Goal: Task Accomplishment & Management: Manage account settings

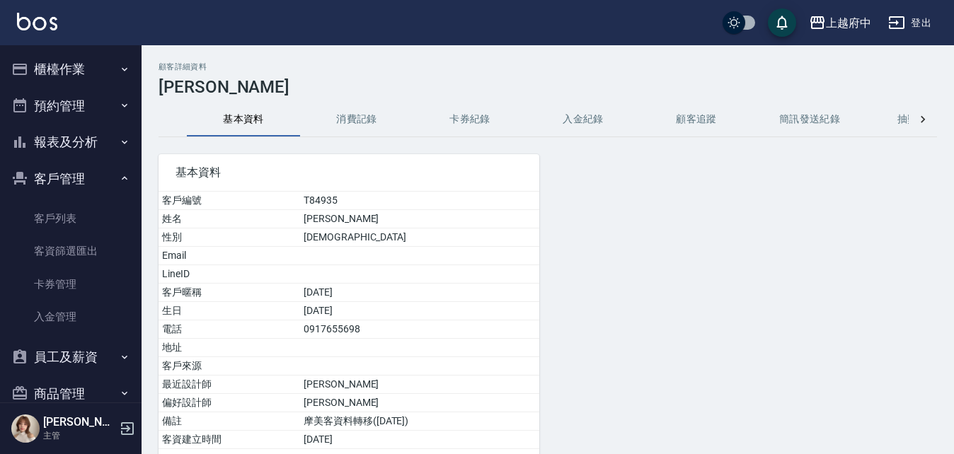
click at [119, 64] on icon "button" at bounding box center [124, 69] width 11 height 11
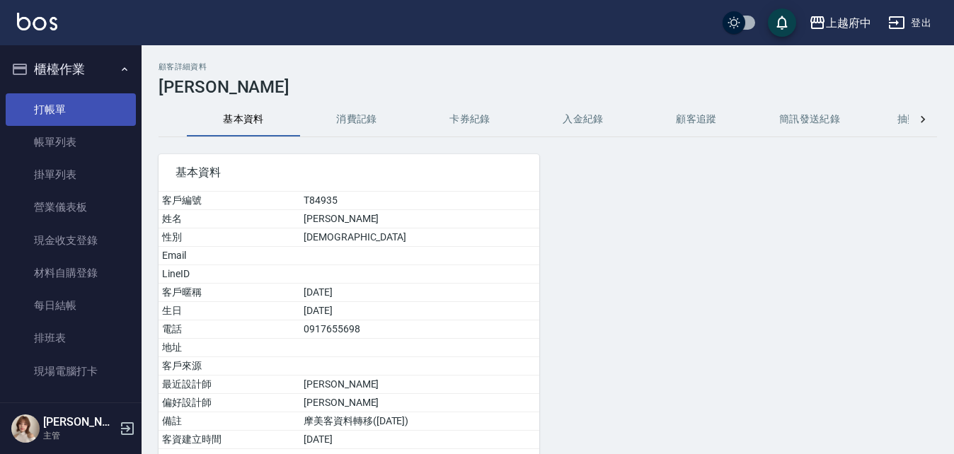
click at [91, 100] on link "打帳單" at bounding box center [71, 109] width 130 height 33
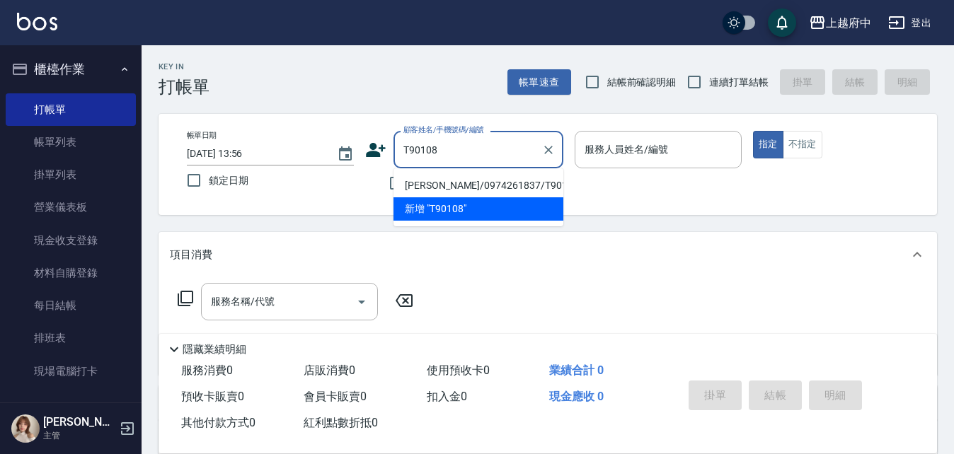
click at [466, 181] on li "[PERSON_NAME]/0974261837/T90108" at bounding box center [479, 185] width 170 height 23
type input "[PERSON_NAME]/0974261837/T90108"
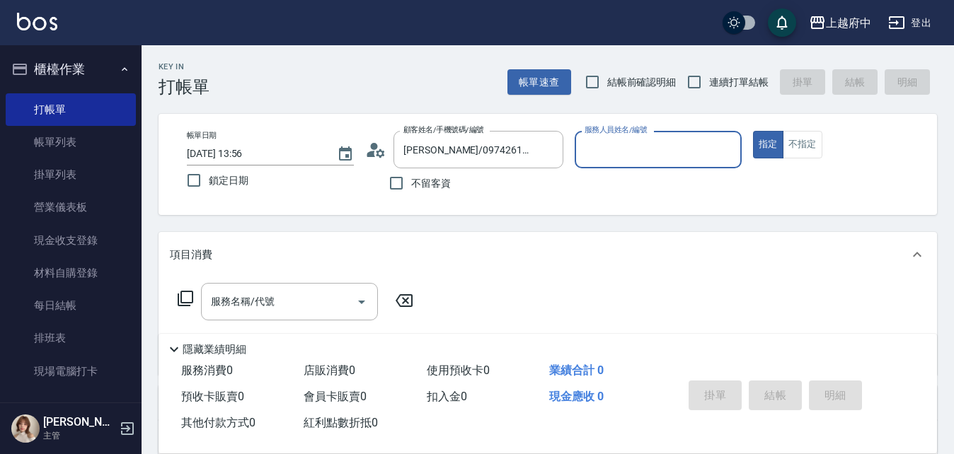
type input "[PERSON_NAME] -1"
click at [705, 87] on input "連續打單結帳" at bounding box center [695, 82] width 30 height 30
checkbox input "true"
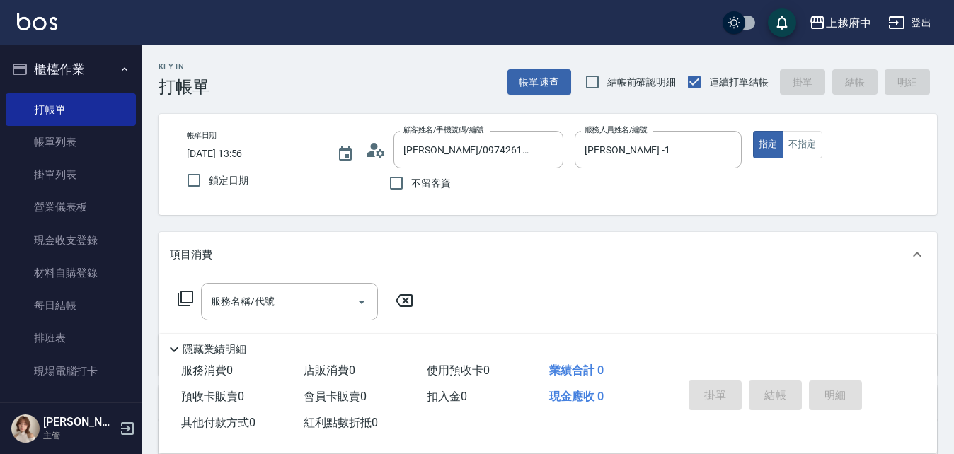
scroll to position [71, 0]
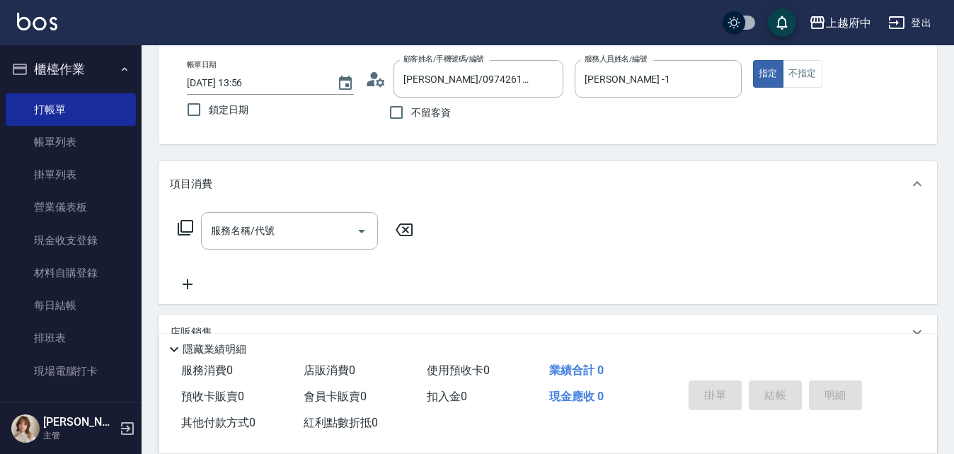
click at [312, 212] on div "服務名稱/代號 服務名稱/代號" at bounding box center [548, 256] width 779 height 98
click at [311, 224] on input "服務名稱/代號" at bounding box center [278, 231] width 143 height 25
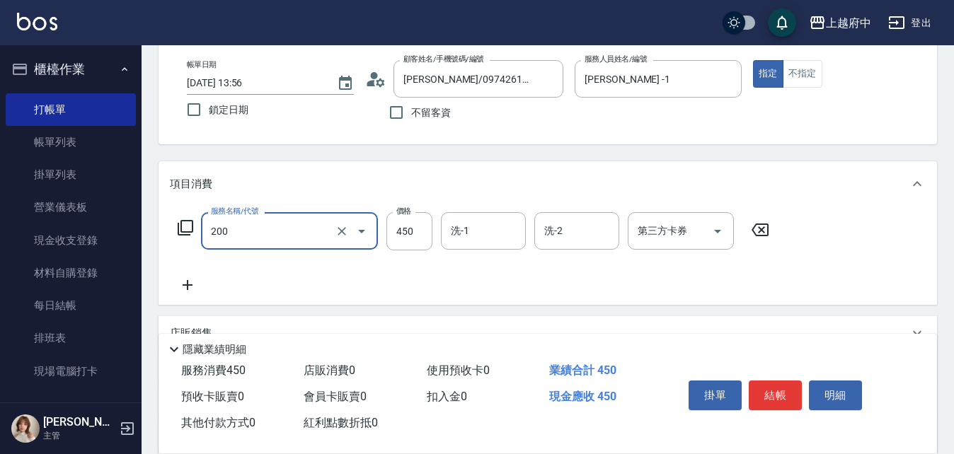
type input "有機洗髮(200)"
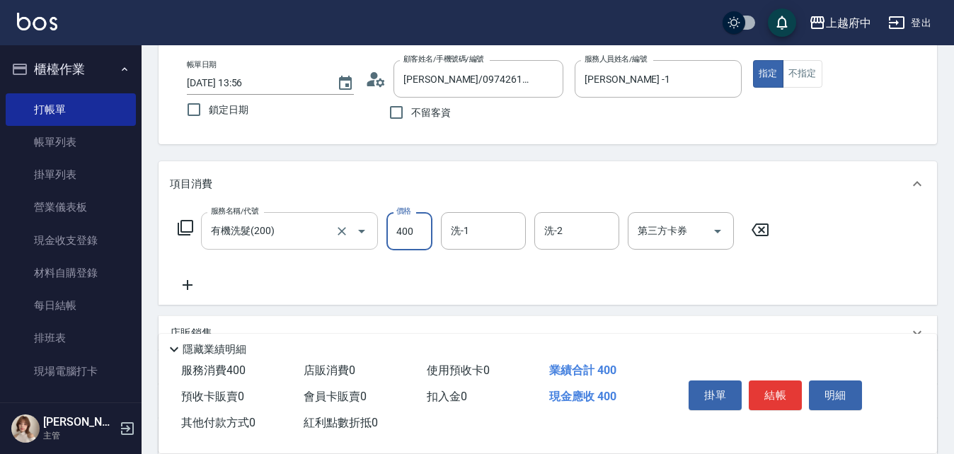
type input "400"
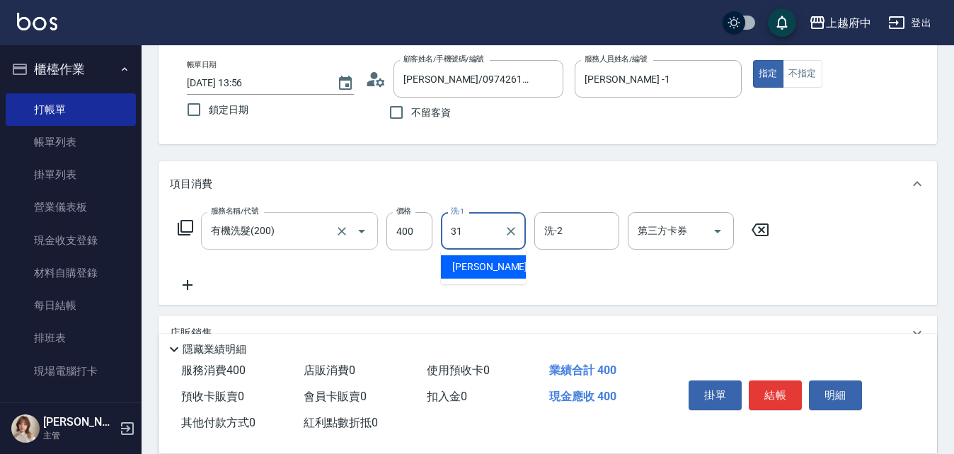
type input "王品云-31"
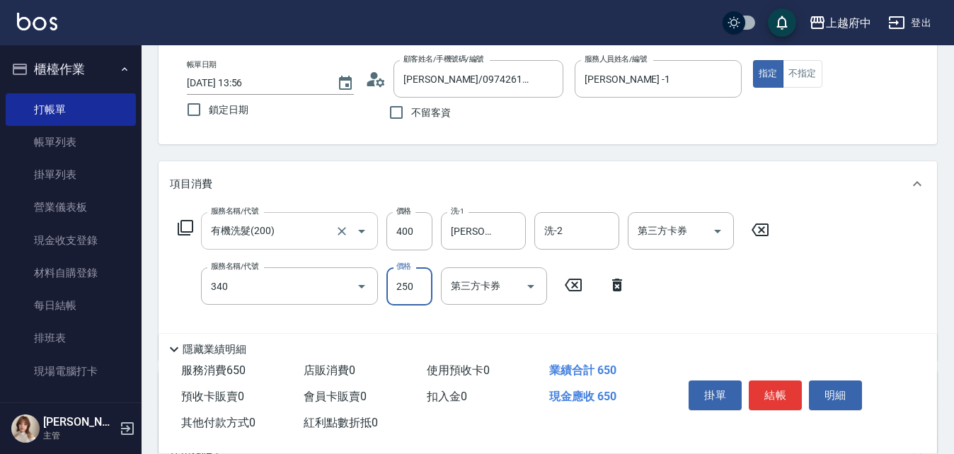
type input "剪髮(340)"
type input "330"
click at [322, 146] on div "Key In 打帳單 帳單速查 結帳前確認明細 連續打單結帳 掛單 結帳 明細 帳單日期 2025/10/15 13:56 鎖定日期 顧客姓名/手機號碼/編號…" at bounding box center [548, 326] width 813 height 703
click at [787, 387] on button "結帳" at bounding box center [775, 396] width 53 height 30
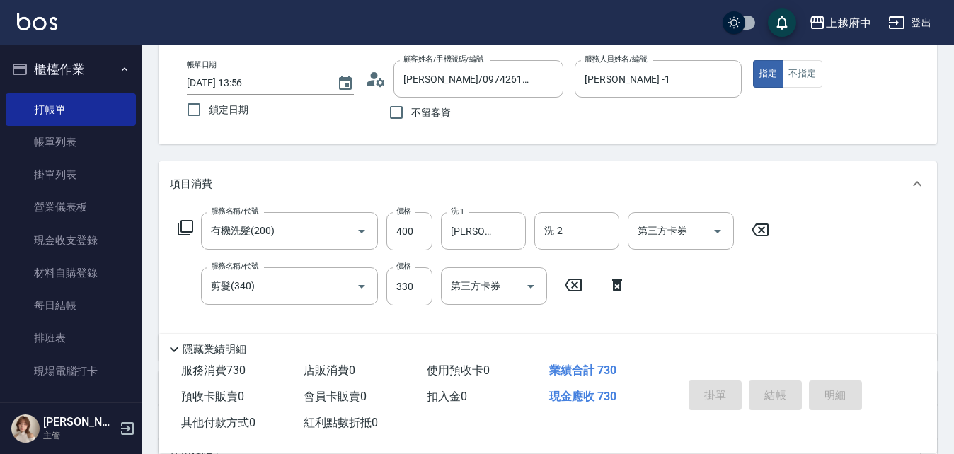
type input "2025/10/15 13:57"
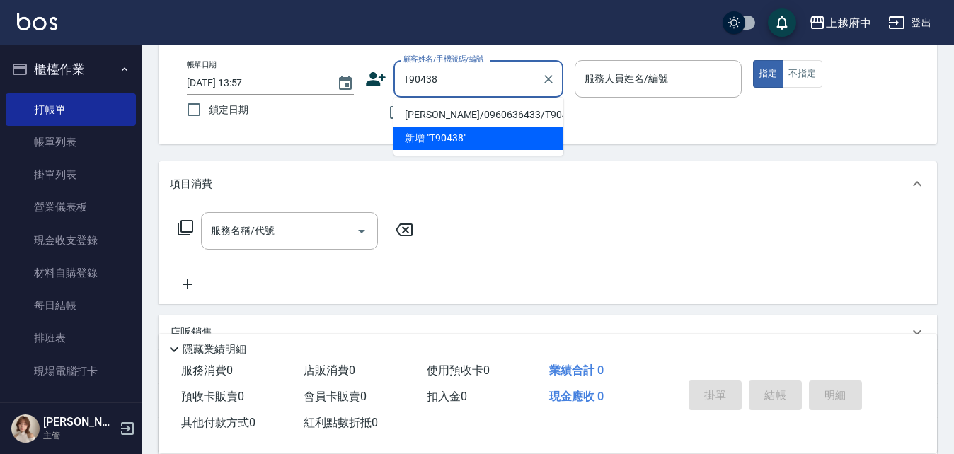
click at [447, 121] on li "林峻立/0960636433/T90438" at bounding box center [479, 114] width 170 height 23
type input "林峻立/0960636433/T90438"
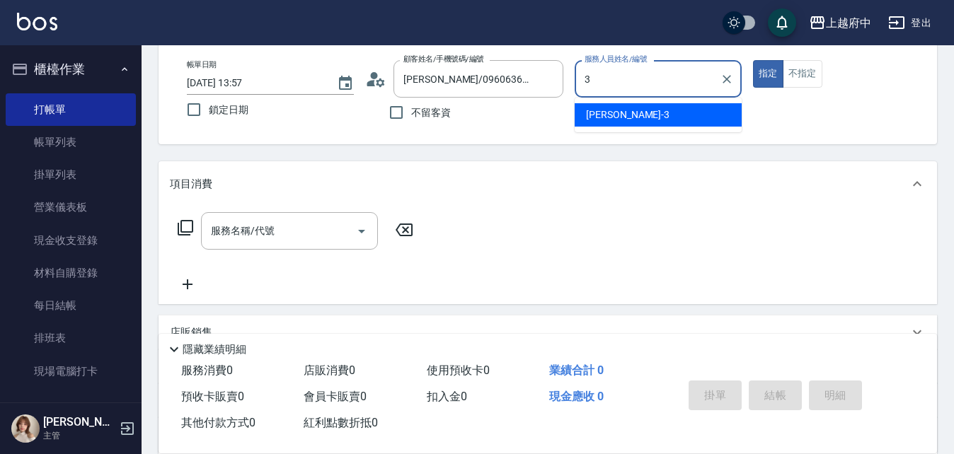
click at [646, 106] on div "黎黎 -3" at bounding box center [658, 114] width 167 height 23
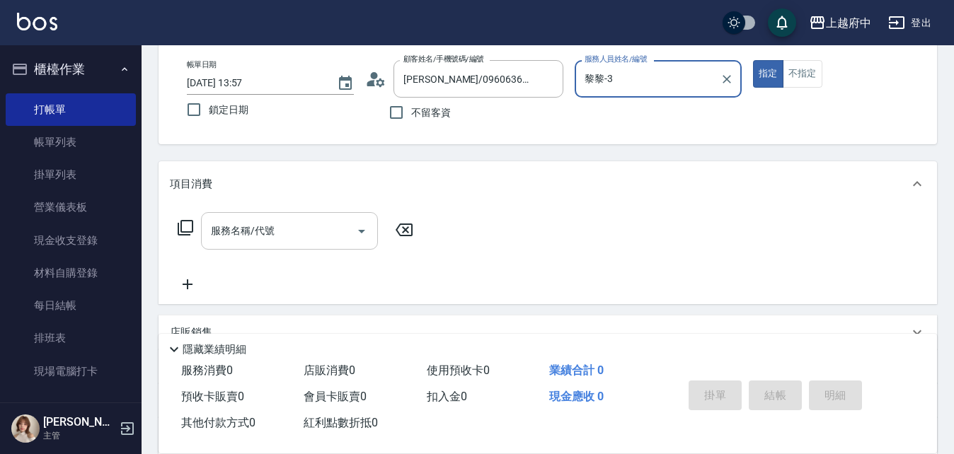
type input "黎黎-3"
click at [299, 236] on input "服務名稱/代號" at bounding box center [278, 231] width 143 height 25
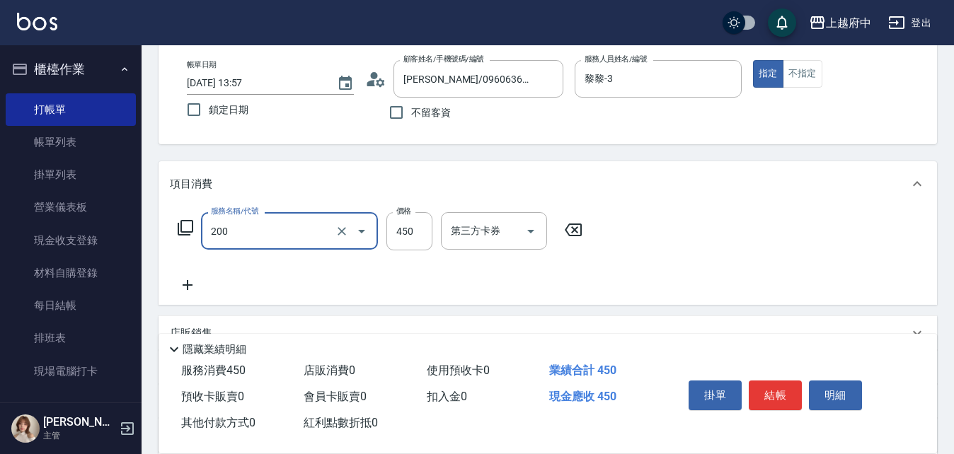
type input "有機洗髮(200)"
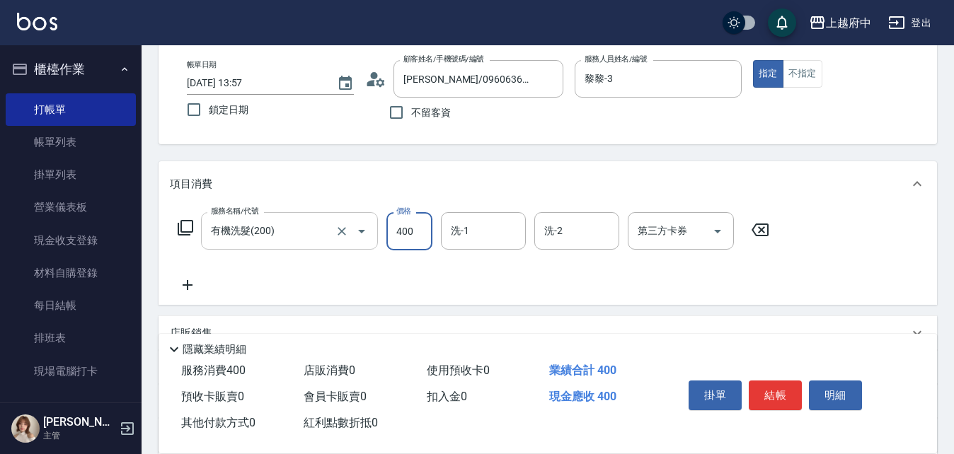
type input "400"
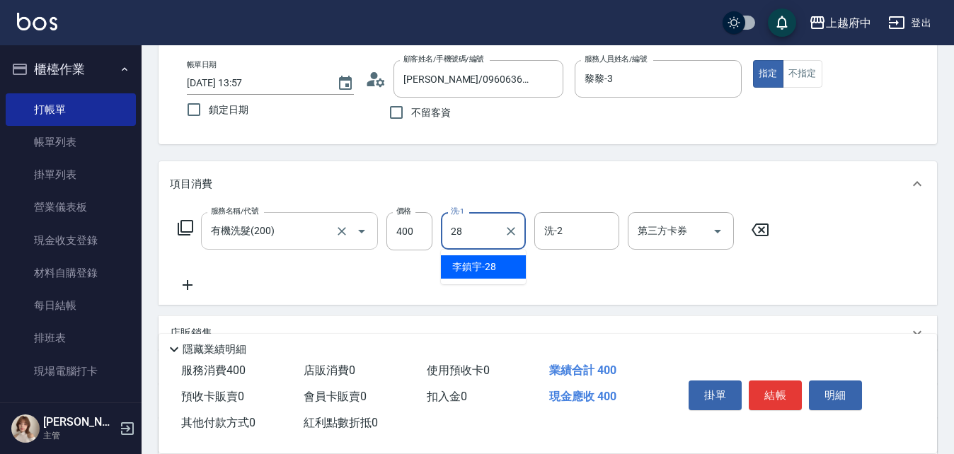
type input "李鎮宇-28"
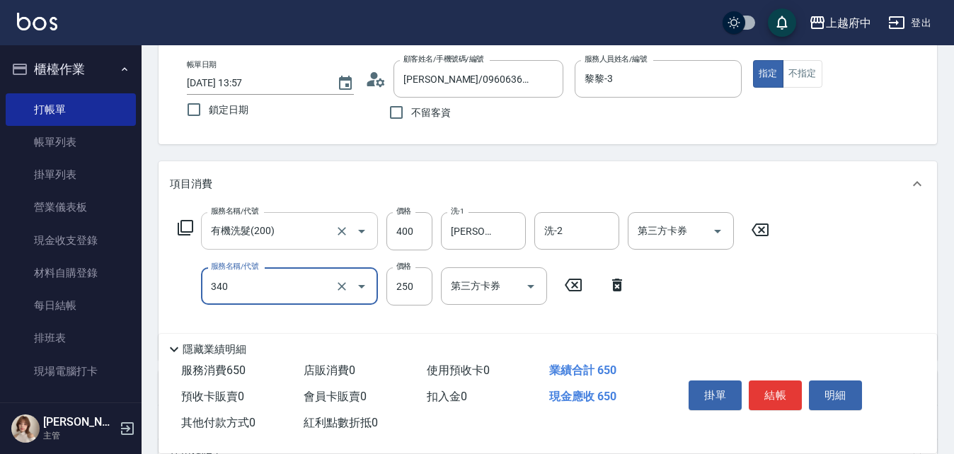
type input "剪髮(340)"
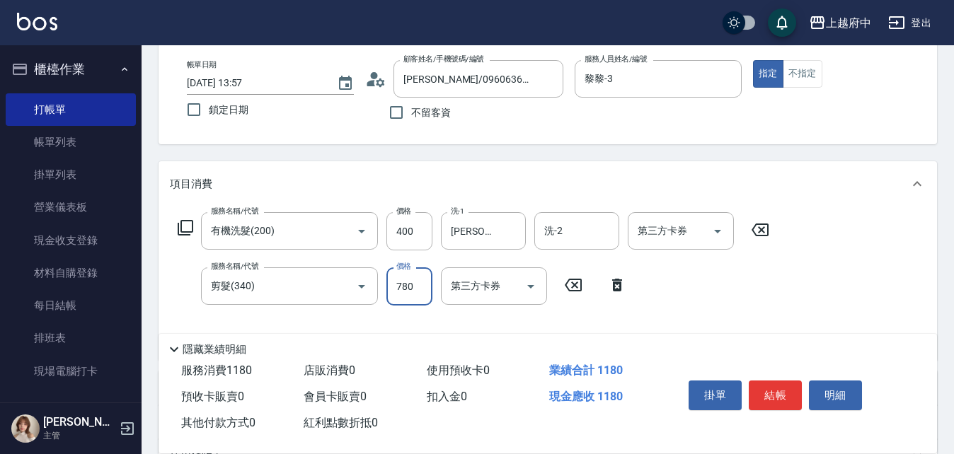
click at [415, 288] on input "780" at bounding box center [409, 287] width 46 height 38
click at [415, 287] on input "780" at bounding box center [409, 287] width 46 height 38
type input "380"
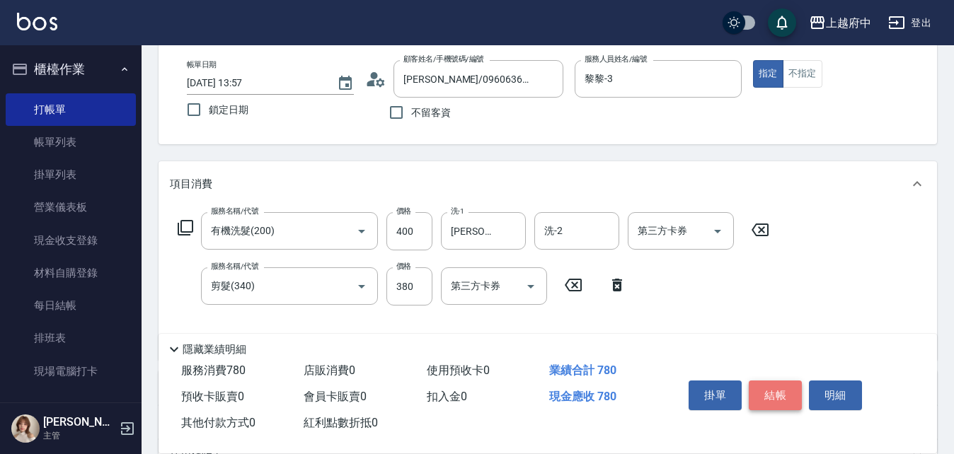
click at [789, 391] on button "結帳" at bounding box center [775, 396] width 53 height 30
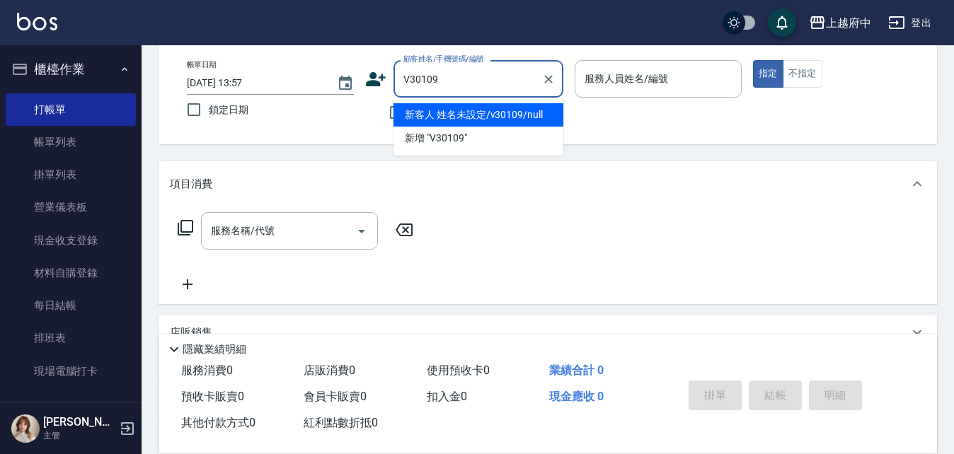
click at [477, 118] on li "新客人 姓名未設定/v30109/null" at bounding box center [479, 114] width 170 height 23
type input "新客人 姓名未設定/v30109/null"
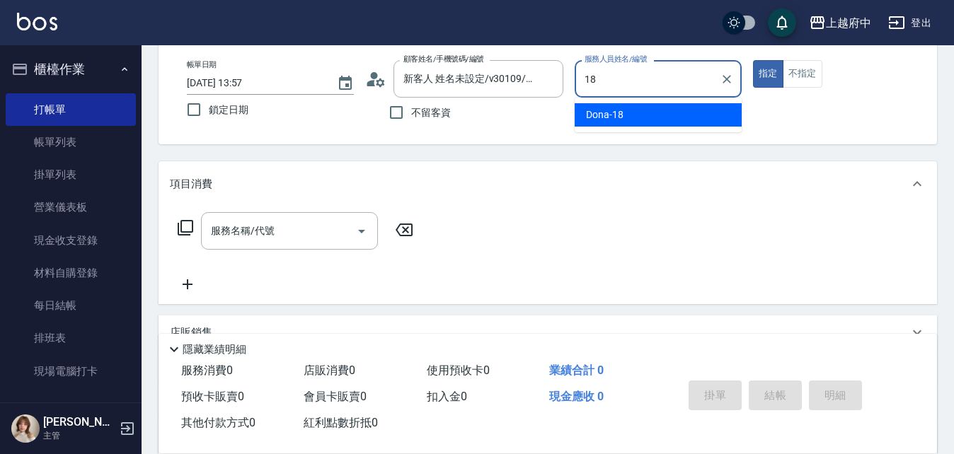
type input "Dona-18"
type button "true"
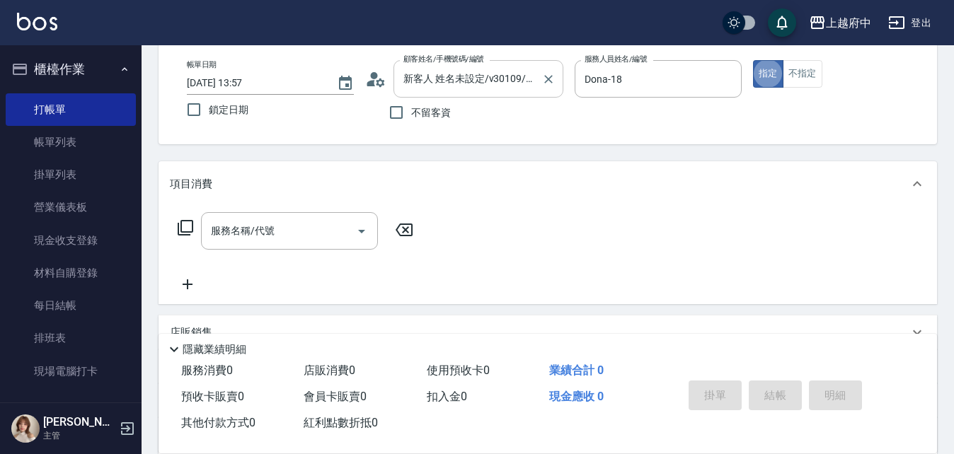
click at [522, 88] on input "新客人 姓名未設定/v30109/null" at bounding box center [468, 79] width 136 height 25
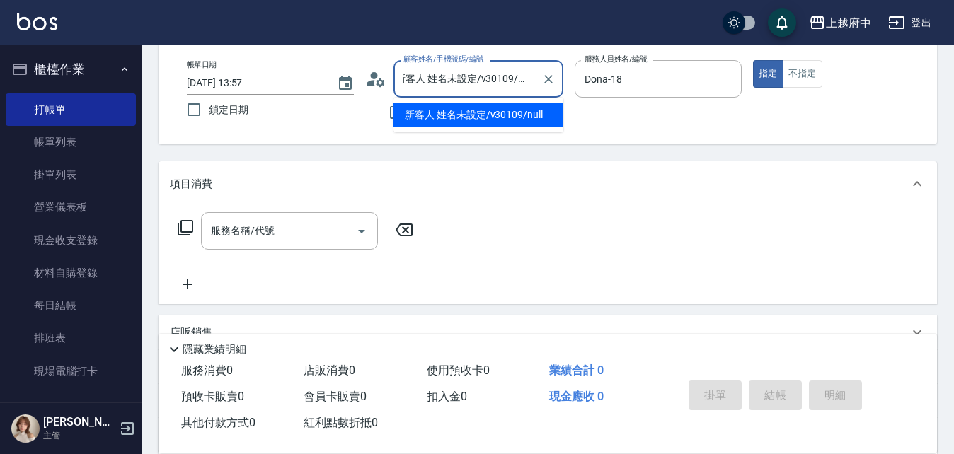
click at [522, 88] on input "新客人 姓名未設定/v30109/null" at bounding box center [468, 79] width 136 height 25
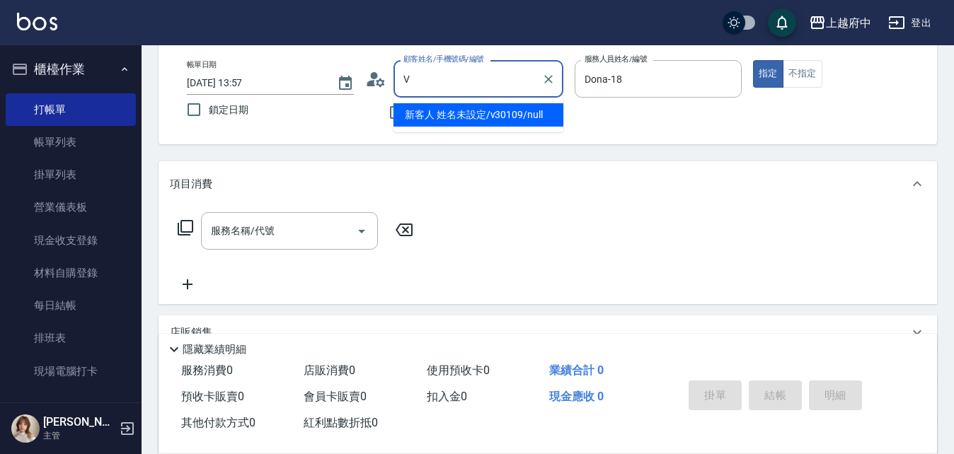
scroll to position [0, 0]
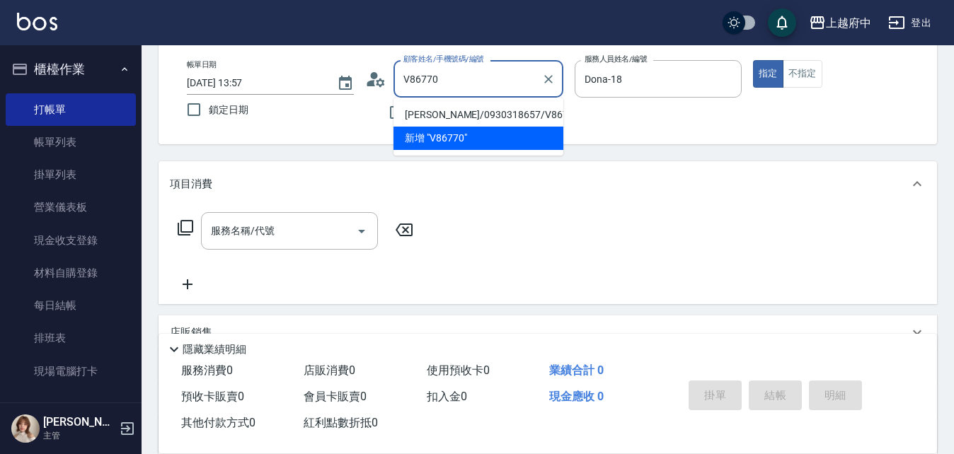
click at [520, 110] on li "孟祥佑/0930318657/V86770" at bounding box center [479, 114] width 170 height 23
type input "孟祥佑/0930318657/V86770"
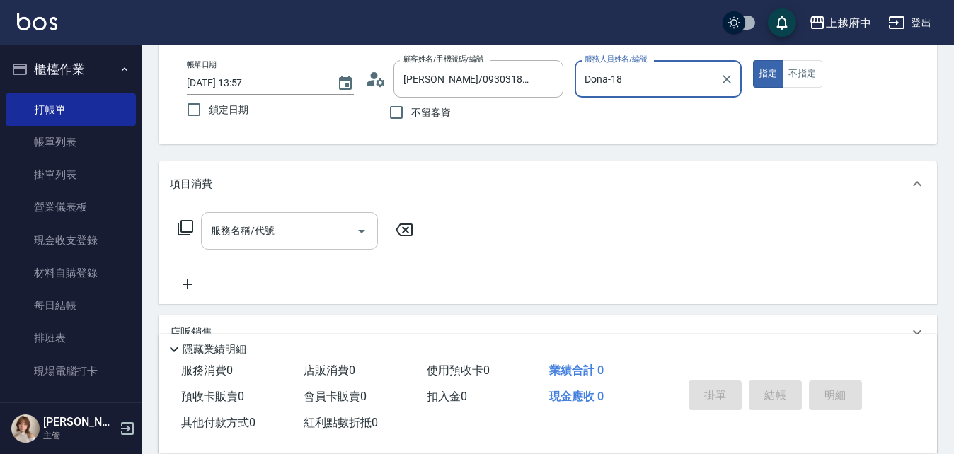
click at [297, 227] on input "服務名稱/代號" at bounding box center [278, 231] width 143 height 25
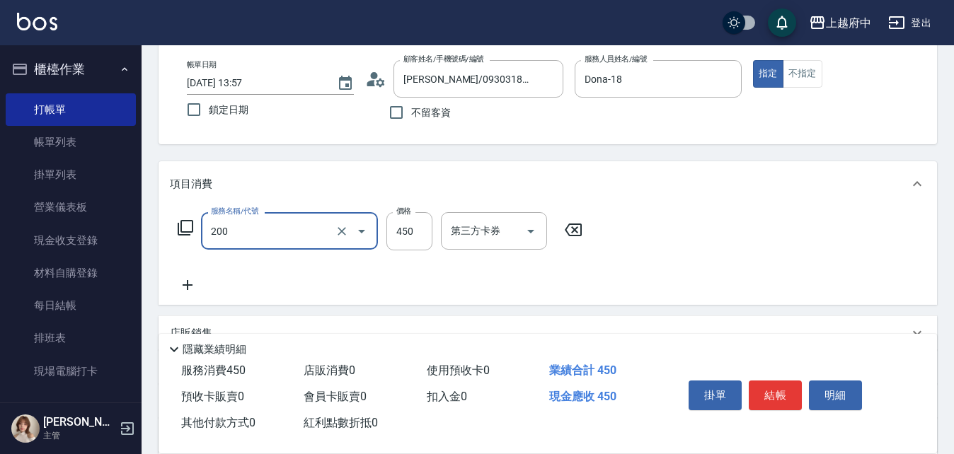
type input "有機洗髮(200)"
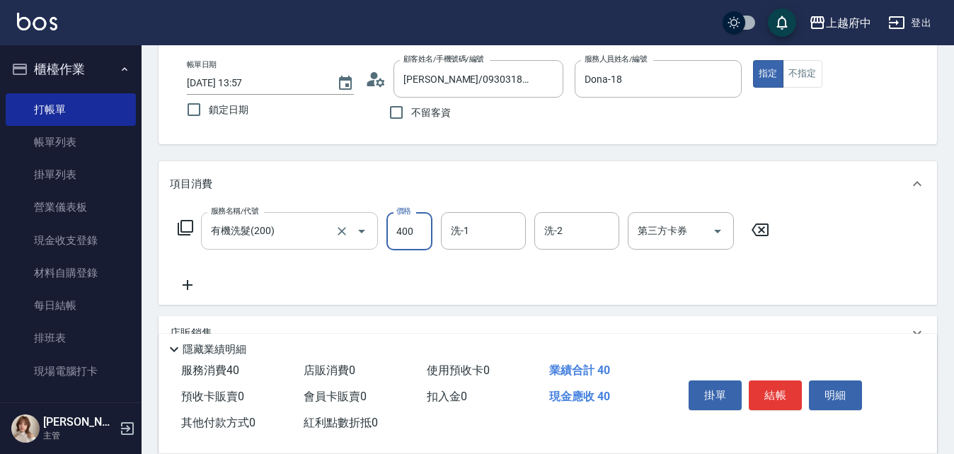
type input "400"
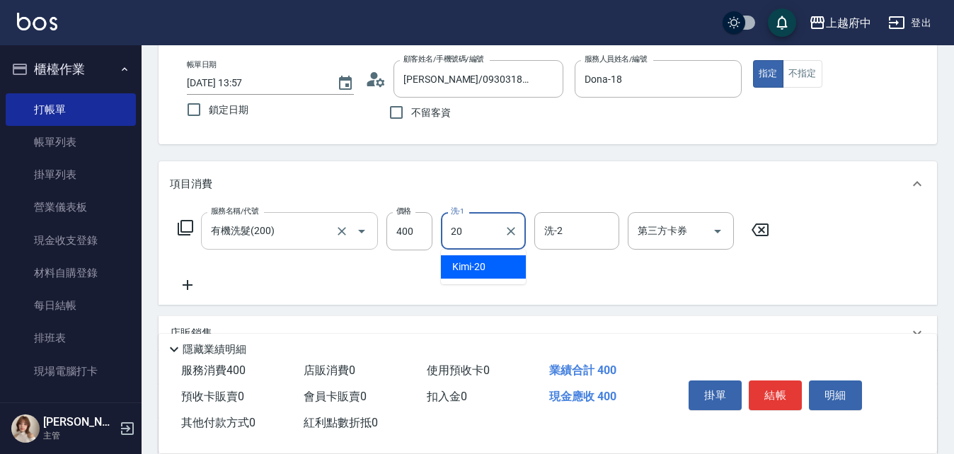
type input "Kimi-20"
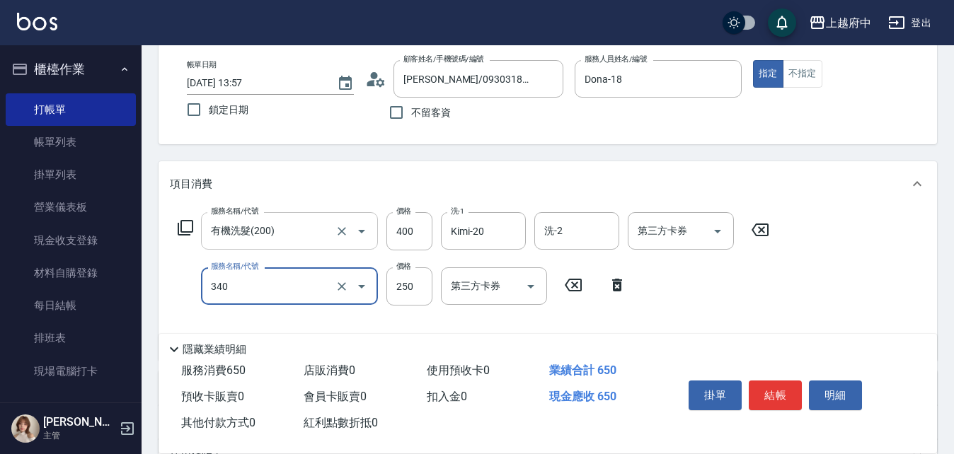
type input "剪髮(340)"
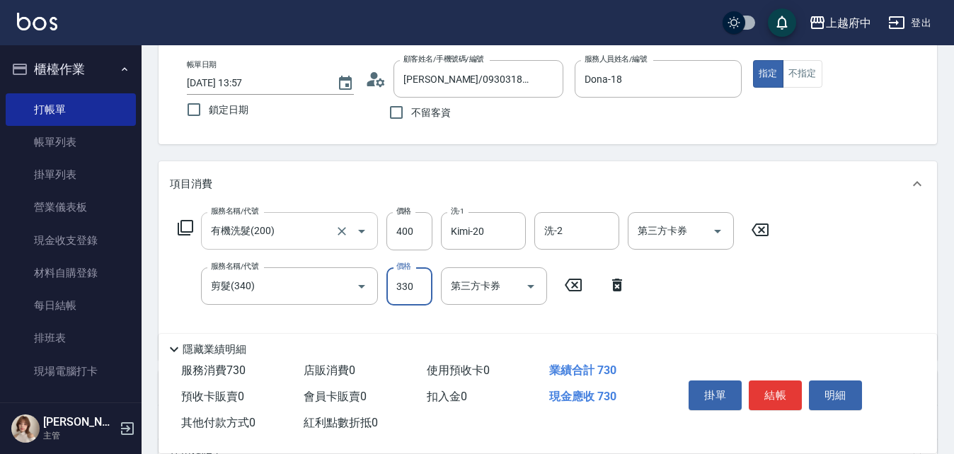
type input "330"
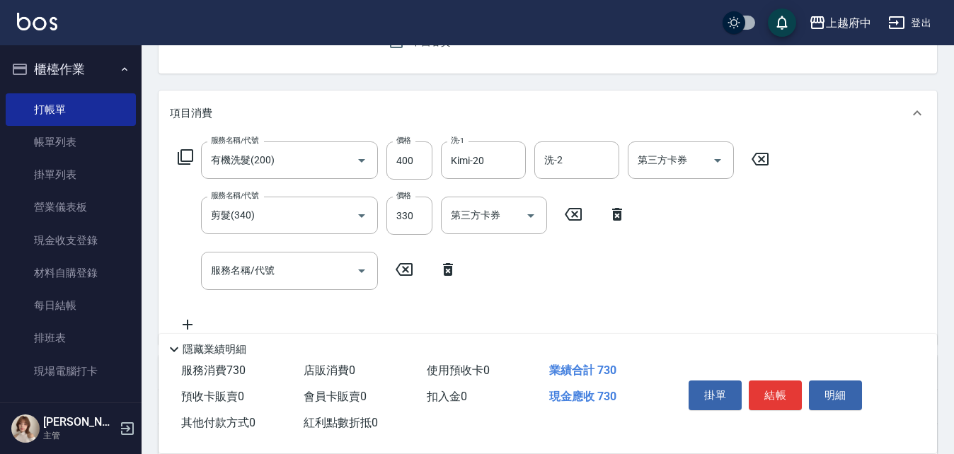
click at [439, 265] on icon at bounding box center [447, 269] width 35 height 17
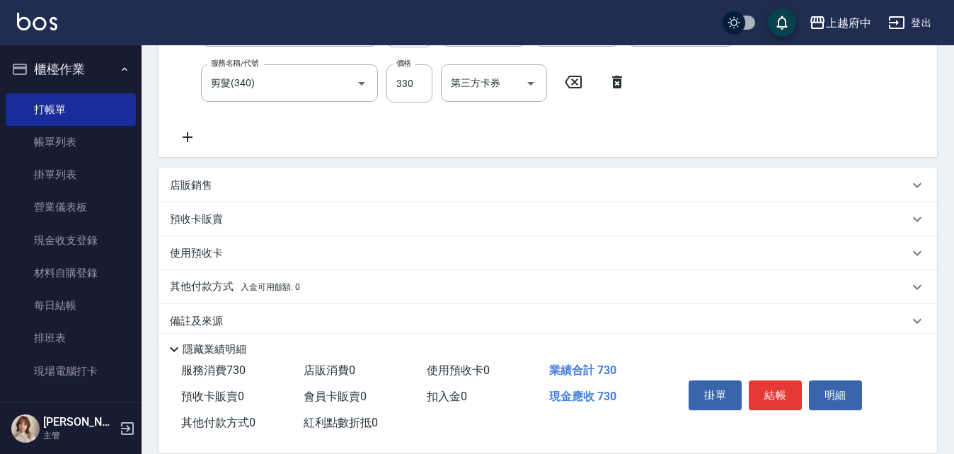
scroll to position [283, 0]
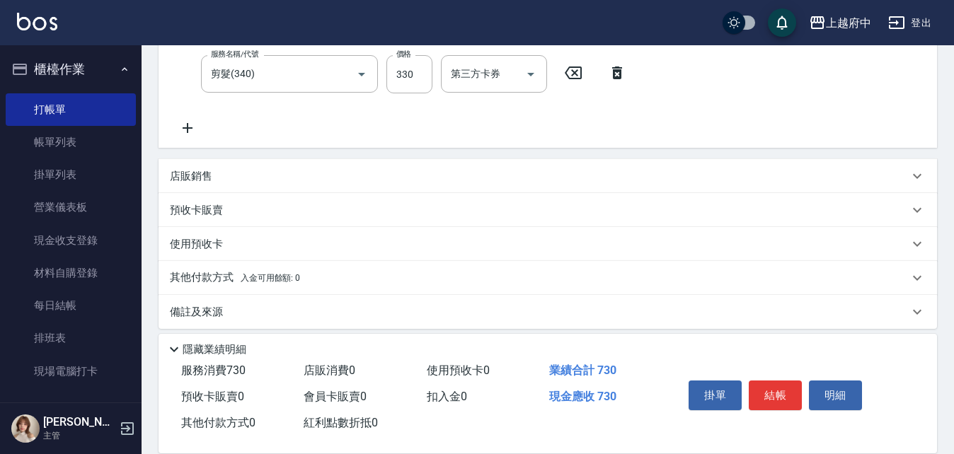
click at [285, 189] on div "店販銷售" at bounding box center [548, 176] width 779 height 34
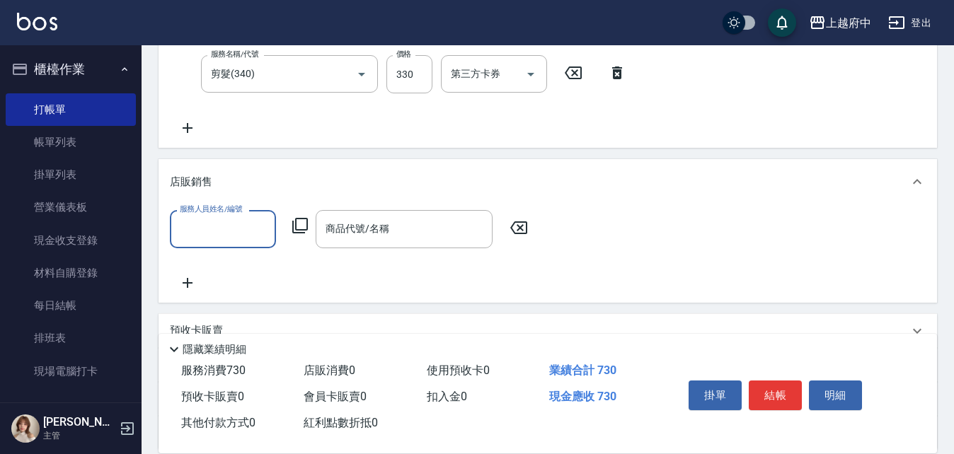
scroll to position [0, 0]
click at [218, 222] on input "服務人員姓名/編號" at bounding box center [222, 229] width 93 height 25
click at [218, 261] on div "Dona -18" at bounding box center [223, 265] width 106 height 23
type input "Dona-18"
click at [347, 238] on input "商品代號/名稱" at bounding box center [404, 229] width 164 height 25
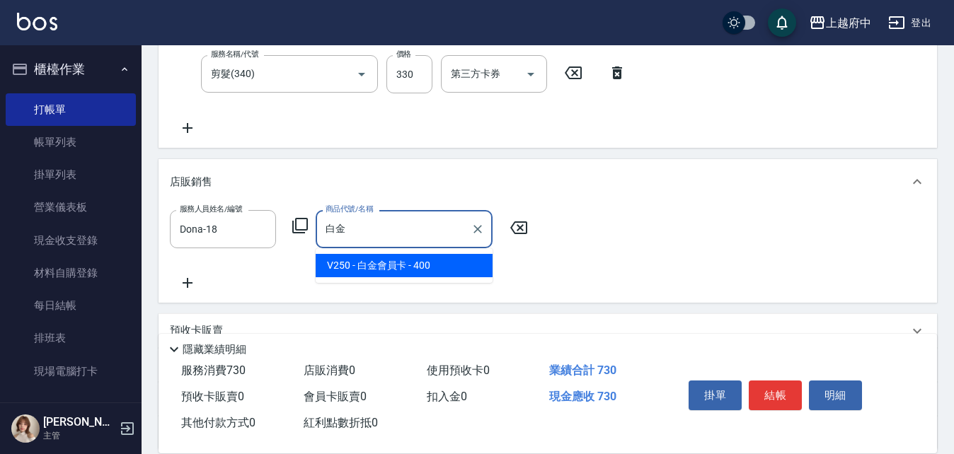
click at [378, 259] on span "V250 - 白金會員卡 - 400" at bounding box center [404, 265] width 177 height 23
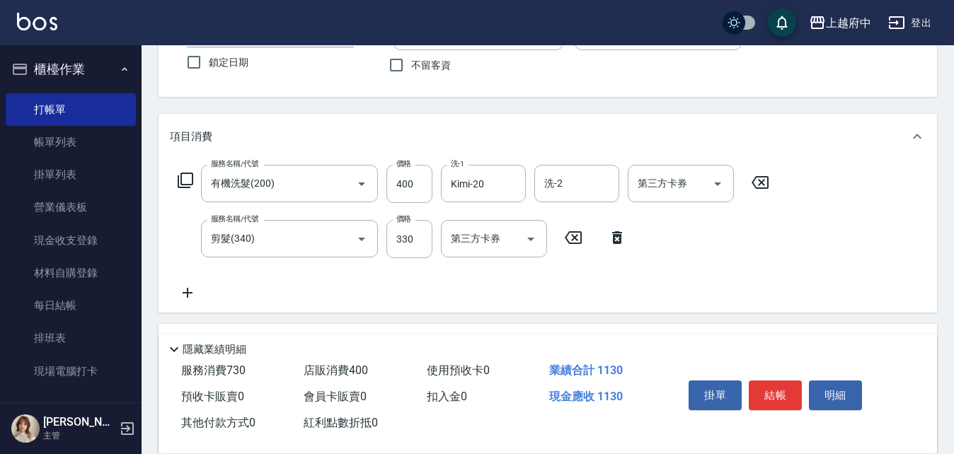
scroll to position [142, 0]
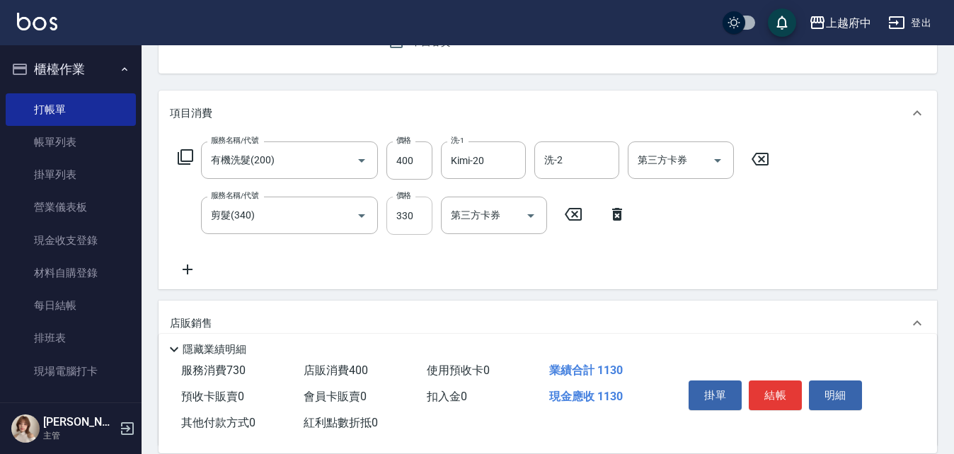
type input "白金會員卡"
click at [412, 220] on input "330" at bounding box center [409, 216] width 46 height 38
type input "350"
click at [428, 84] on div "Key In 打帳單 上一筆訂單:#2 帳單速查 結帳前確認明細 連續打單結帳 掛單 結帳 明細 帳單日期 2025/10/15 13:57 鎖定日期 顧客姓…" at bounding box center [548, 316] width 813 height 825
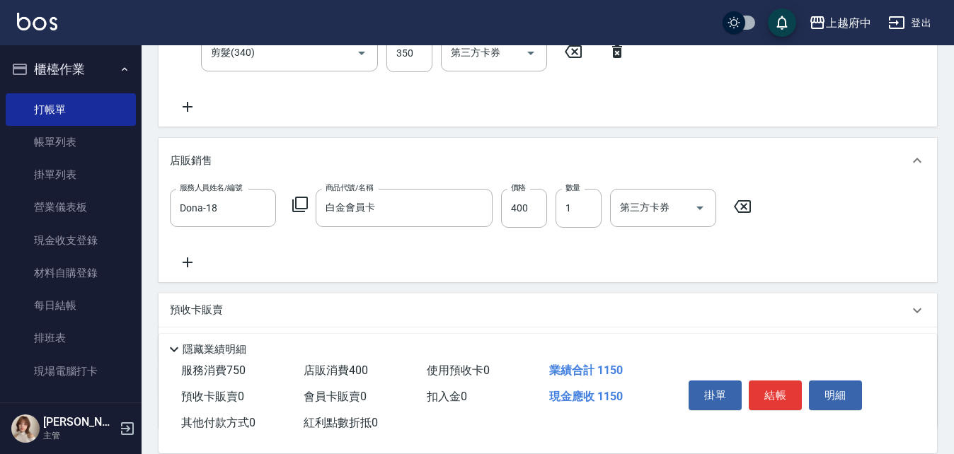
scroll to position [283, 0]
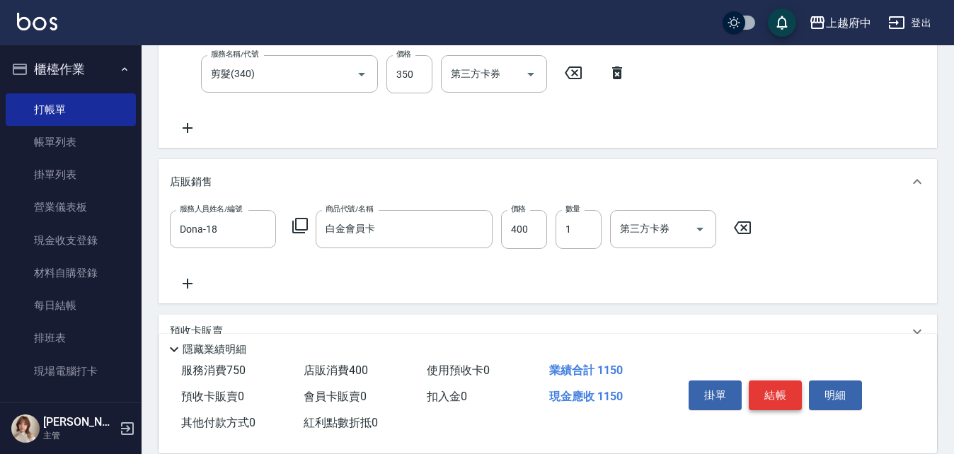
click at [779, 392] on button "結帳" at bounding box center [775, 396] width 53 height 30
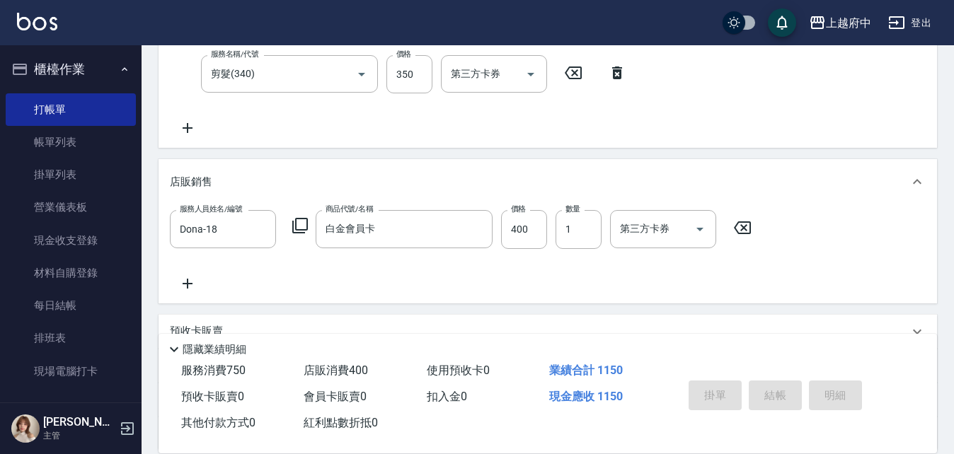
type input "2025/10/15 13:59"
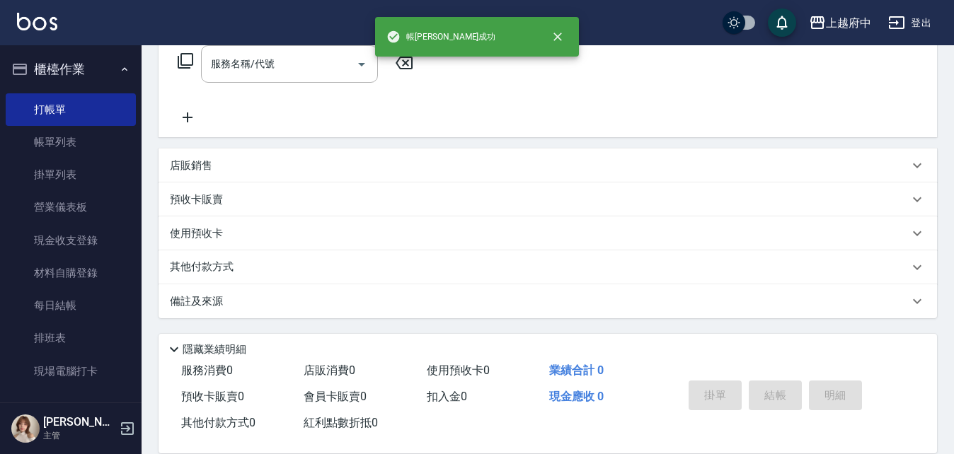
scroll to position [0, 0]
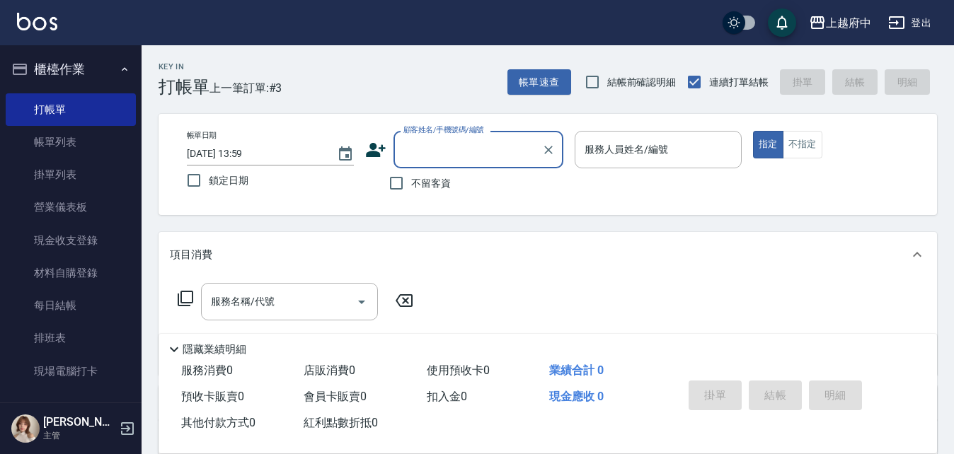
drag, startPoint x: 442, startPoint y: 185, endPoint x: 567, endPoint y: 178, distance: 125.5
click at [440, 183] on span "不留客資" at bounding box center [431, 183] width 40 height 15
click at [411, 183] on input "不留客資" at bounding box center [397, 183] width 30 height 30
checkbox input "true"
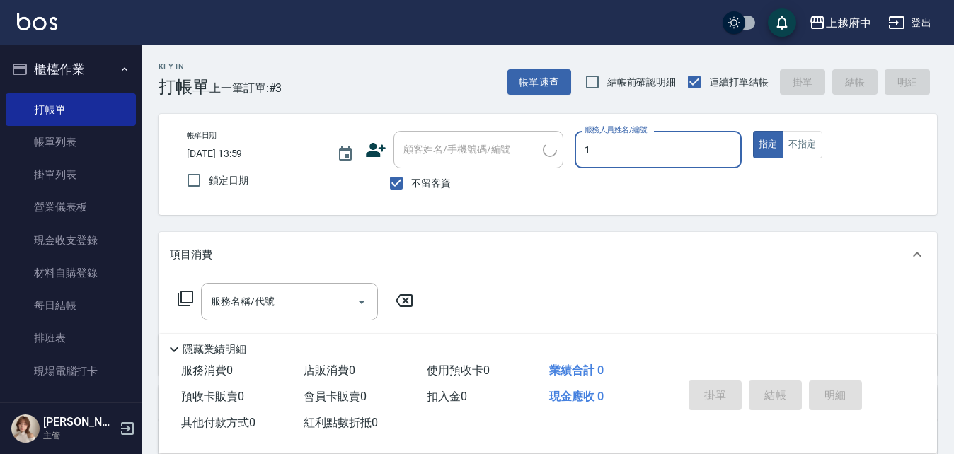
type input "Annie -1"
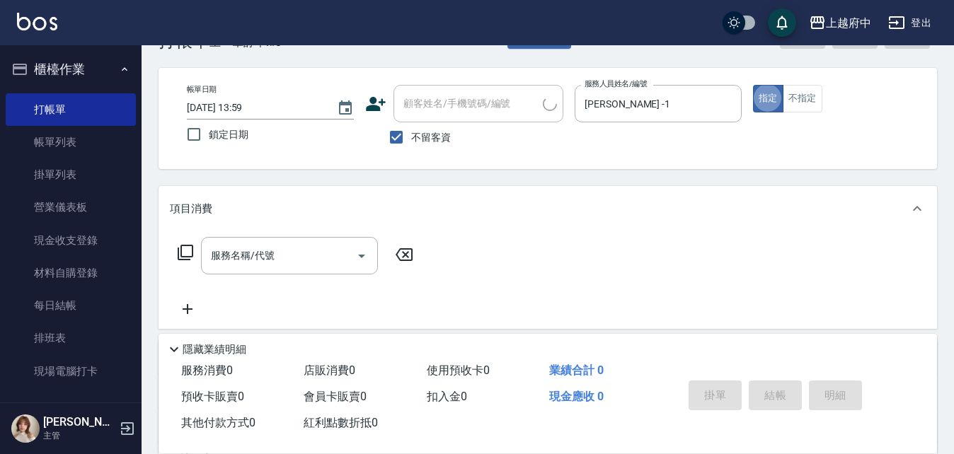
scroll to position [71, 0]
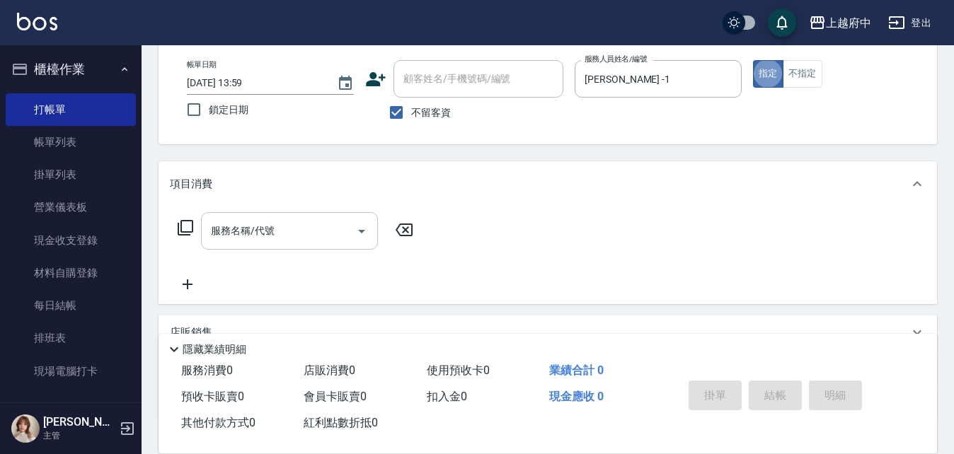
click at [316, 236] on input "服務名稱/代號" at bounding box center [278, 231] width 143 height 25
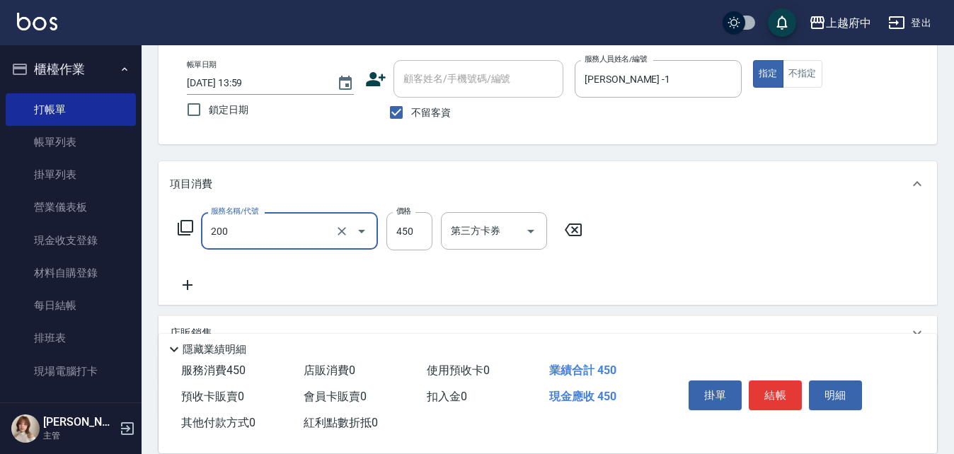
type input "有機洗髮(200)"
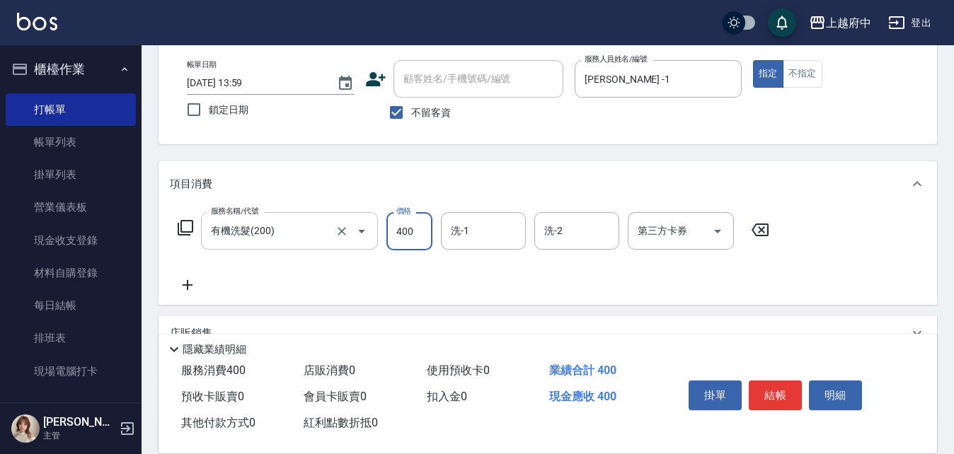
type input "400"
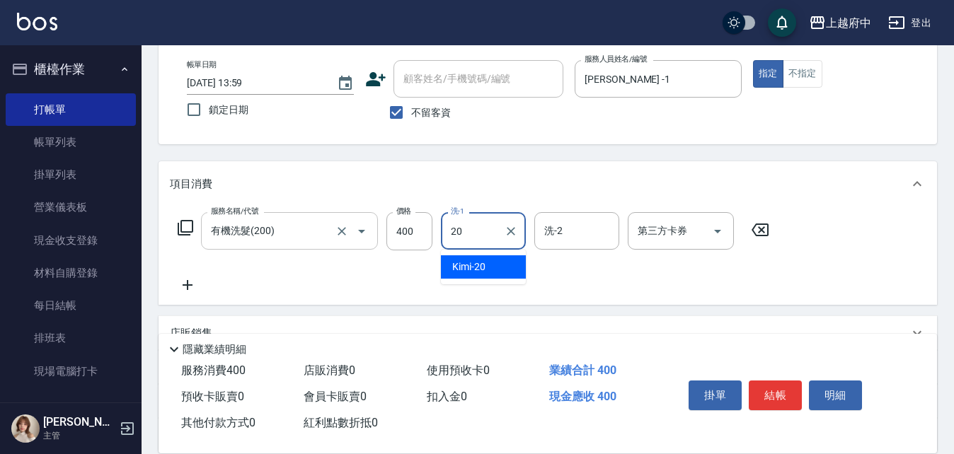
type input "Kimi-20"
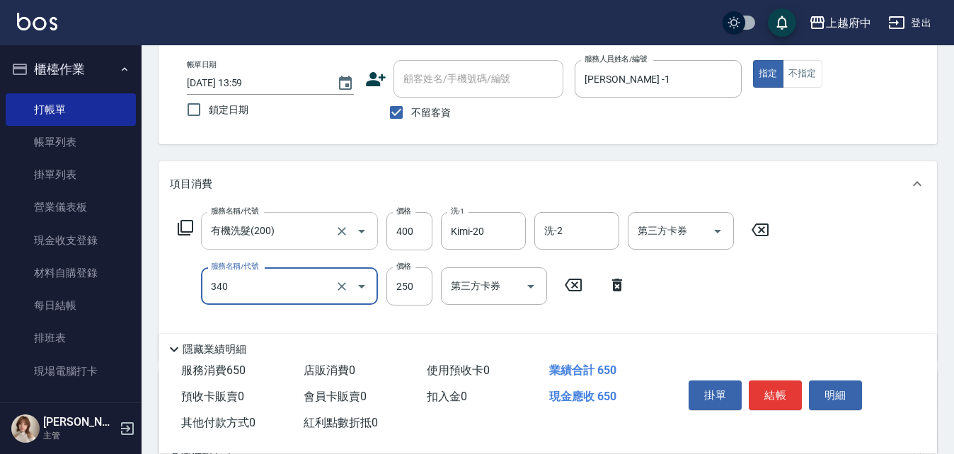
type input "剪髮(340)"
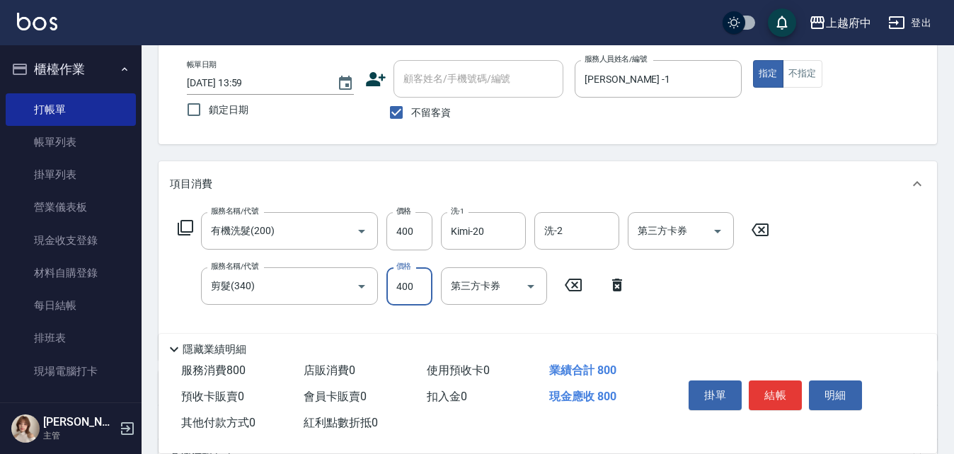
type input "400"
click at [454, 147] on div "Key In 打帳單 上一筆訂單:#3 帳單速查 結帳前確認明細 連續打單結帳 掛單 結帳 明細 帳單日期 2025/10/15 13:59 鎖定日期 顧客姓…" at bounding box center [548, 309] width 813 height 669
click at [779, 390] on button "結帳" at bounding box center [775, 396] width 53 height 30
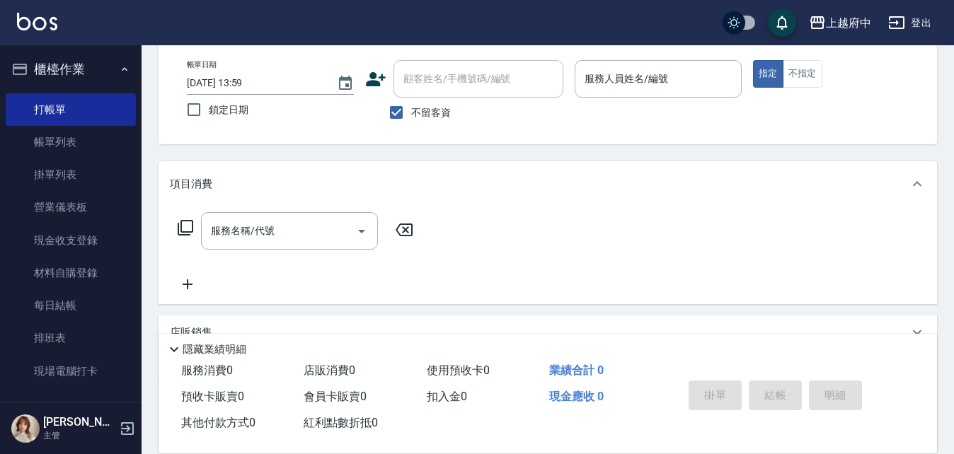
click at [415, 116] on span "不留客資" at bounding box center [431, 112] width 40 height 15
click at [411, 116] on input "不留客資" at bounding box center [397, 113] width 30 height 30
checkbox input "false"
click at [425, 97] on div "顧客姓名/手機號碼/編號" at bounding box center [479, 79] width 170 height 38
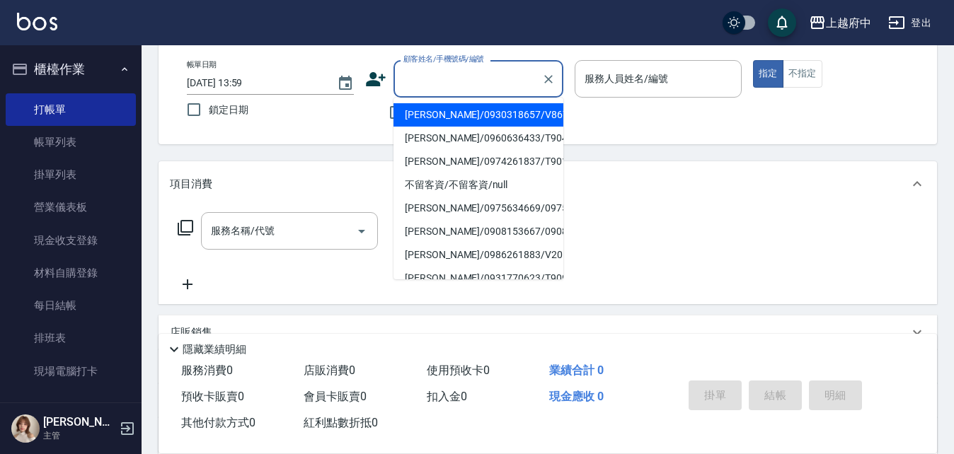
type input "ㄔ"
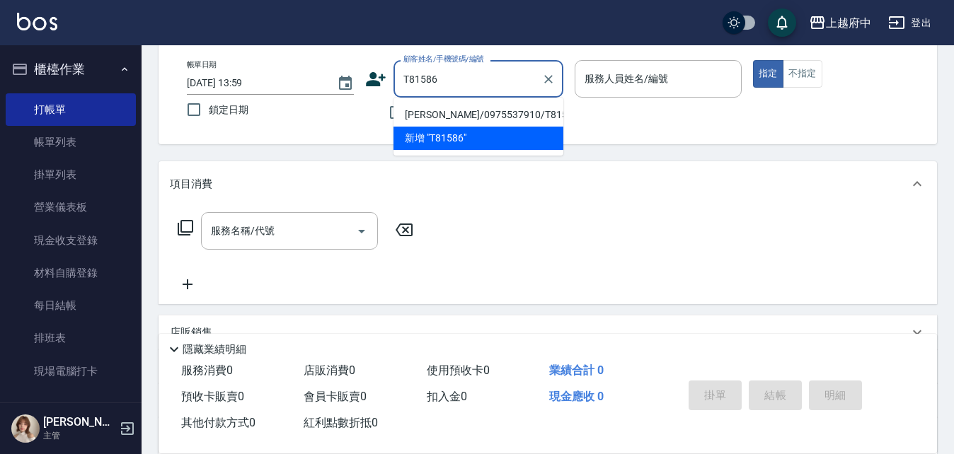
click at [462, 110] on li "劉憬人/0975537910/T81586" at bounding box center [479, 114] width 170 height 23
type input "劉憬人/0975537910/T81586"
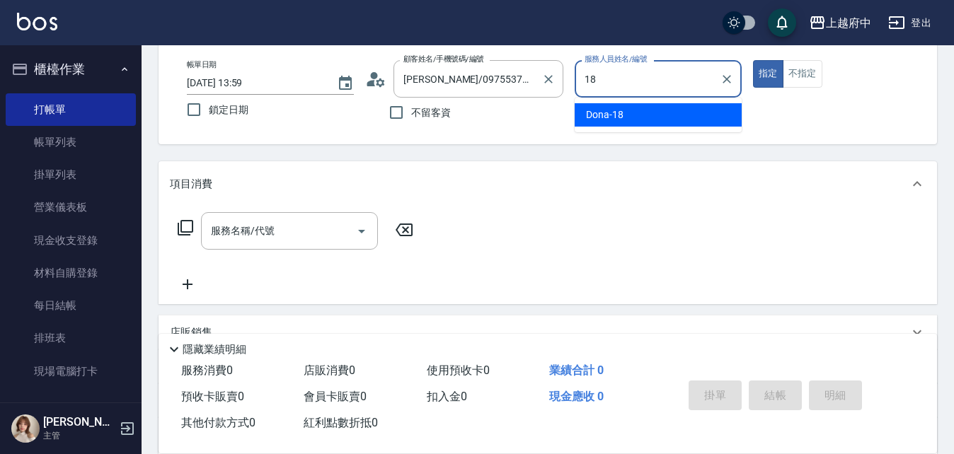
type input "Dona-18"
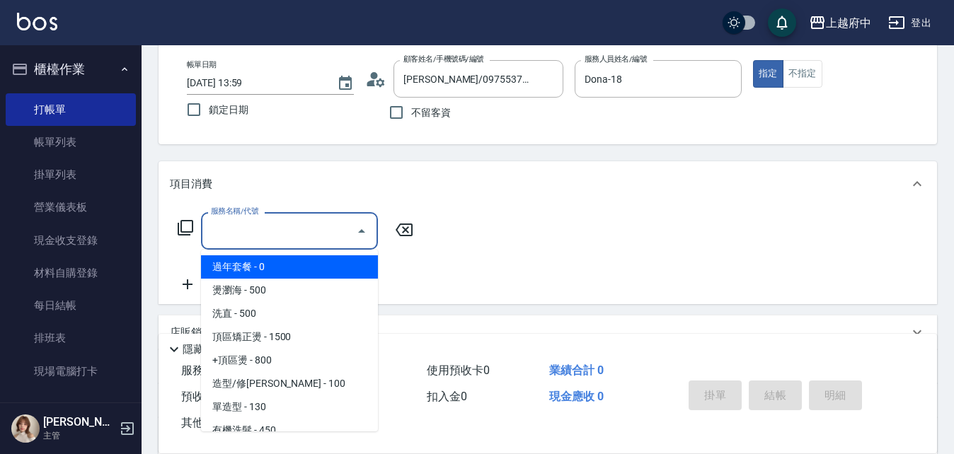
click at [275, 220] on input "服務名稱/代號" at bounding box center [278, 231] width 143 height 25
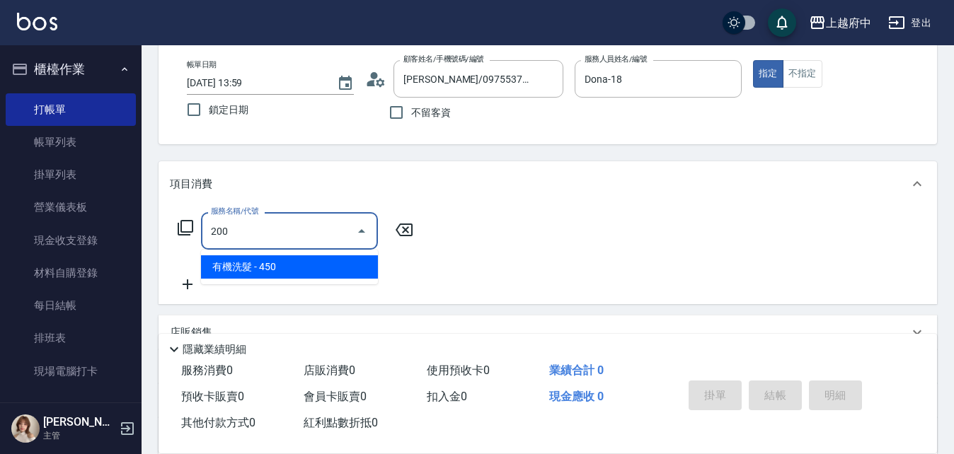
type input "有機洗髮(200)"
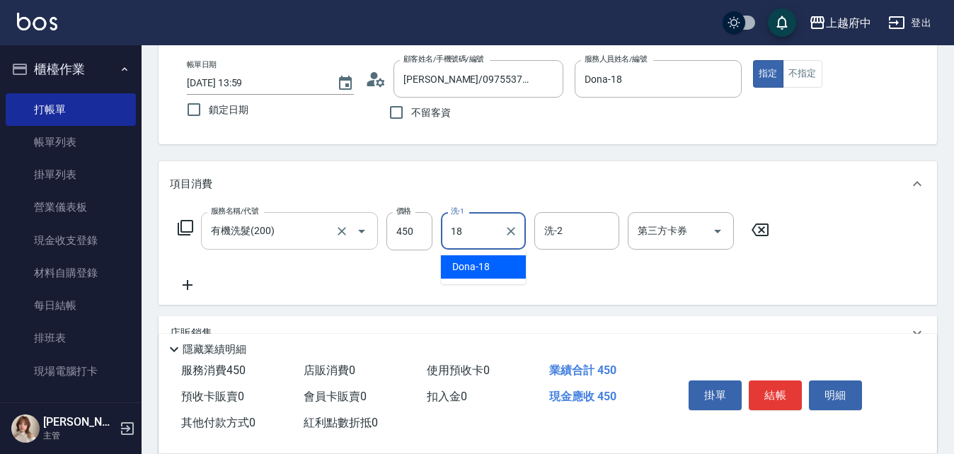
type input "Dona-18"
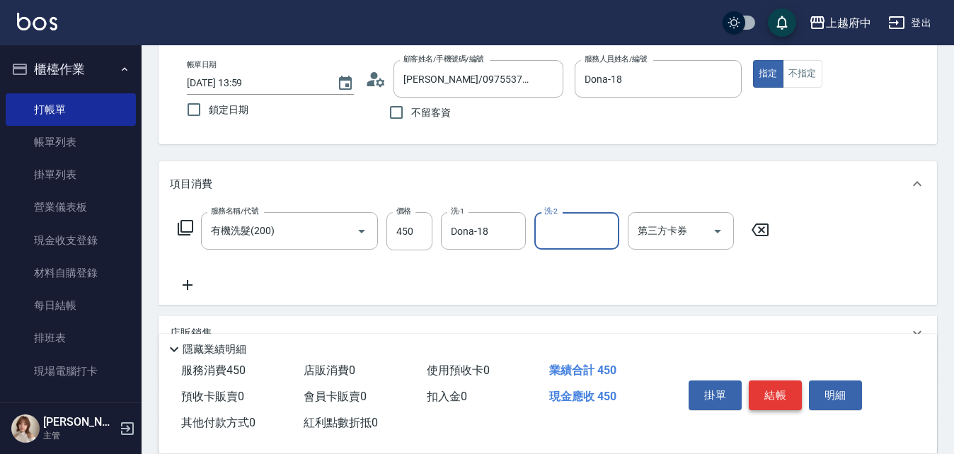
click at [773, 385] on button "結帳" at bounding box center [775, 396] width 53 height 30
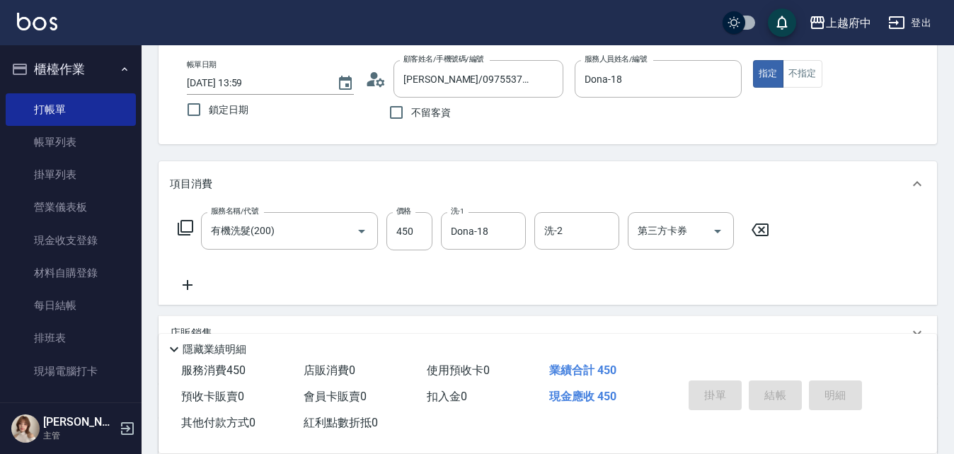
type input "2025/10/15 14:00"
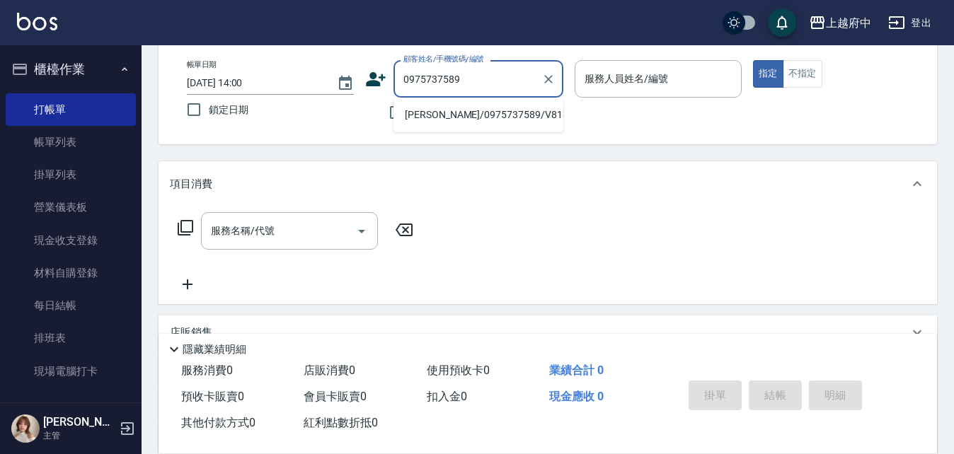
click at [503, 110] on li "李睿瑜/0975737589/V81362" at bounding box center [479, 114] width 170 height 23
type input "李睿瑜/0975737589/V81362"
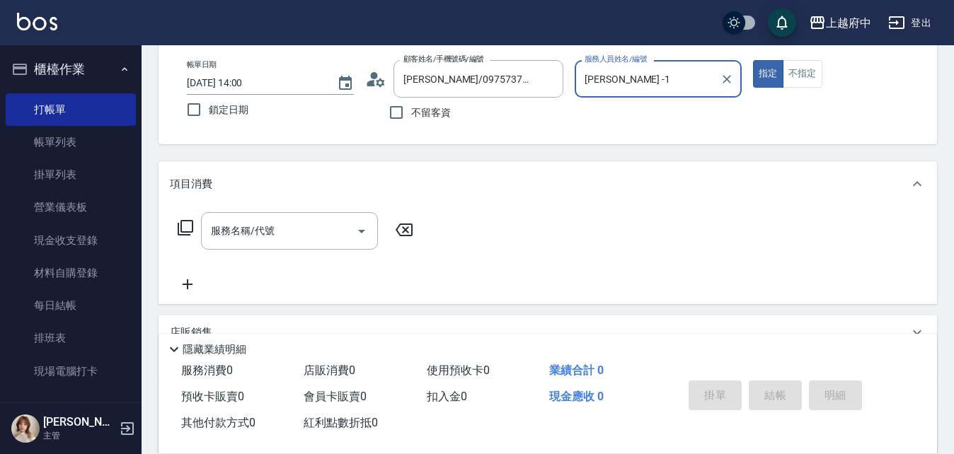
click at [615, 80] on input "Annie -1" at bounding box center [647, 79] width 133 height 25
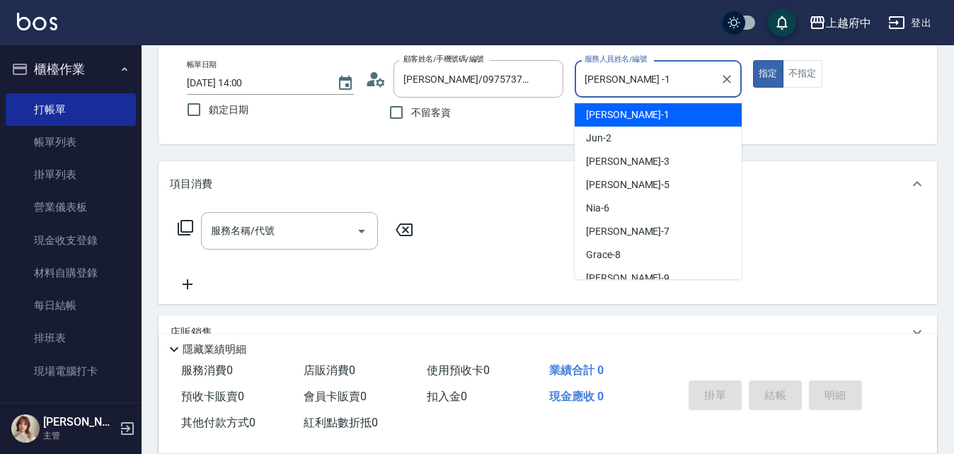
click at [615, 80] on input "Annie -1" at bounding box center [647, 79] width 133 height 25
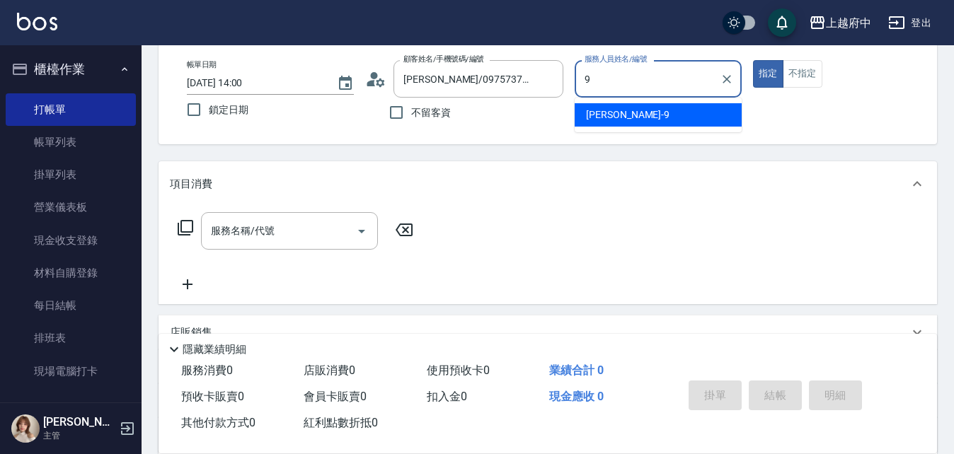
click at [614, 117] on span "David -9" at bounding box center [628, 115] width 84 height 15
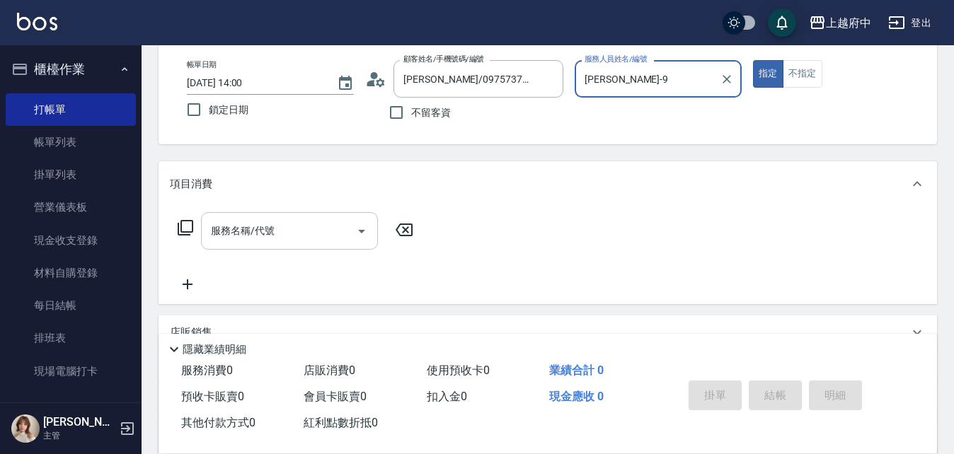
type input "David-9"
click at [309, 219] on input "服務名稱/代號" at bounding box center [278, 231] width 143 height 25
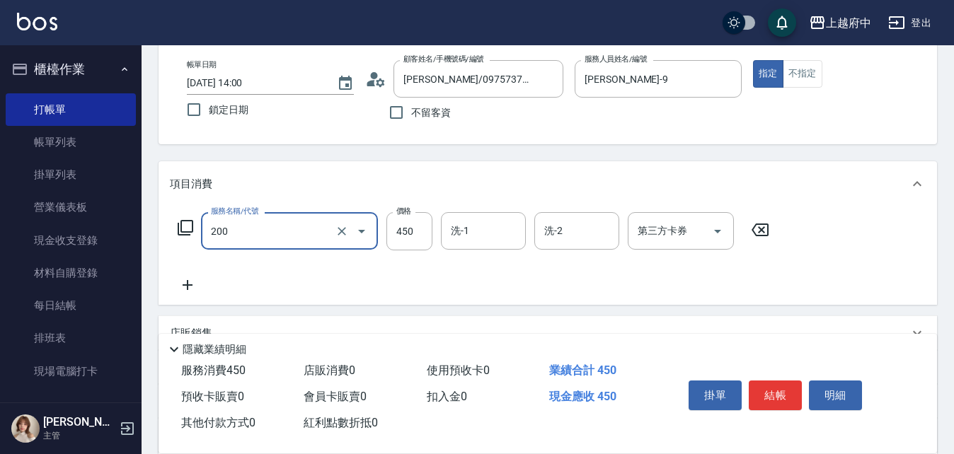
type input "有機洗髮(200)"
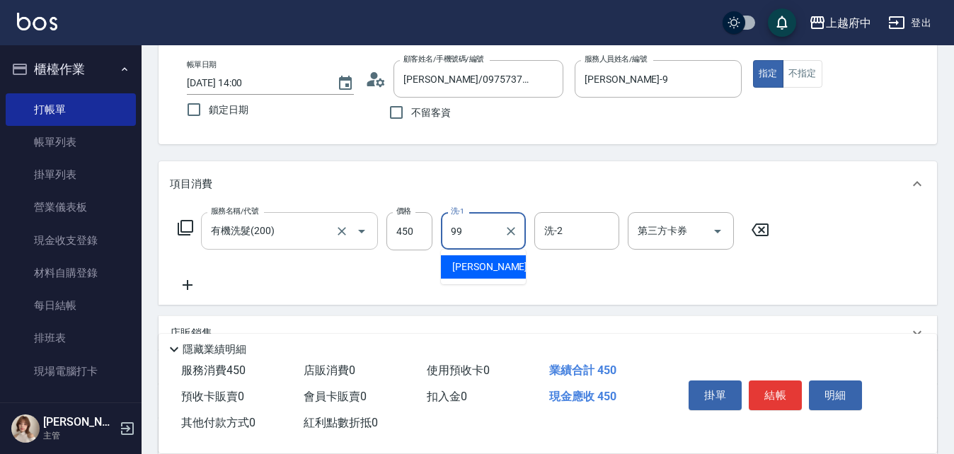
type input "公司-99"
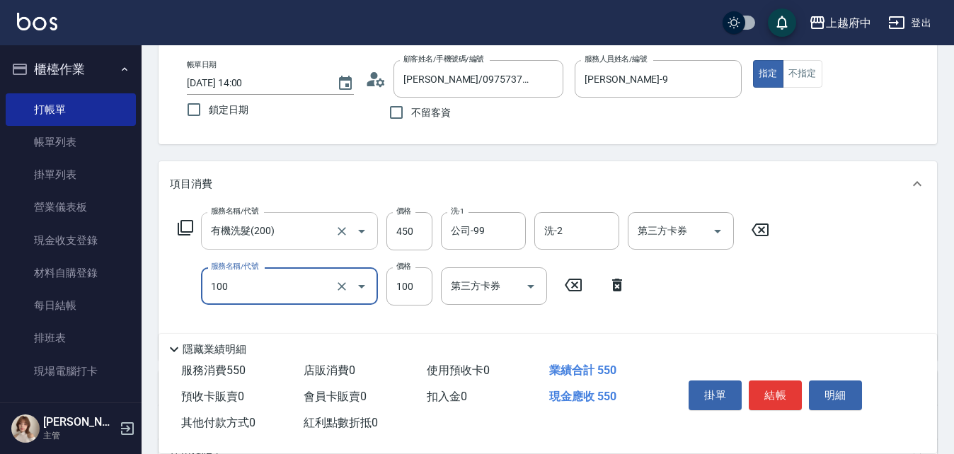
type input "造型/修劉海(100)"
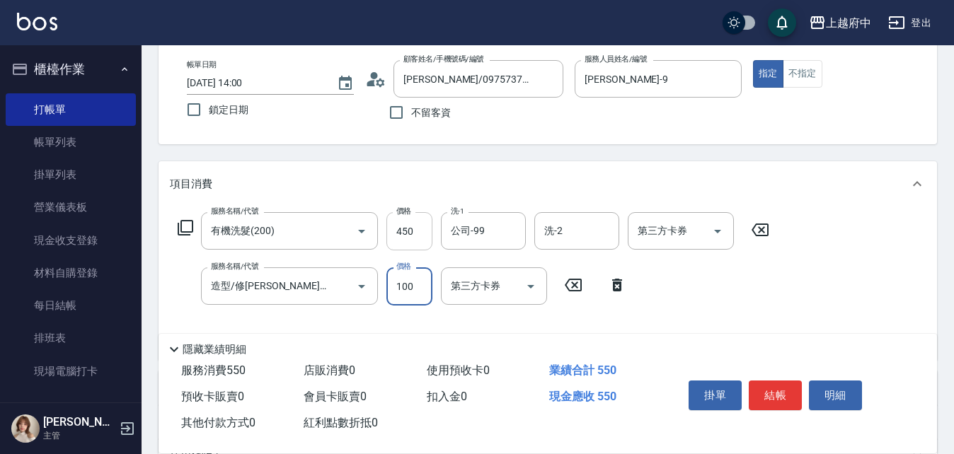
click at [407, 236] on input "450" at bounding box center [409, 231] width 46 height 38
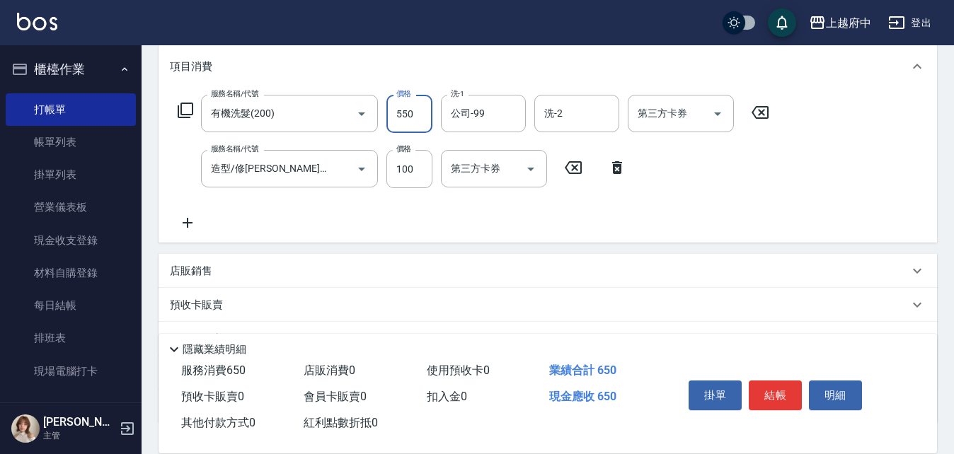
scroll to position [212, 0]
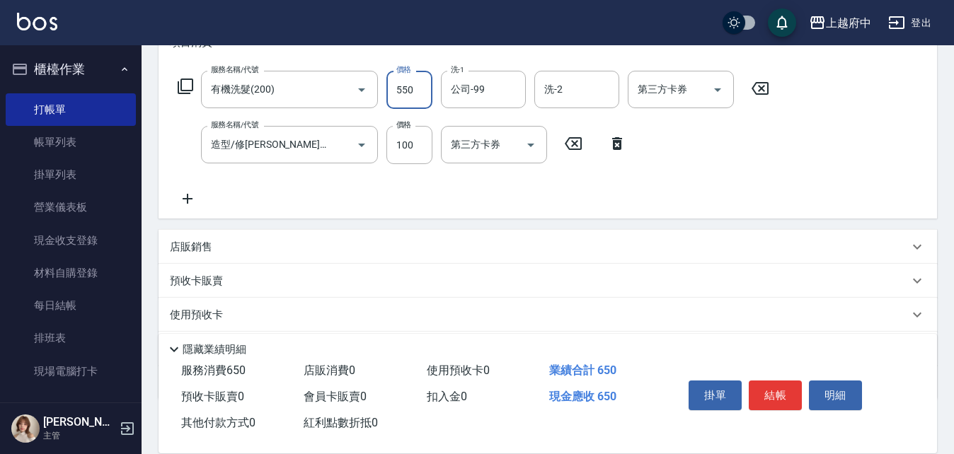
type input "550"
click at [189, 199] on icon at bounding box center [188, 199] width 10 height 10
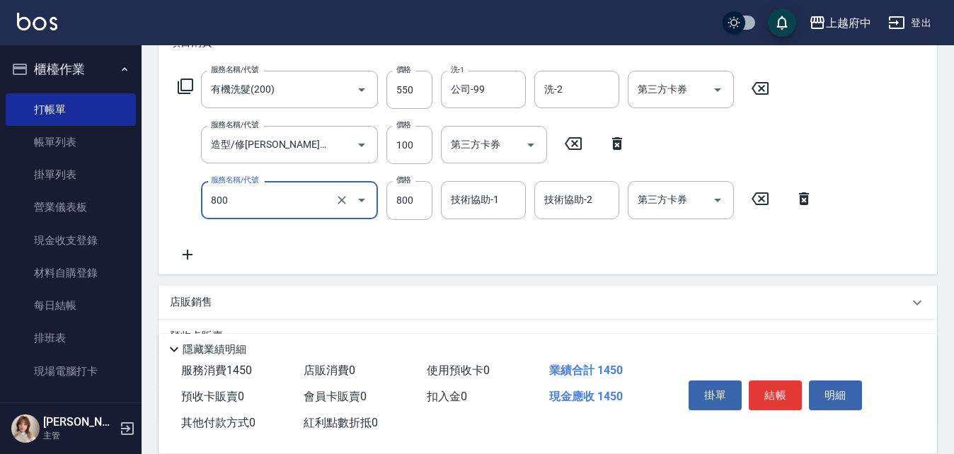
type input "沐浴上色(800)"
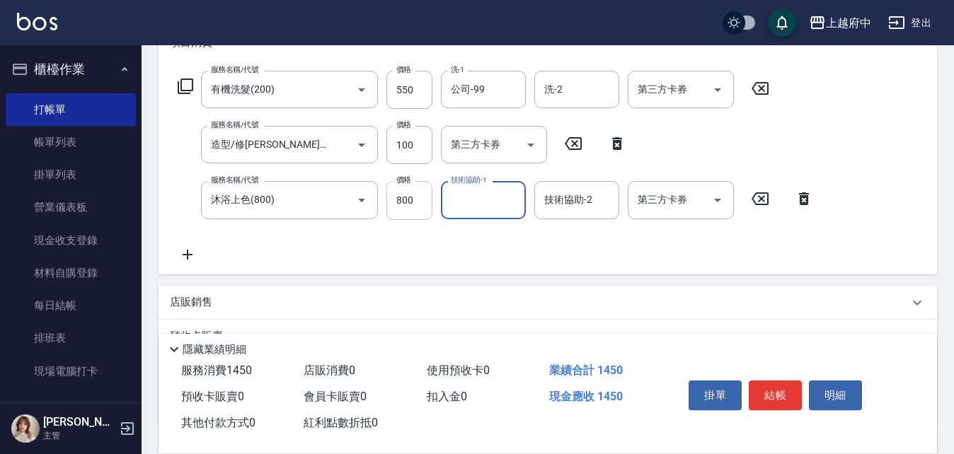
click at [393, 204] on input "800" at bounding box center [409, 200] width 46 height 38
click at [393, 204] on input "100" at bounding box center [409, 200] width 46 height 38
type input "1000"
type input "David-9"
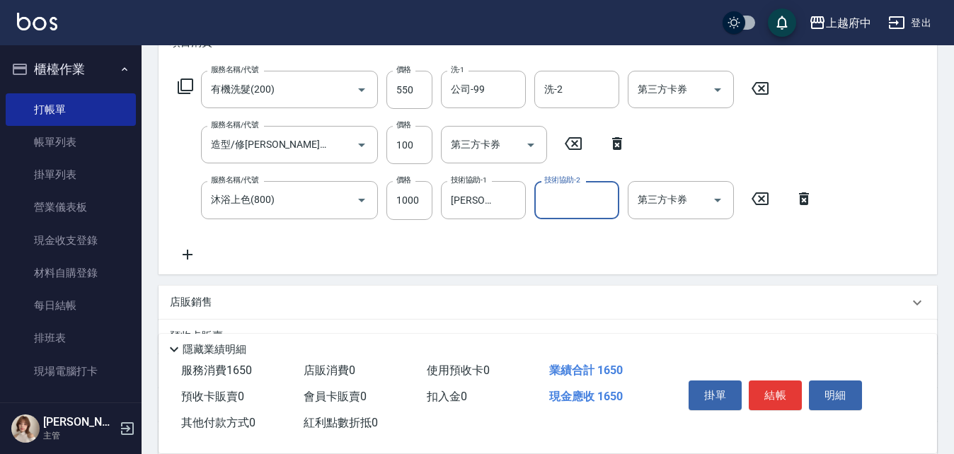
click at [193, 259] on icon at bounding box center [187, 254] width 35 height 17
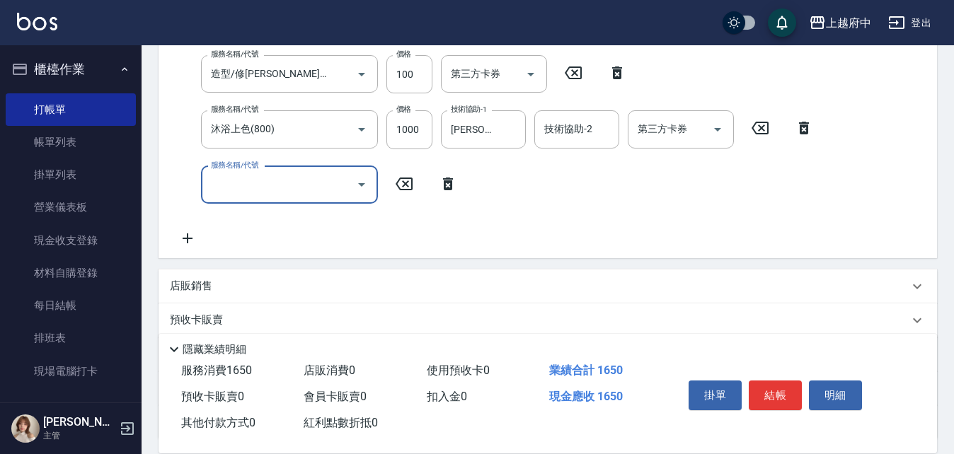
scroll to position [354, 0]
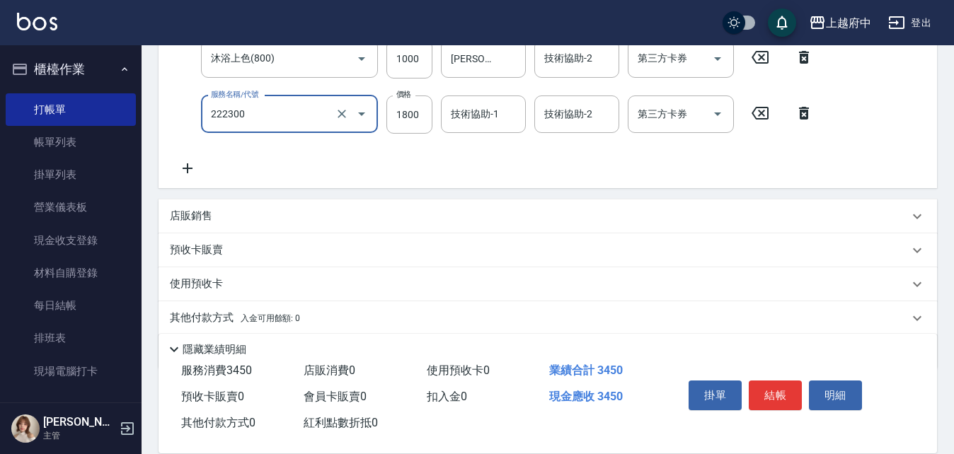
type input "結構三段式(222300)"
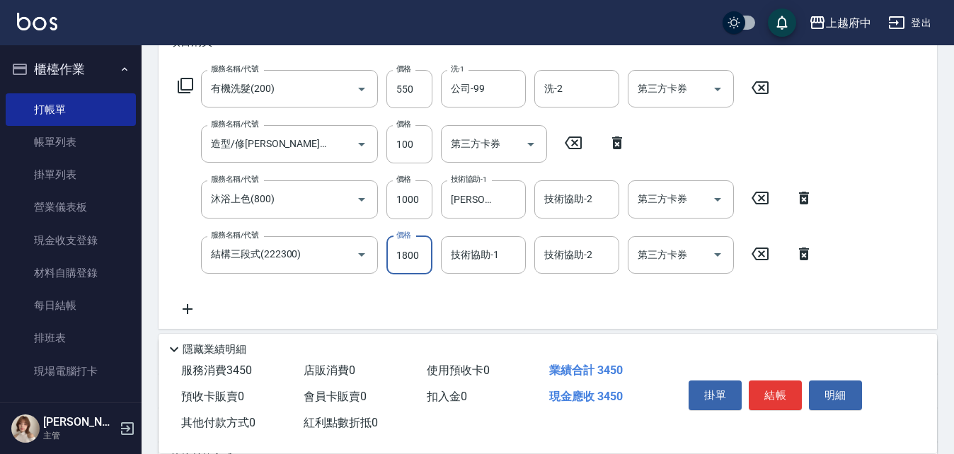
scroll to position [217, 0]
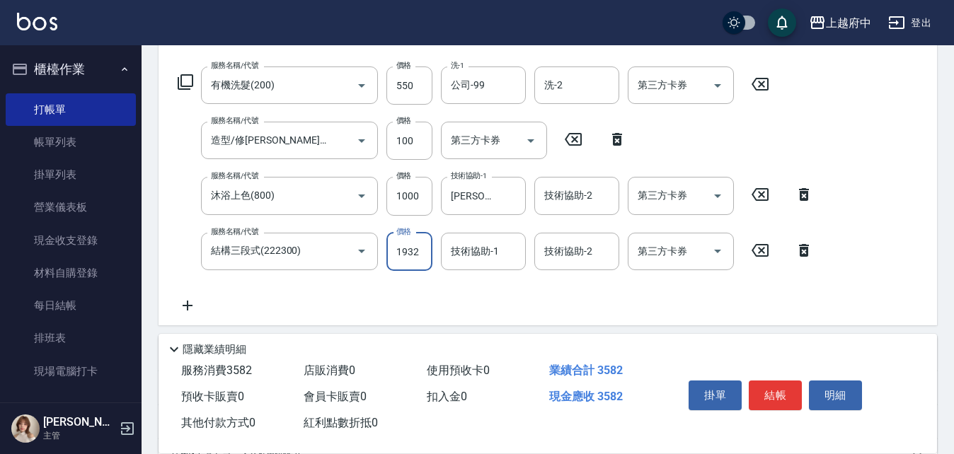
type input "1932"
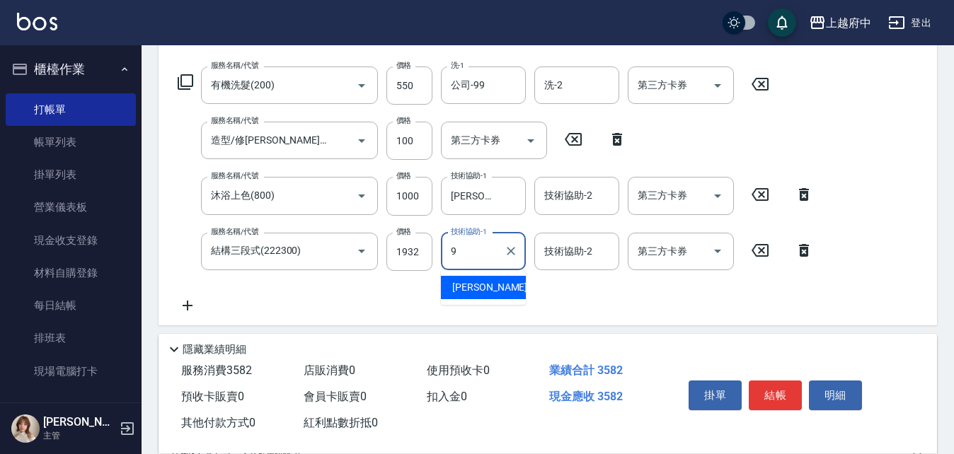
type input "David-9"
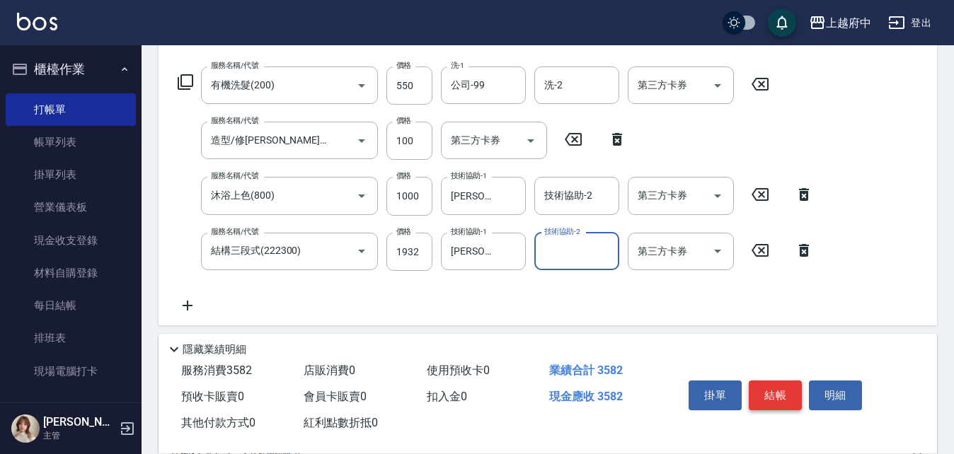
click at [773, 389] on button "結帳" at bounding box center [775, 396] width 53 height 30
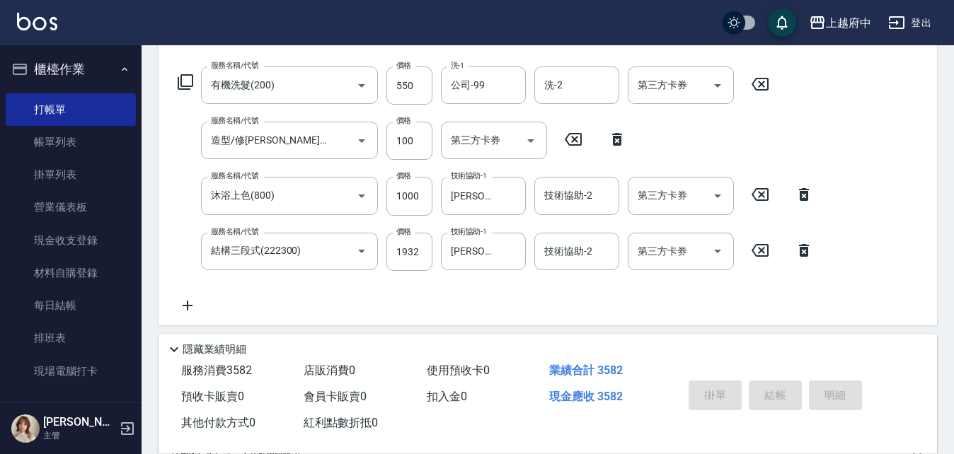
type input "2025/10/15 14:01"
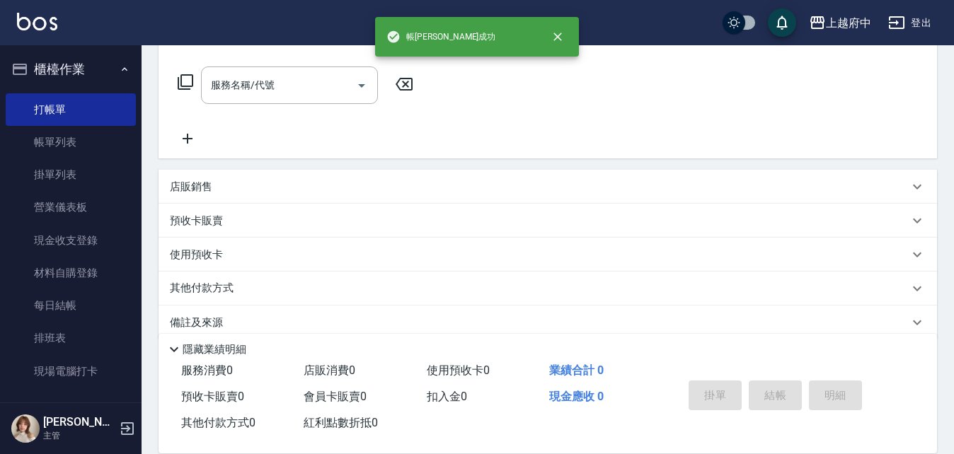
scroll to position [0, 0]
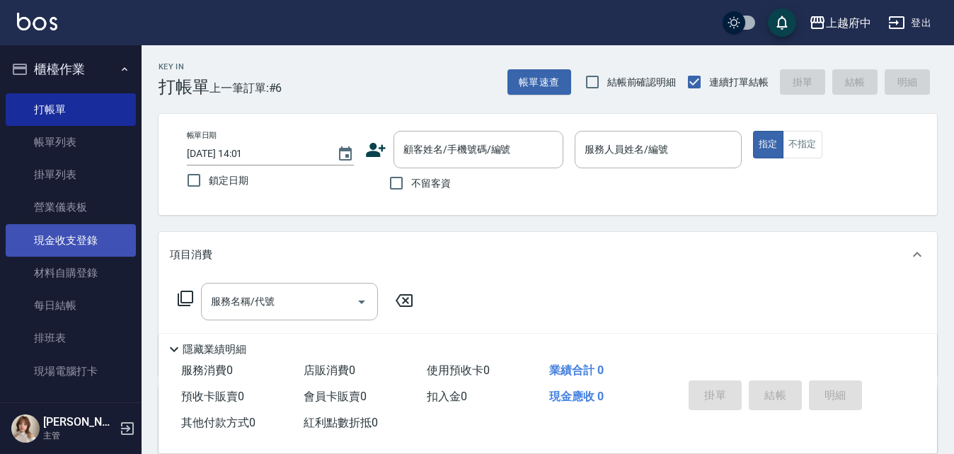
click at [88, 238] on link "現金收支登錄" at bounding box center [71, 240] width 130 height 33
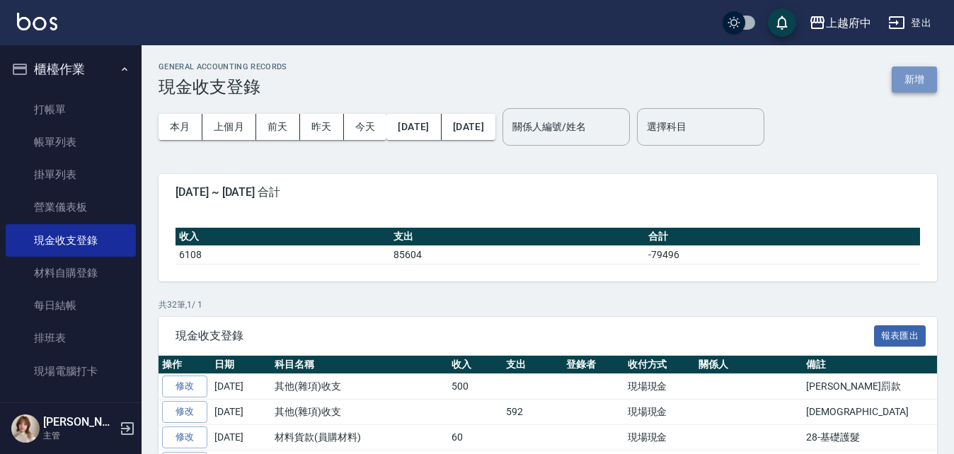
click at [911, 81] on button "新增" at bounding box center [914, 80] width 45 height 26
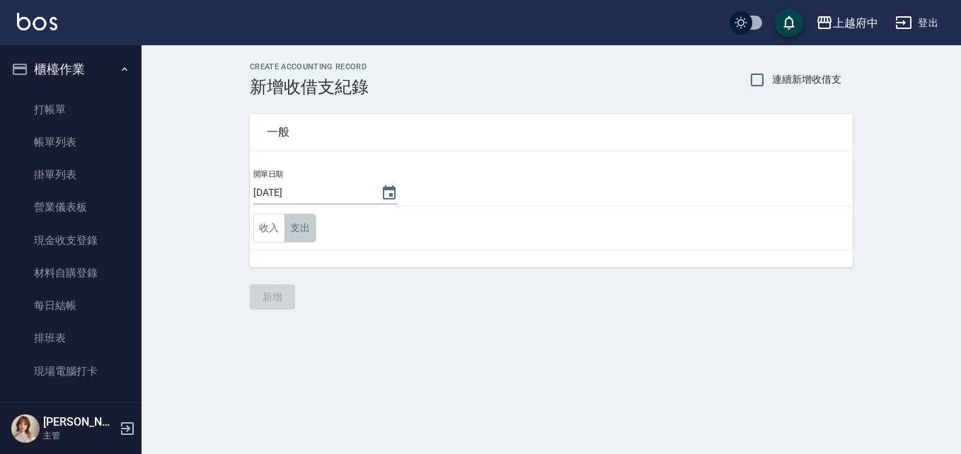
click at [308, 226] on button "支出" at bounding box center [301, 228] width 32 height 29
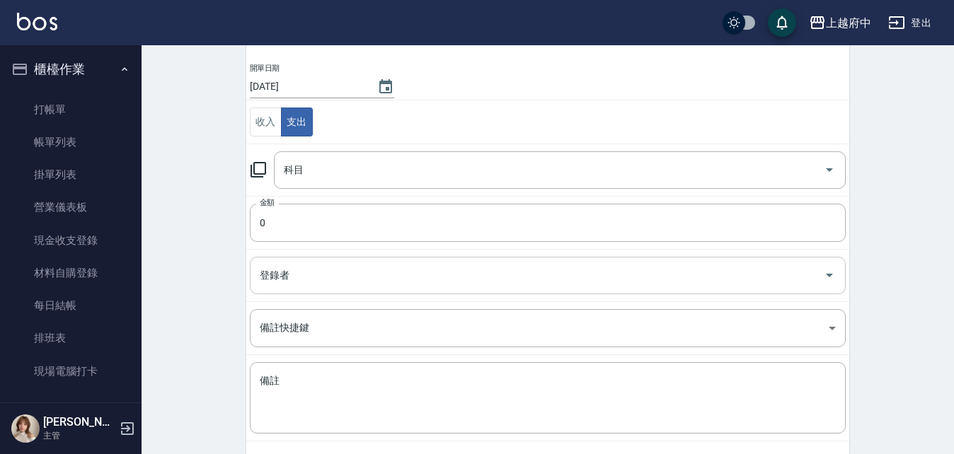
scroll to position [142, 0]
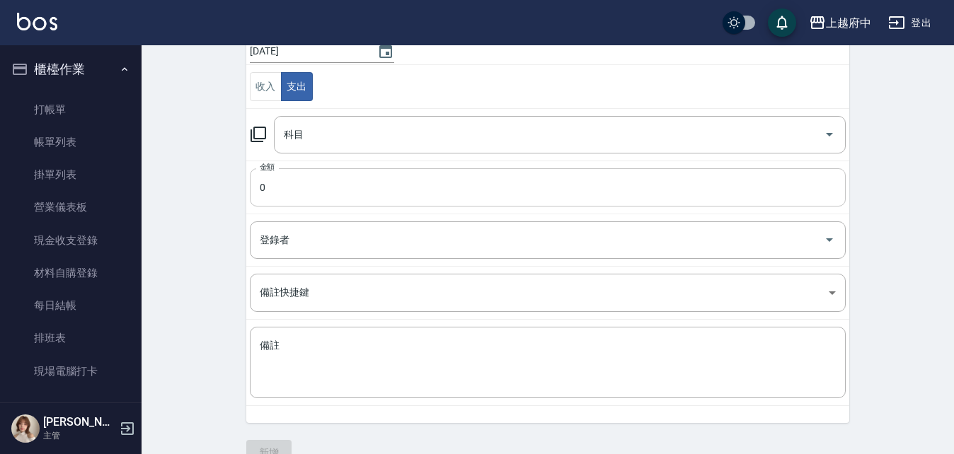
click at [316, 195] on input "0" at bounding box center [548, 187] width 596 height 38
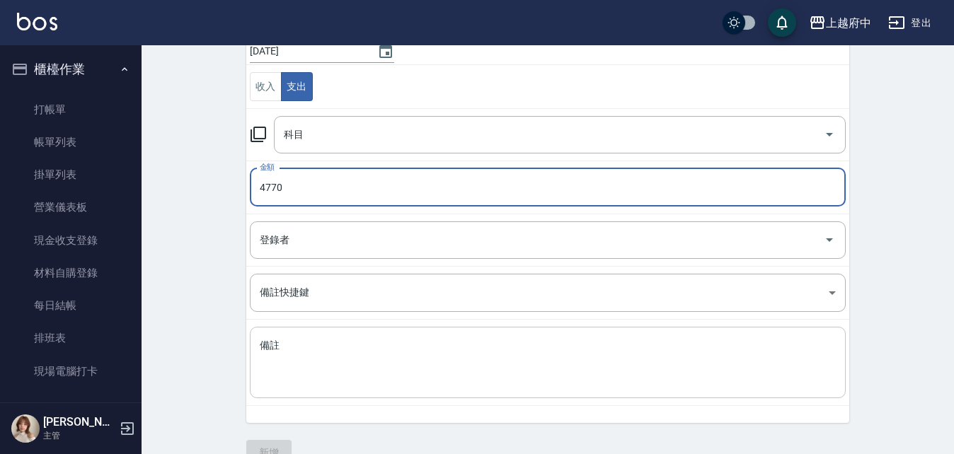
type input "4770"
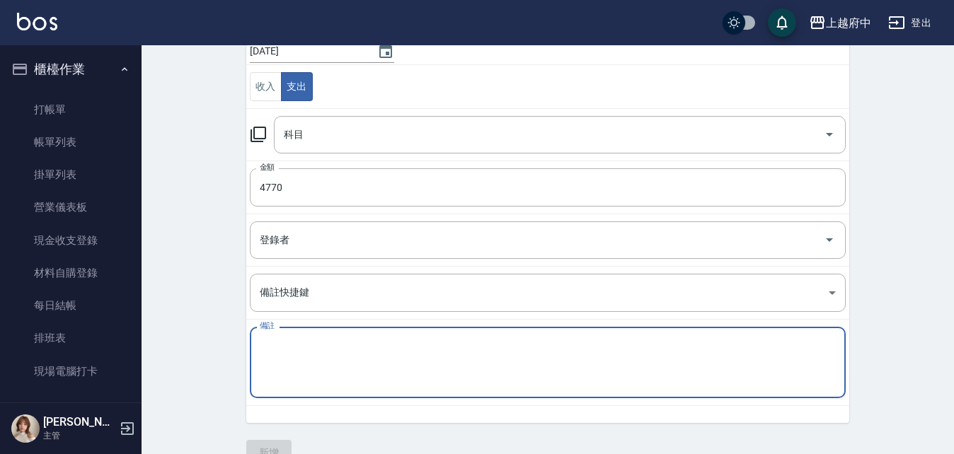
click at [319, 345] on textarea "備註" at bounding box center [548, 363] width 576 height 48
type textarea "歌薇貨款"
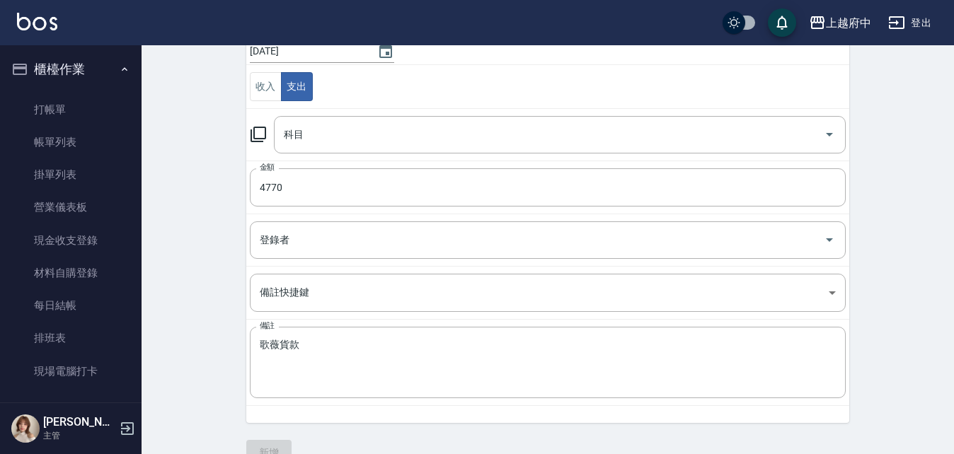
click at [220, 268] on div "CREATE ACCOUNTING RECORD 新增收借支紀錄 連續新增收借支 一般 開單日期 2025/10/15 收入 支出 科目 科目 金額 4770…" at bounding box center [548, 194] width 813 height 580
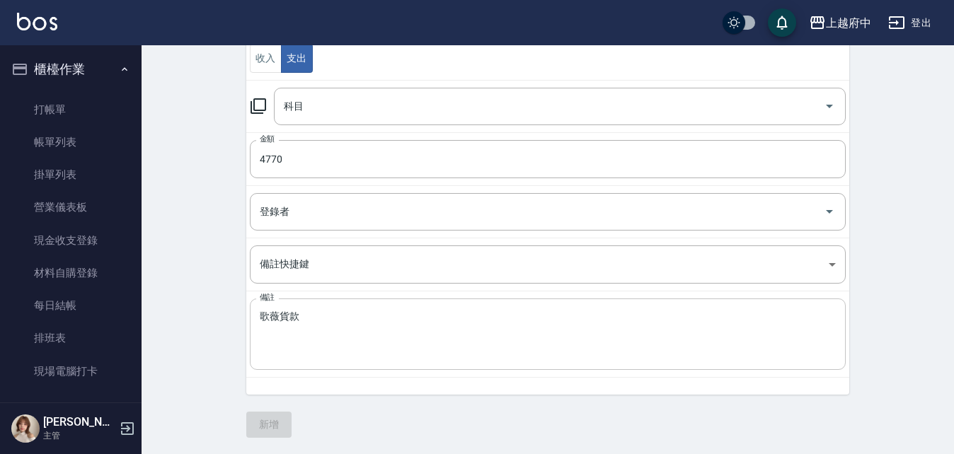
scroll to position [171, 0]
click at [212, 299] on div "CREATE ACCOUNTING RECORD 新增收借支紀錄 連續新增收借支 一般 開單日期 2025/10/15 收入 支出 科目 科目 金額 4770…" at bounding box center [548, 165] width 813 height 580
click at [330, 112] on input "科目" at bounding box center [549, 105] width 538 height 25
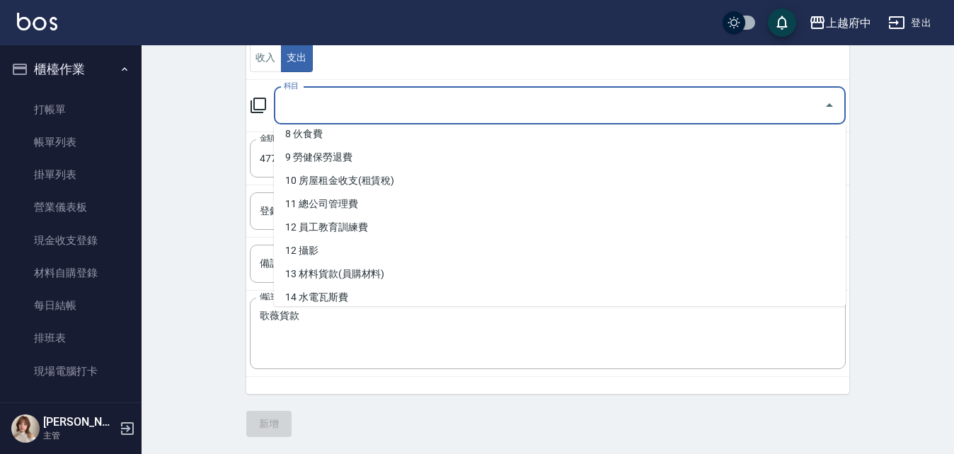
scroll to position [283, 0]
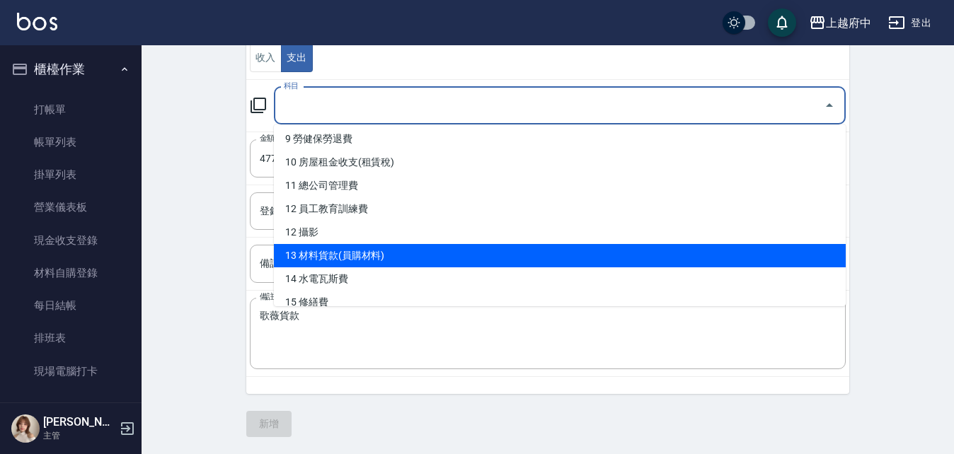
click at [374, 246] on li "13 材料貨款(員購材料)" at bounding box center [560, 255] width 572 height 23
type input "13 材料貨款(員購材料)"
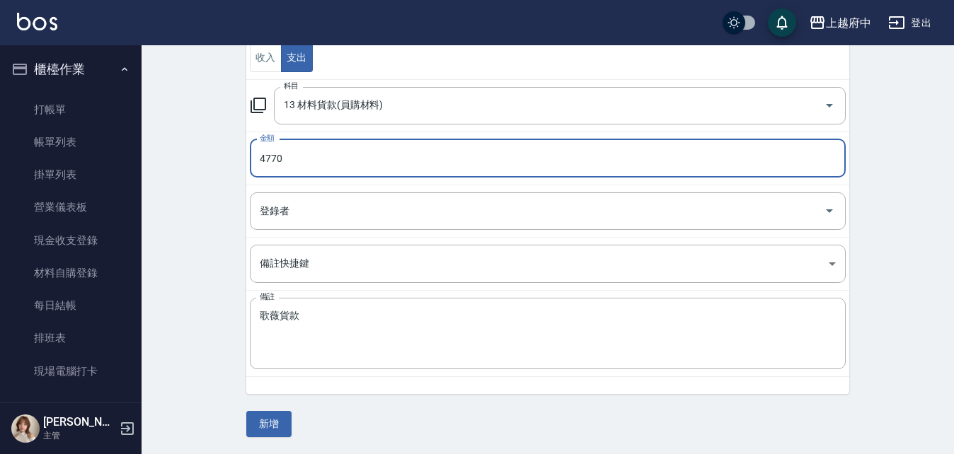
click at [190, 277] on div "CREATE ACCOUNTING RECORD 新增收借支紀錄 連續新增收借支 一般 開單日期 2025/10/15 收入 支出 科目 13 材料貨款(員購…" at bounding box center [548, 165] width 813 height 580
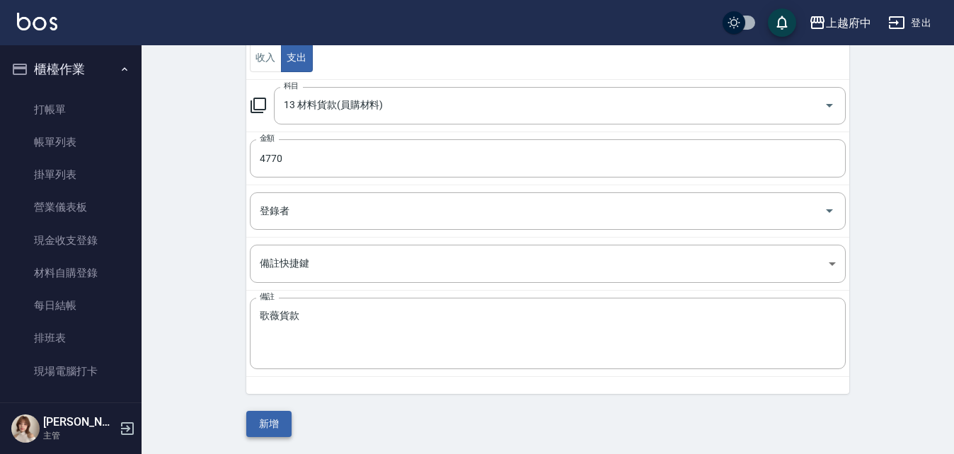
click at [275, 430] on button "新增" at bounding box center [268, 424] width 45 height 26
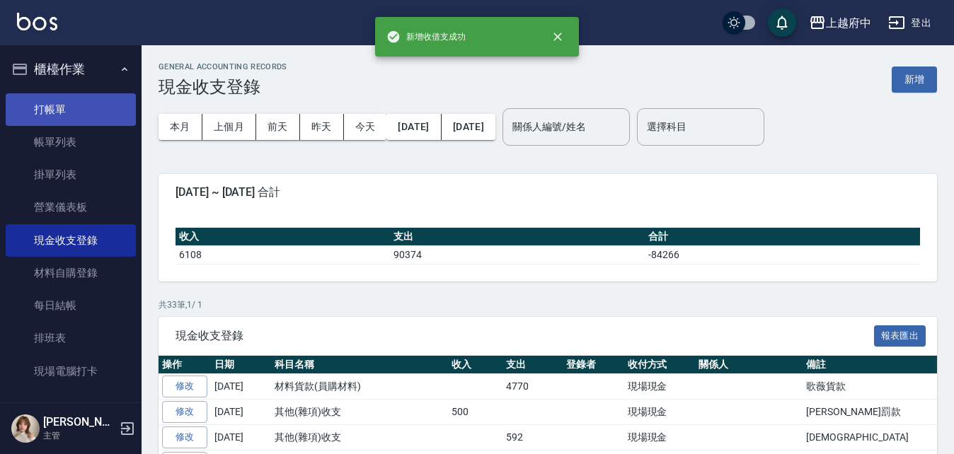
click at [55, 116] on link "打帳單" at bounding box center [71, 109] width 130 height 33
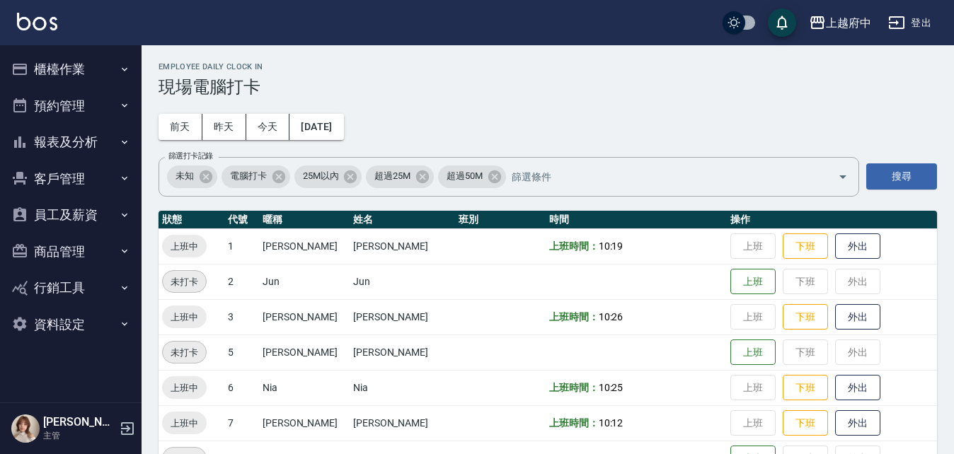
click at [110, 125] on button "報表及分析" at bounding box center [71, 142] width 130 height 37
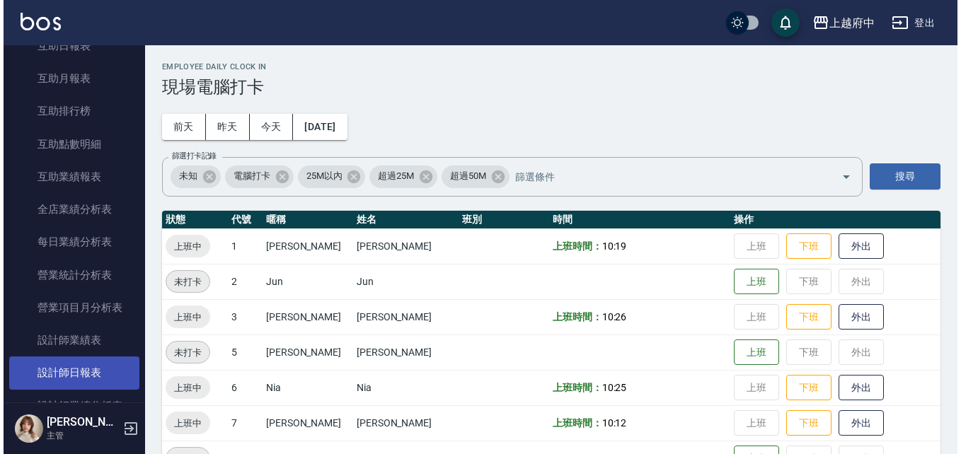
scroll to position [425, 0]
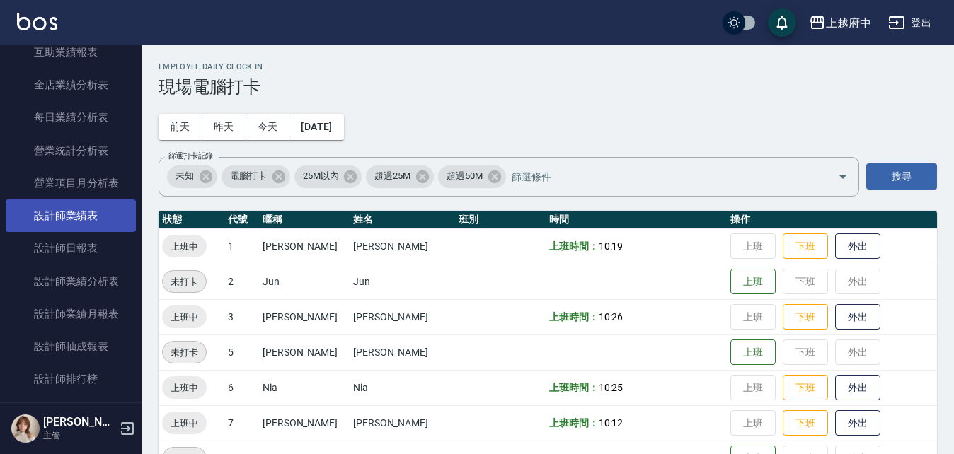
click at [76, 203] on link "設計師業績表" at bounding box center [71, 216] width 130 height 33
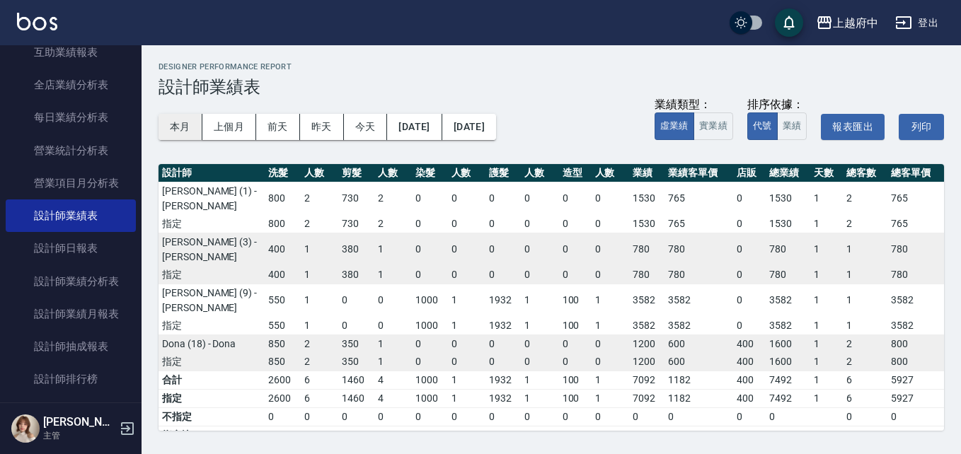
click at [180, 134] on button "本月" at bounding box center [181, 127] width 44 height 26
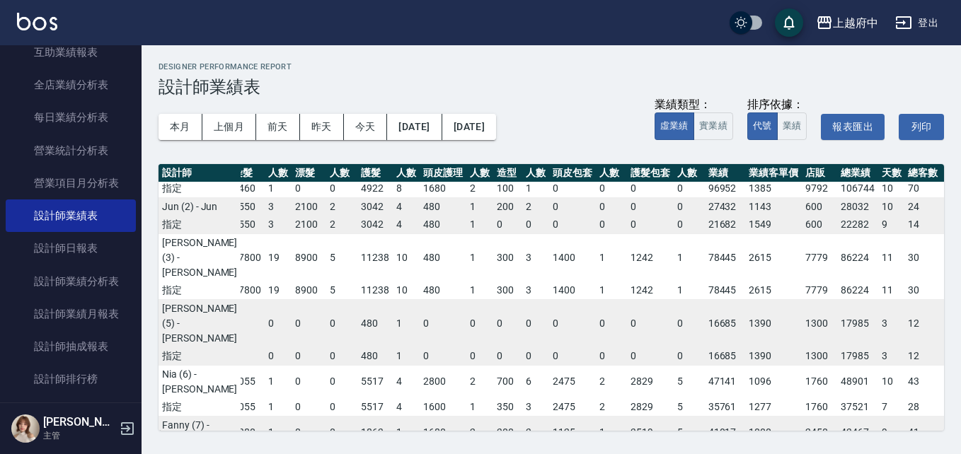
scroll to position [142, 277]
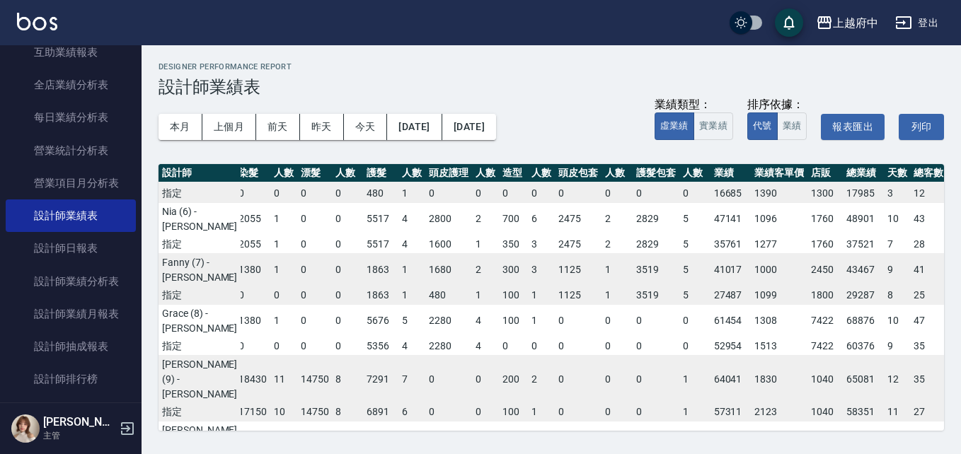
scroll to position [212, 271]
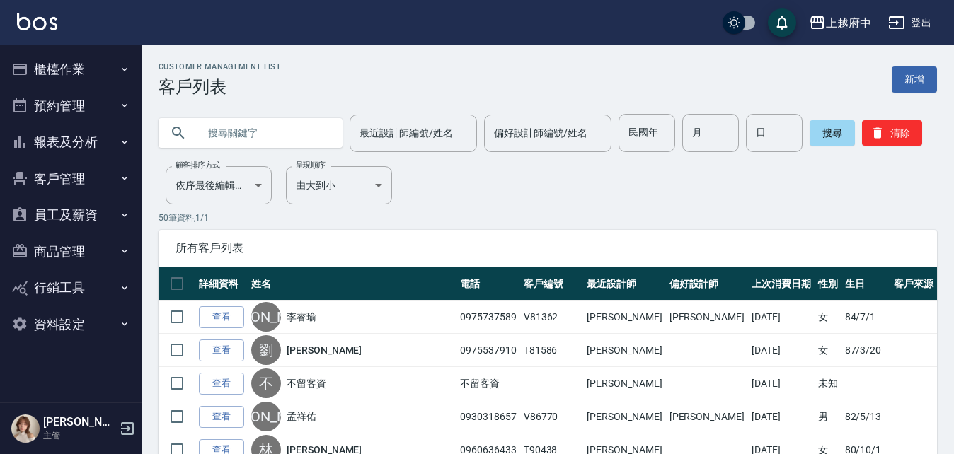
click at [290, 120] on input "text" at bounding box center [264, 133] width 133 height 38
type input "N"
type input "森"
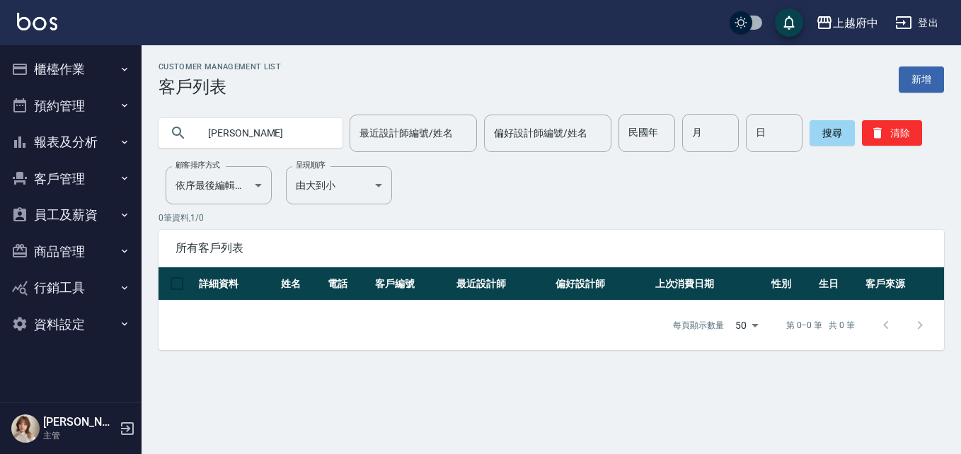
click at [290, 126] on input "孫逸" at bounding box center [264, 133] width 133 height 38
type input "孫逸馨"
click at [832, 142] on button "搜尋" at bounding box center [832, 132] width 45 height 25
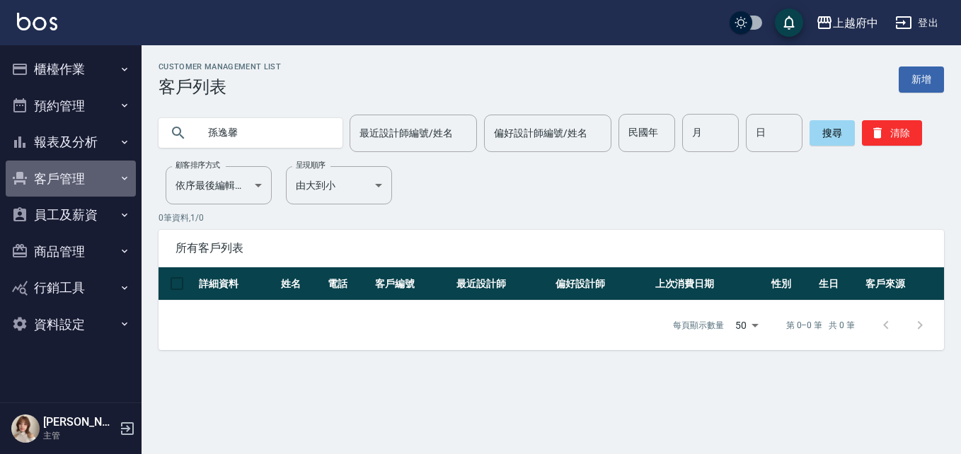
click at [118, 176] on button "客戶管理" at bounding box center [71, 179] width 130 height 37
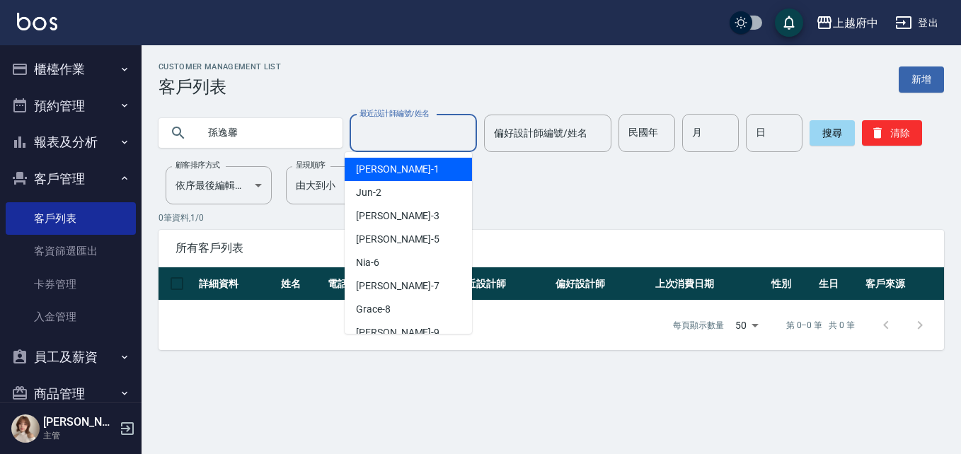
click at [402, 137] on input "最近設計師編號/姓名" at bounding box center [413, 133] width 115 height 25
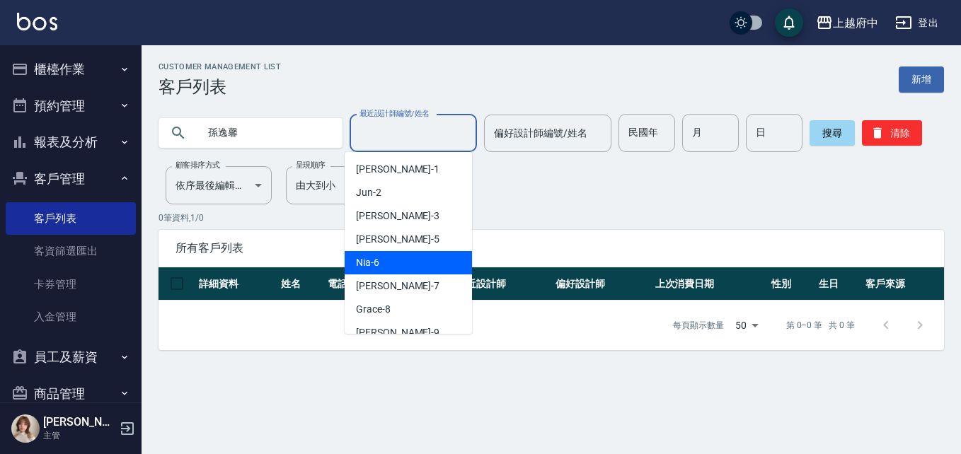
click at [383, 261] on div "Nia -6" at bounding box center [408, 262] width 127 height 23
type input "Nia-6"
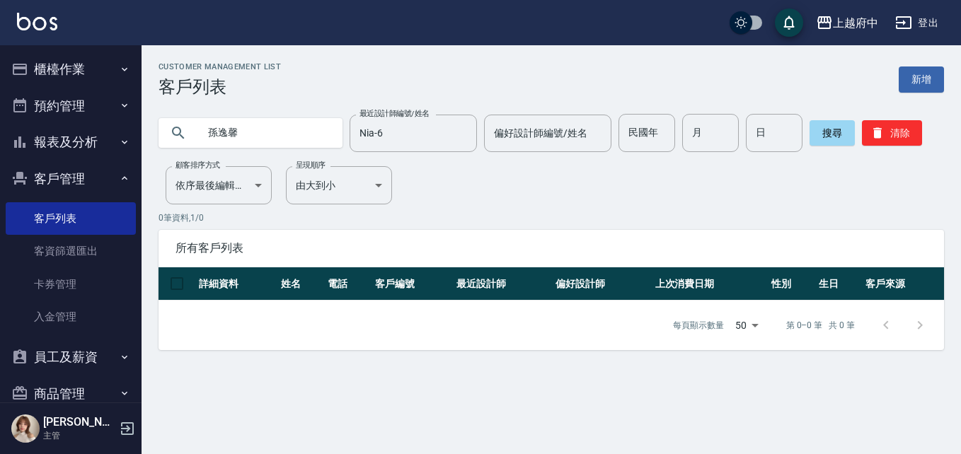
drag, startPoint x: 312, startPoint y: 127, endPoint x: 174, endPoint y: 142, distance: 138.8
click at [181, 144] on div "孫逸馨" at bounding box center [251, 133] width 184 height 30
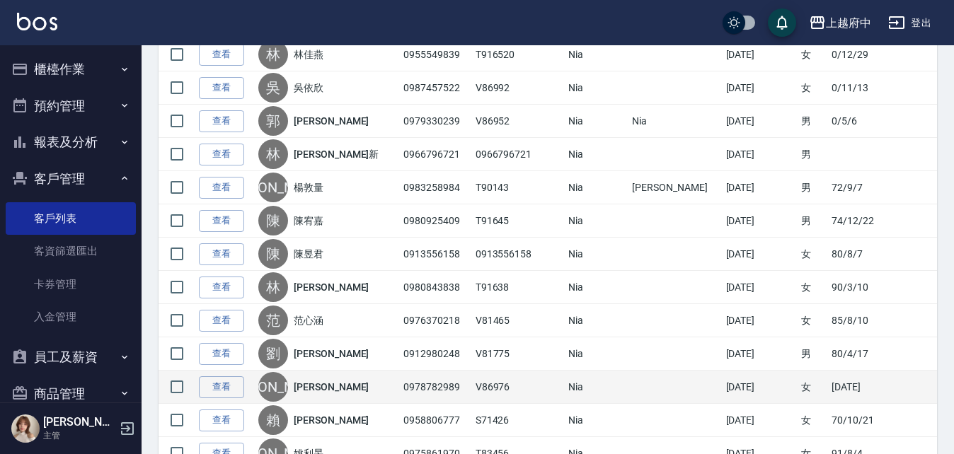
scroll to position [1576, 0]
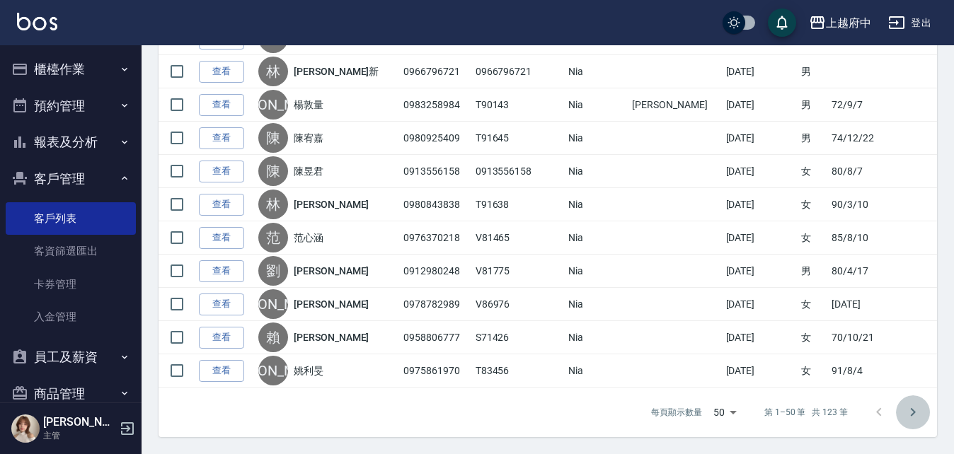
click at [914, 409] on icon "Go to next page" at bounding box center [913, 412] width 17 height 17
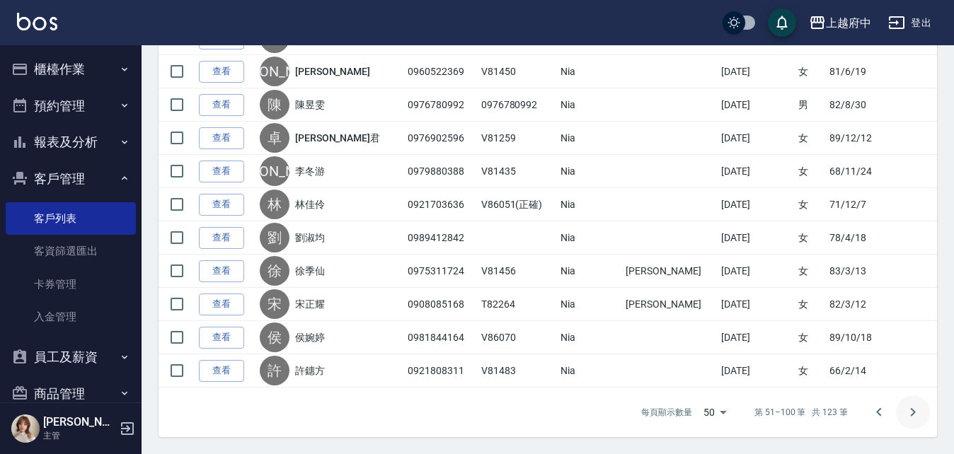
click at [917, 417] on icon "Go to next page" at bounding box center [913, 412] width 17 height 17
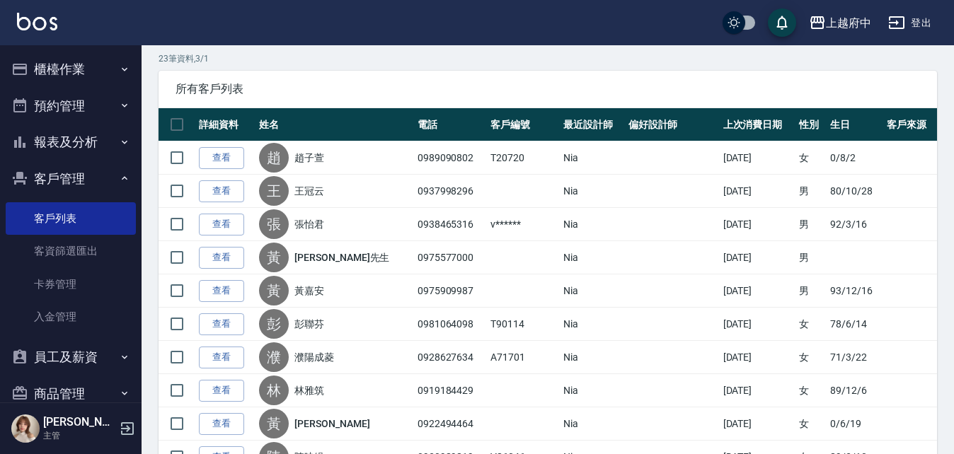
scroll to position [0, 0]
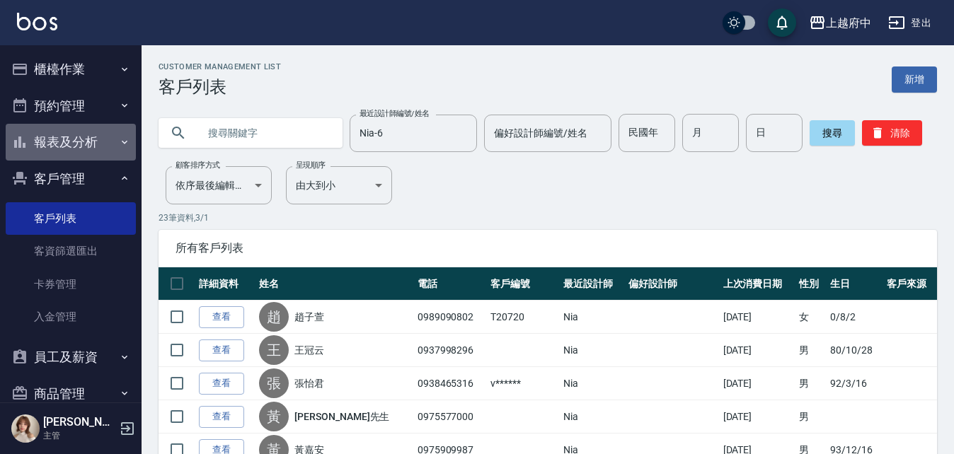
click at [83, 142] on button "報表及分析" at bounding box center [71, 142] width 130 height 37
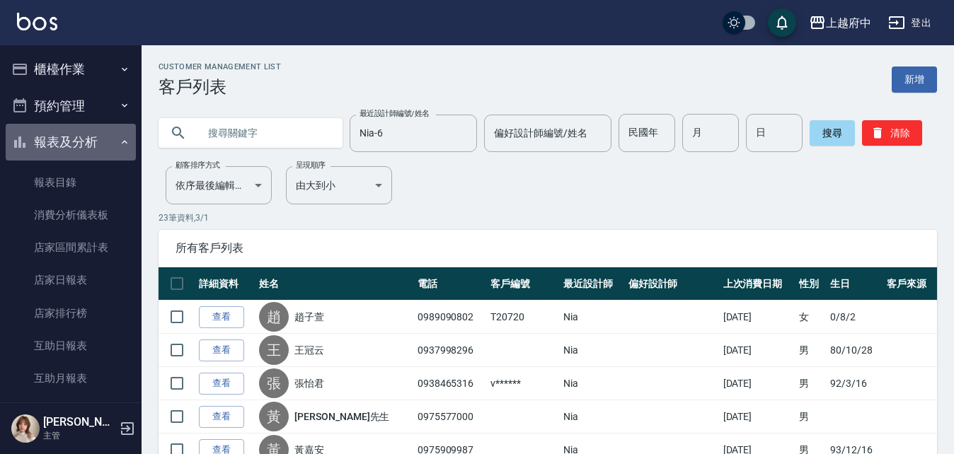
click at [94, 141] on button "報表及分析" at bounding box center [71, 142] width 130 height 37
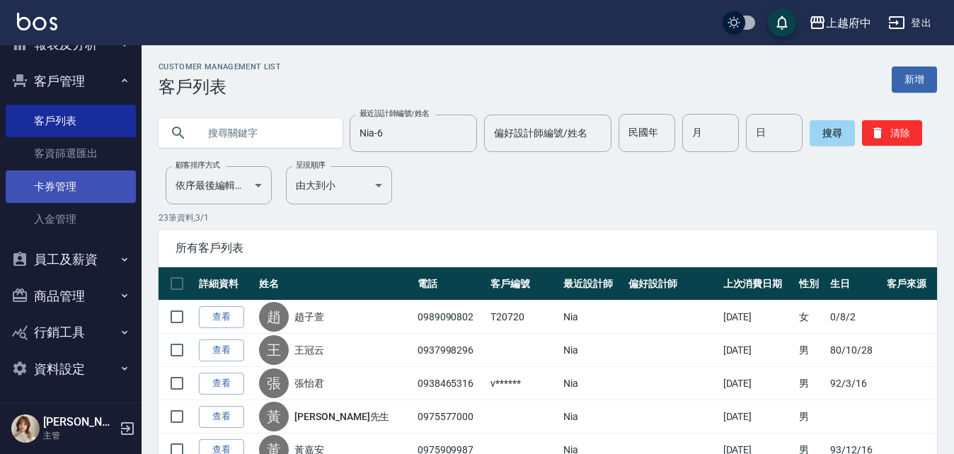
scroll to position [99, 0]
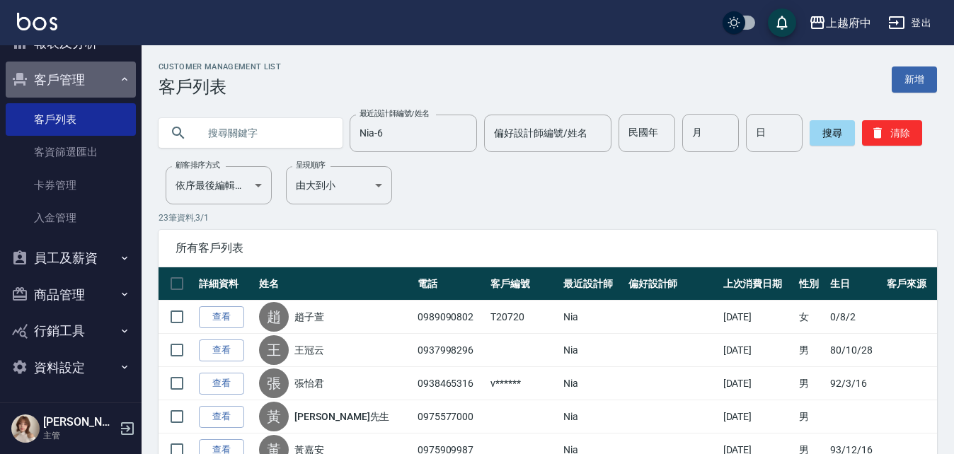
click at [102, 85] on button "客戶管理" at bounding box center [71, 80] width 130 height 37
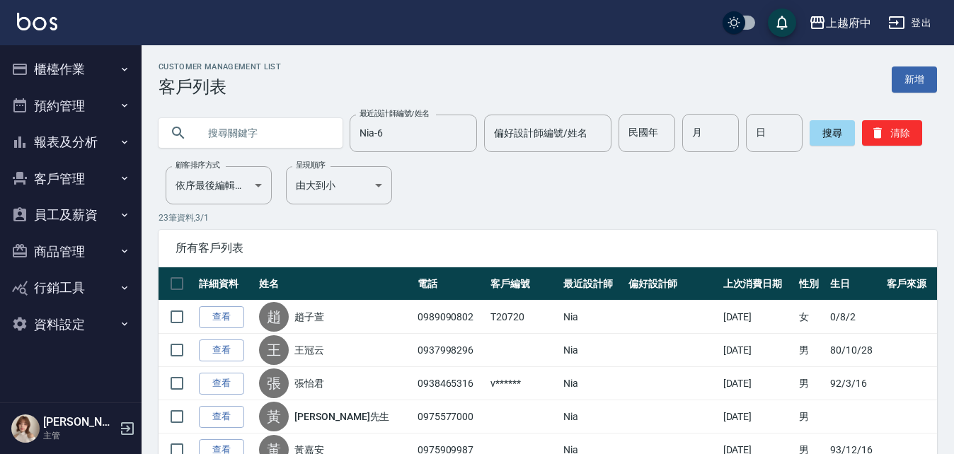
scroll to position [0, 0]
click at [106, 82] on button "櫃檯作業" at bounding box center [71, 69] width 130 height 37
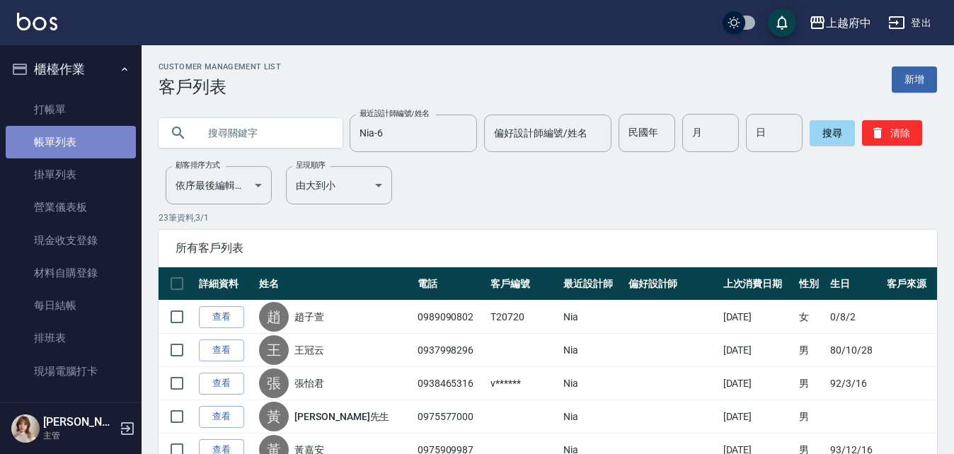
click at [86, 135] on link "帳單列表" at bounding box center [71, 142] width 130 height 33
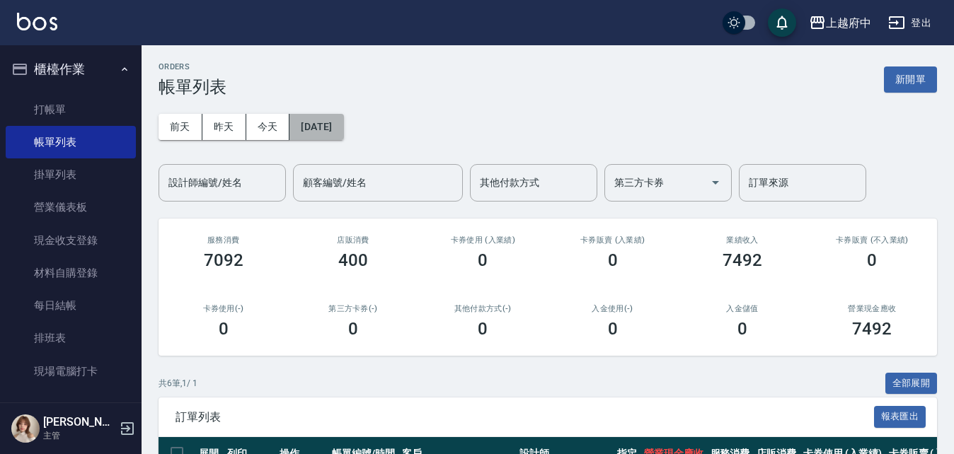
click at [338, 132] on button "[DATE]" at bounding box center [317, 127] width 54 height 26
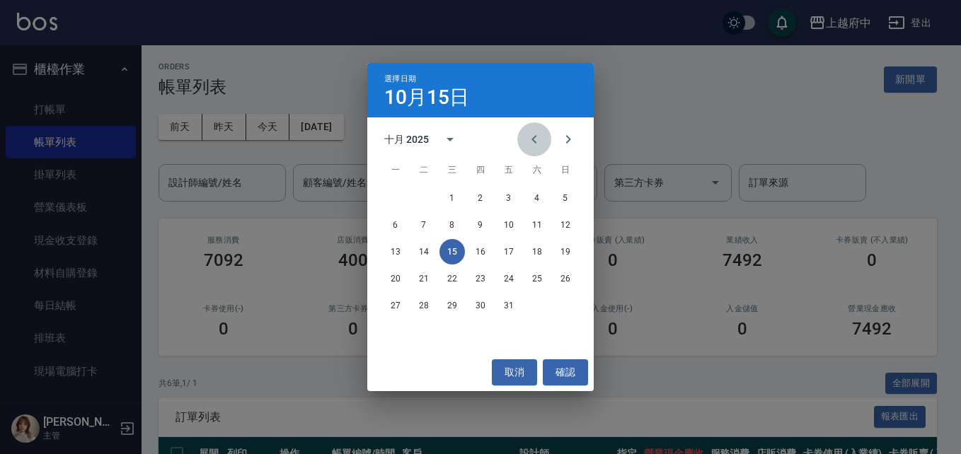
click at [530, 137] on icon "Previous month" at bounding box center [534, 139] width 17 height 17
click at [454, 252] on button "17" at bounding box center [452, 251] width 25 height 25
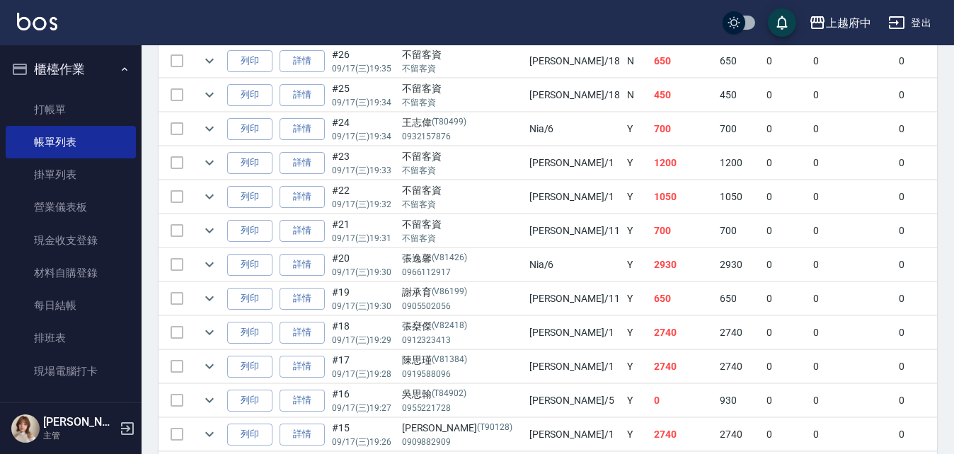
scroll to position [496, 0]
click at [202, 265] on icon "expand row" at bounding box center [209, 263] width 17 height 17
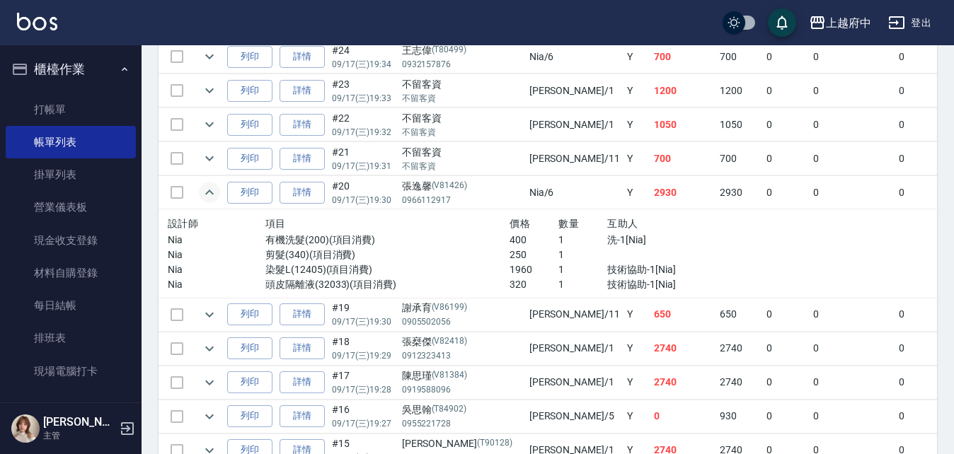
scroll to position [263, 0]
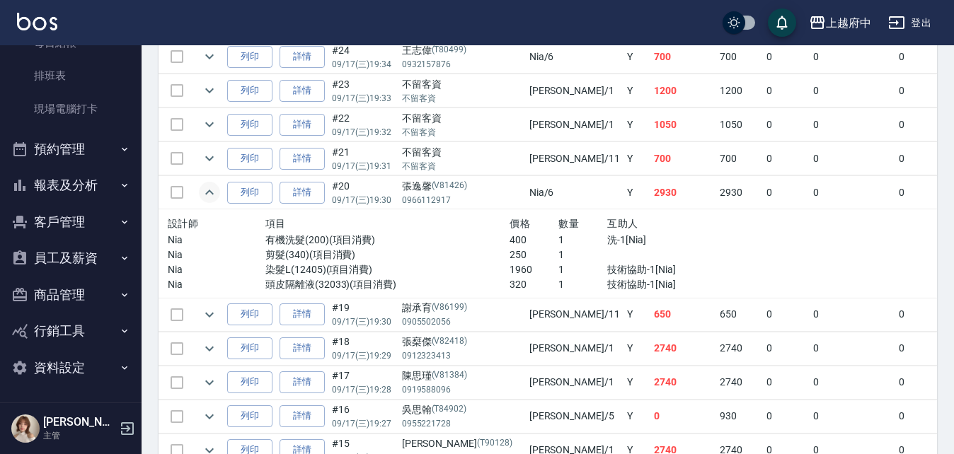
click at [70, 216] on button "客戶管理" at bounding box center [71, 222] width 130 height 37
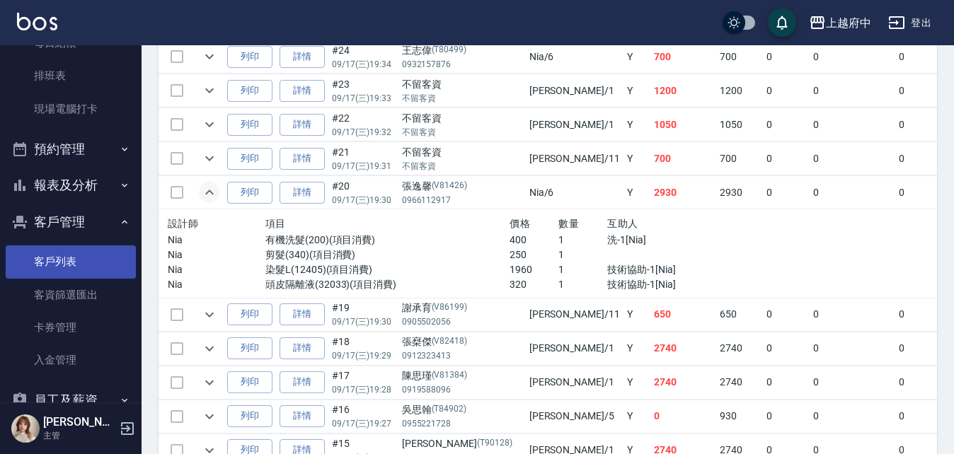
click at [75, 252] on link "客戶列表" at bounding box center [71, 262] width 130 height 33
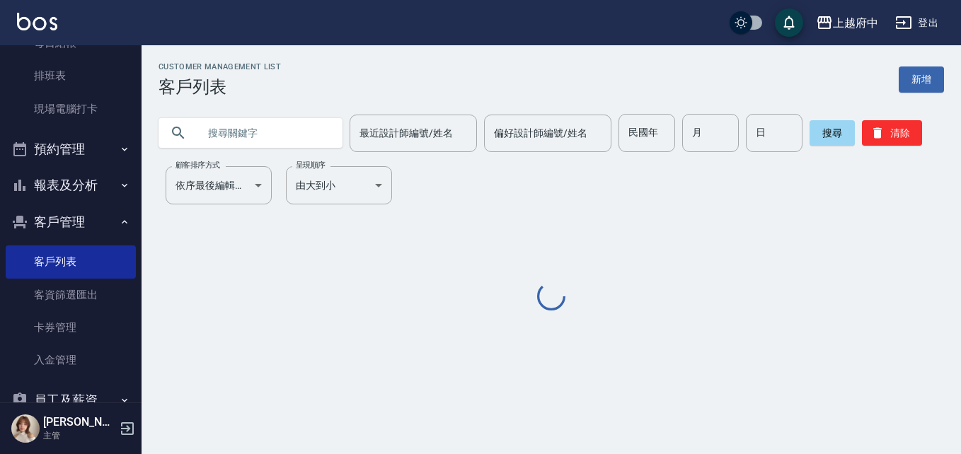
click at [221, 125] on input "text" at bounding box center [264, 133] width 133 height 38
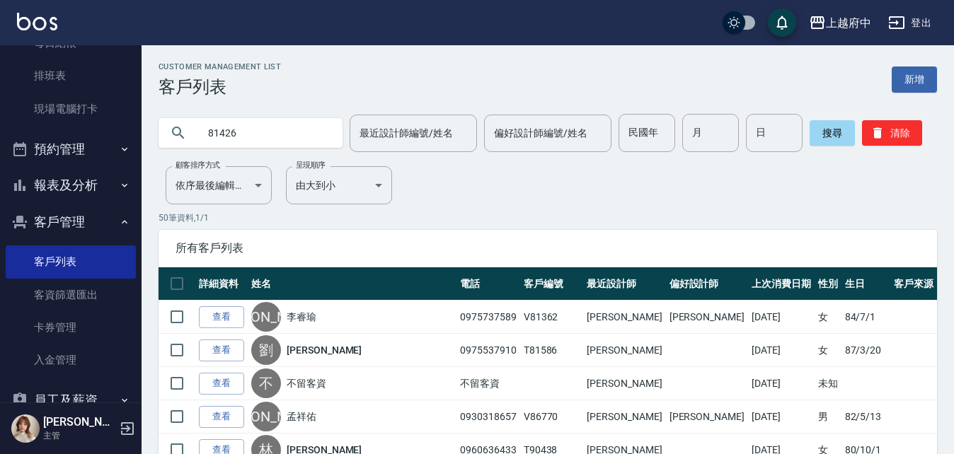
type input "81426"
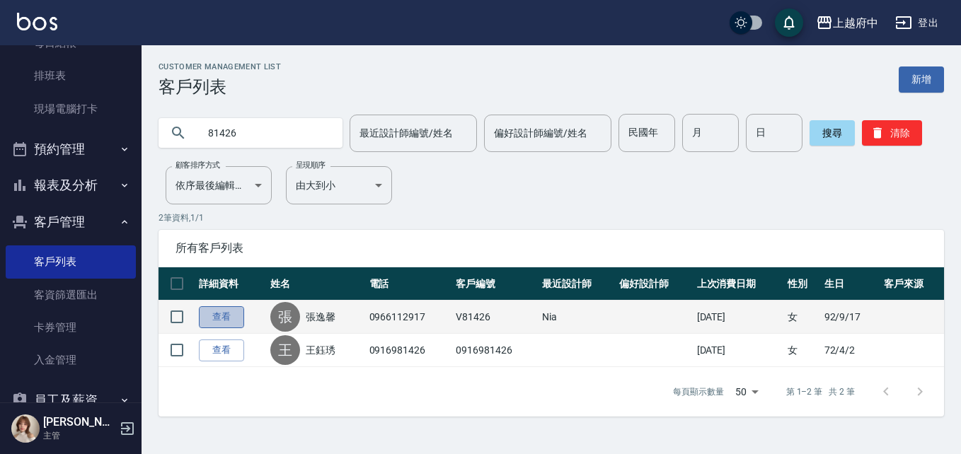
click at [229, 322] on link "查看" at bounding box center [221, 318] width 45 height 22
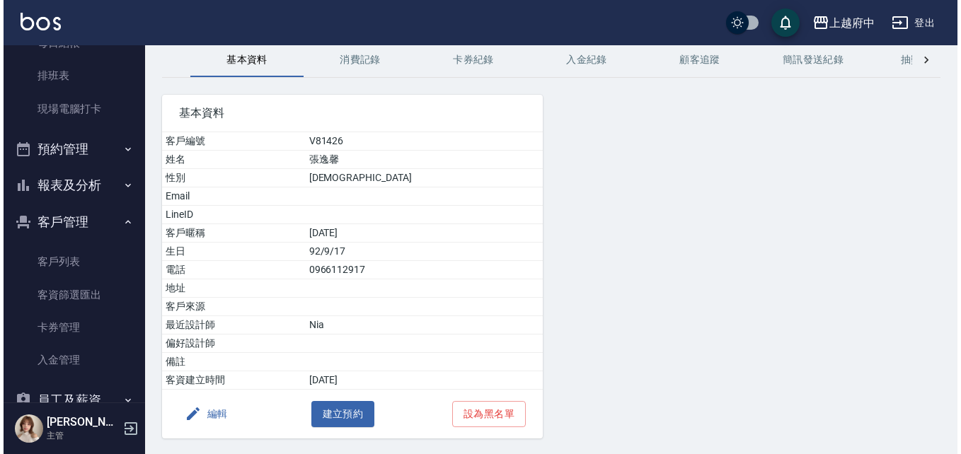
scroll to position [103, 0]
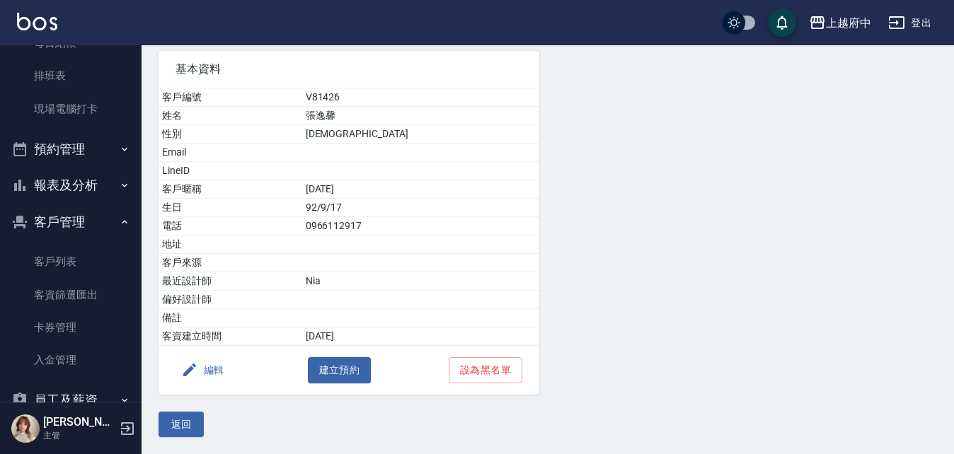
drag, startPoint x: 234, startPoint y: 377, endPoint x: 217, endPoint y: 373, distance: 17.5
click at [233, 377] on div "編輯 建立預約 設為黑名單" at bounding box center [349, 370] width 381 height 49
click at [217, 373] on button "編輯" at bounding box center [203, 370] width 55 height 26
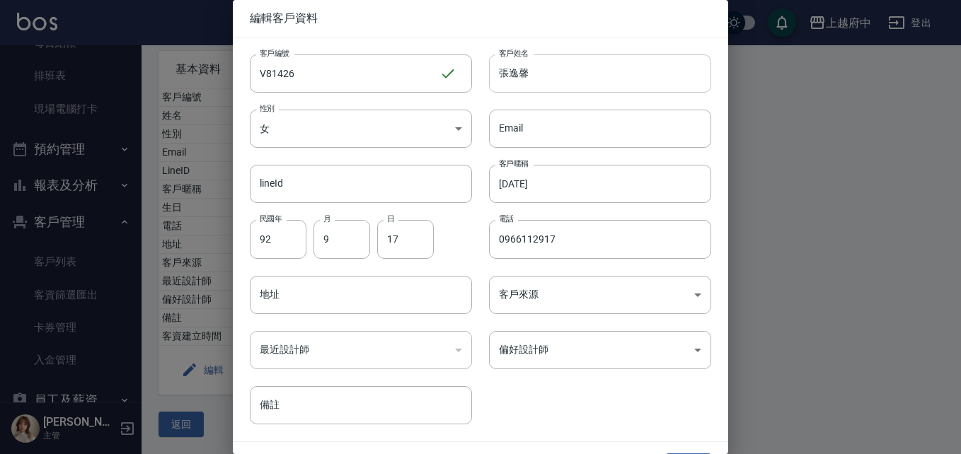
click at [504, 69] on input "張逸馨" at bounding box center [600, 74] width 222 height 38
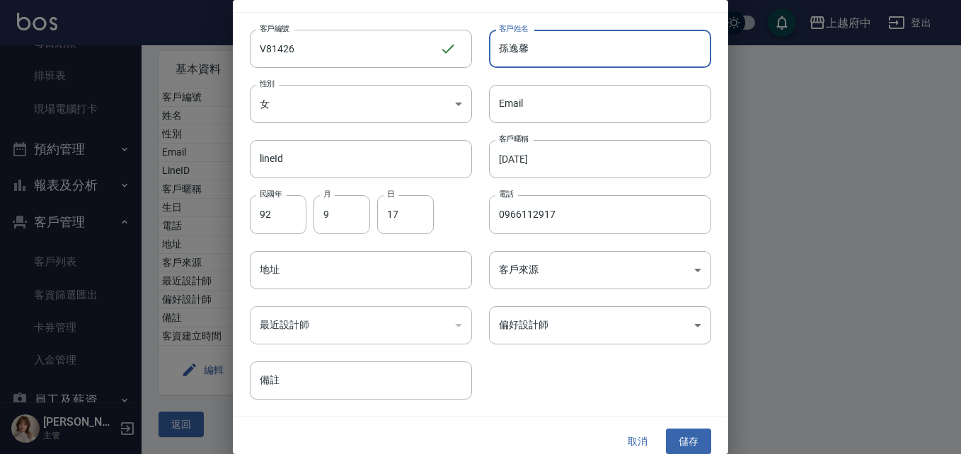
scroll to position [36, 0]
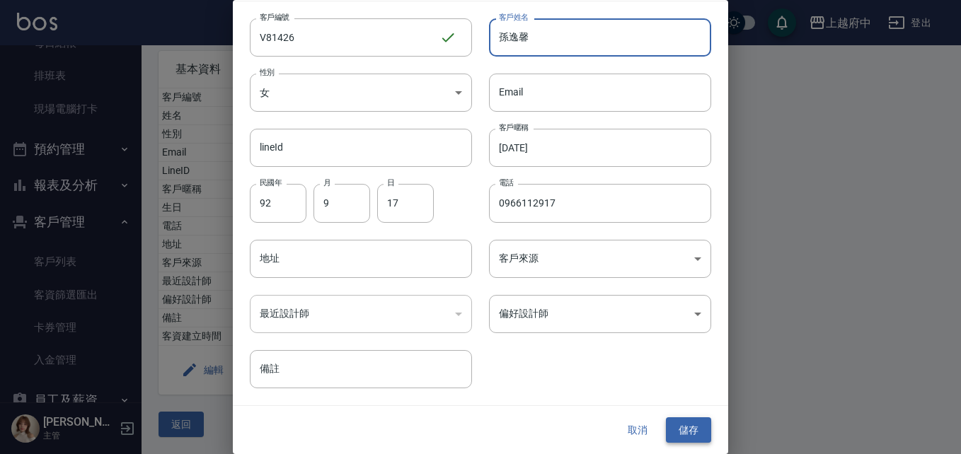
type input "孫逸馨"
click at [689, 435] on button "儲存" at bounding box center [688, 431] width 45 height 26
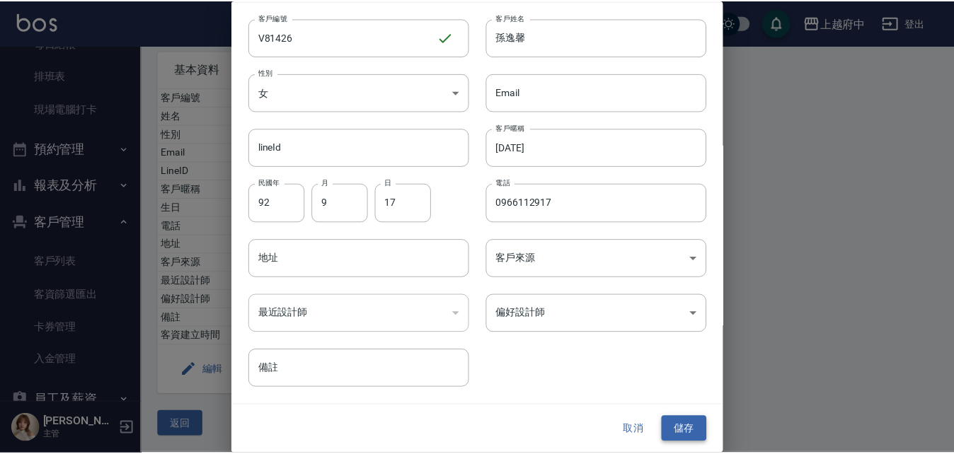
scroll to position [0, 0]
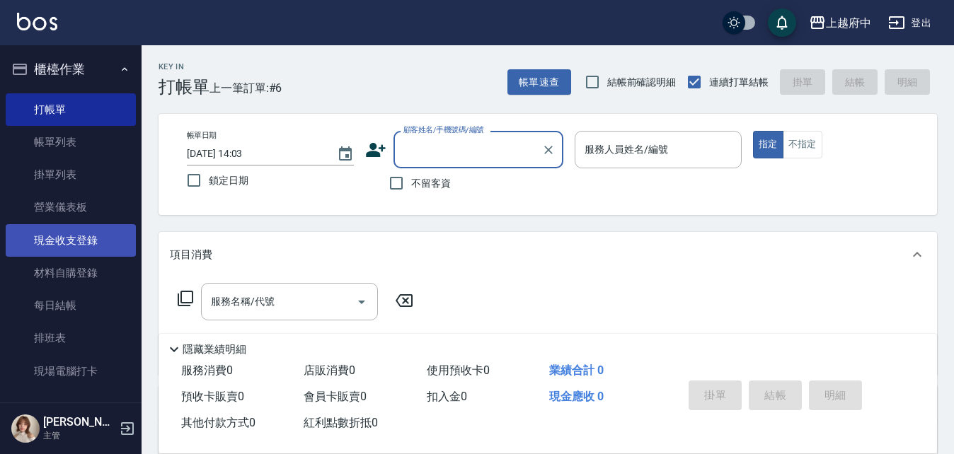
click at [93, 246] on link "現金收支登錄" at bounding box center [71, 240] width 130 height 33
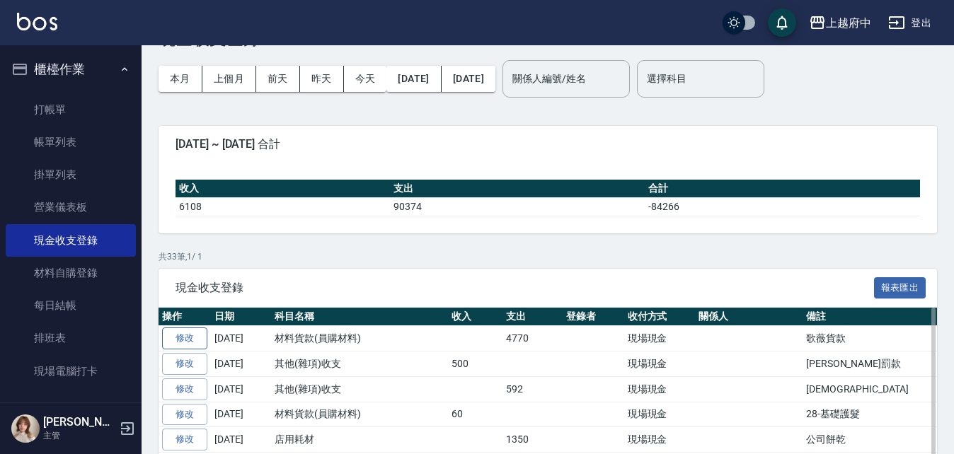
scroll to position [71, 0]
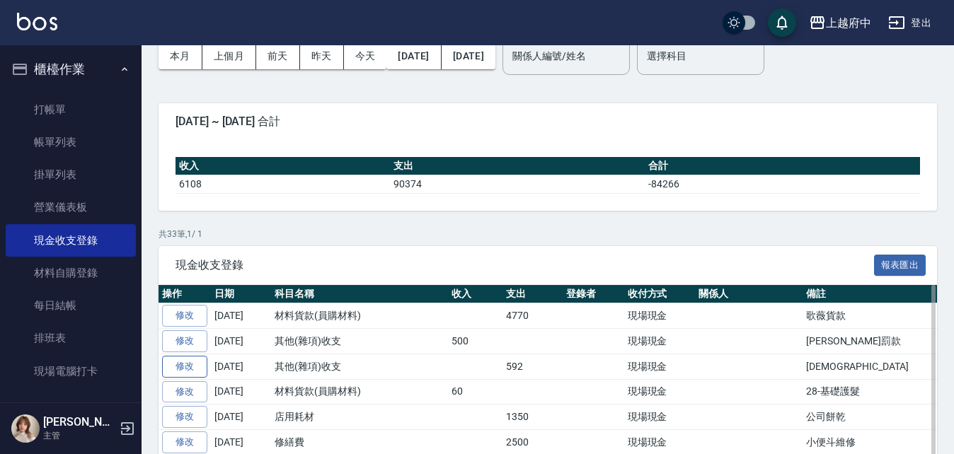
click at [182, 367] on link "修改" at bounding box center [184, 367] width 45 height 22
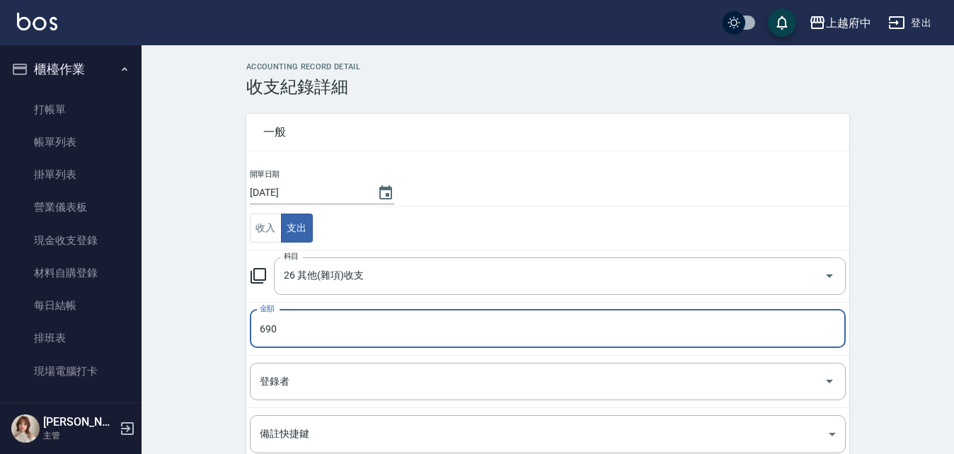
type input "690"
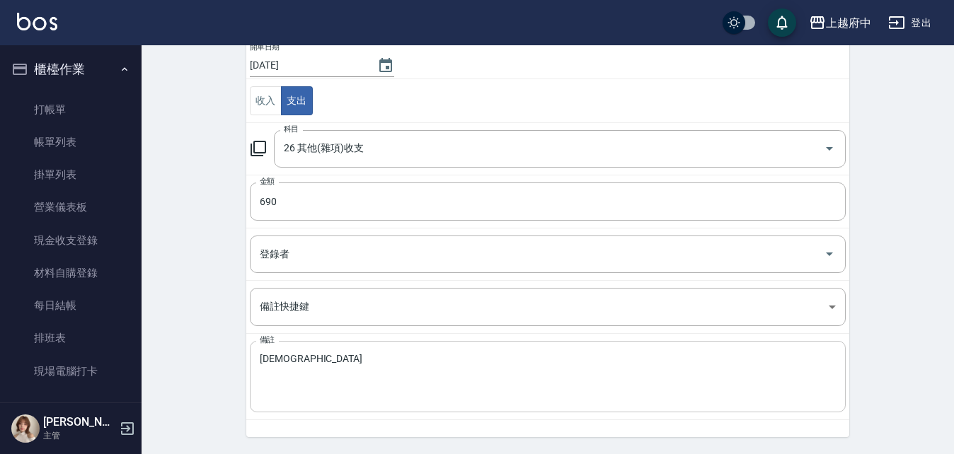
scroll to position [154, 0]
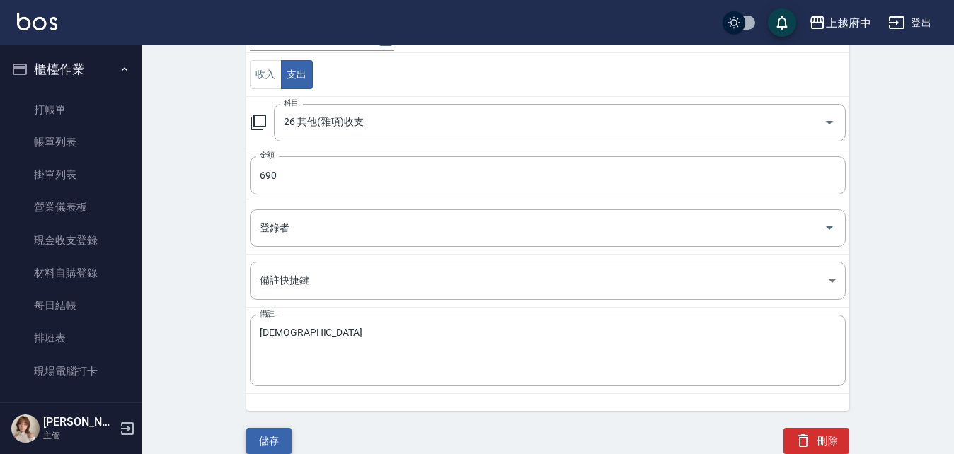
click at [271, 445] on button "儲存" at bounding box center [268, 441] width 45 height 26
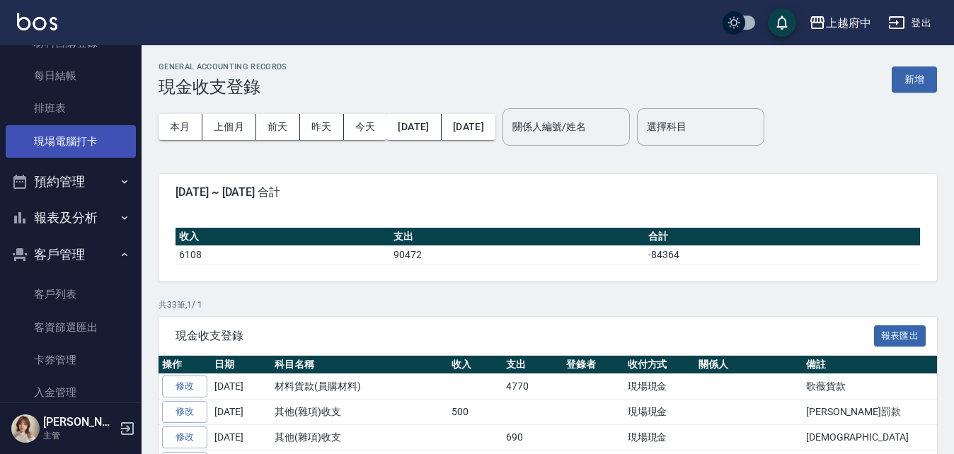
scroll to position [354, 0]
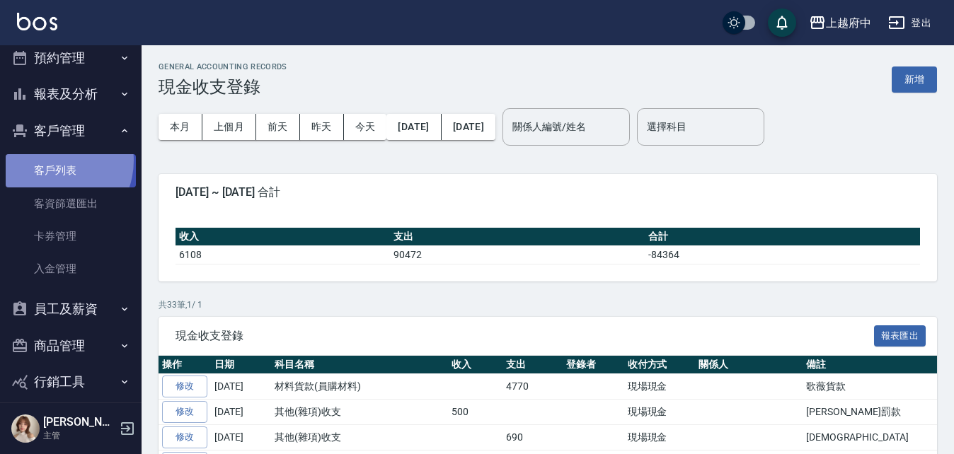
click at [50, 161] on link "客戶列表" at bounding box center [71, 170] width 130 height 33
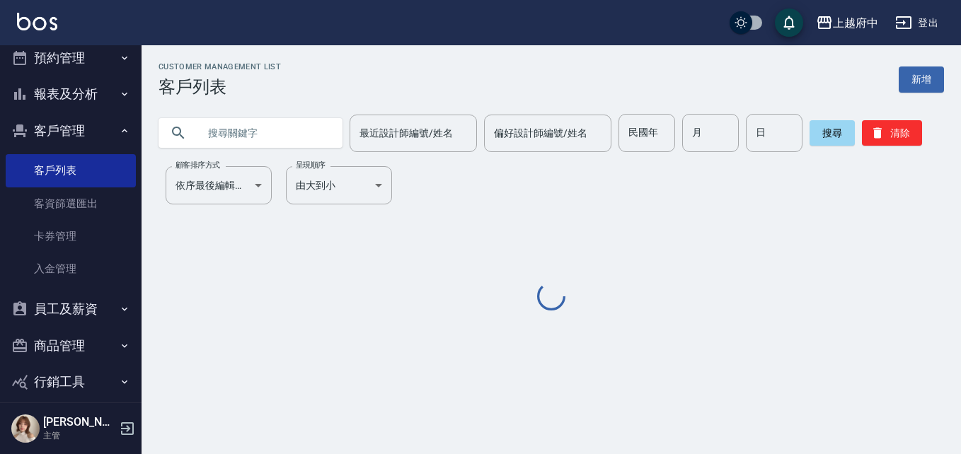
click at [196, 124] on div at bounding box center [251, 133] width 184 height 30
click at [202, 134] on input "text" at bounding box center [264, 133] width 133 height 38
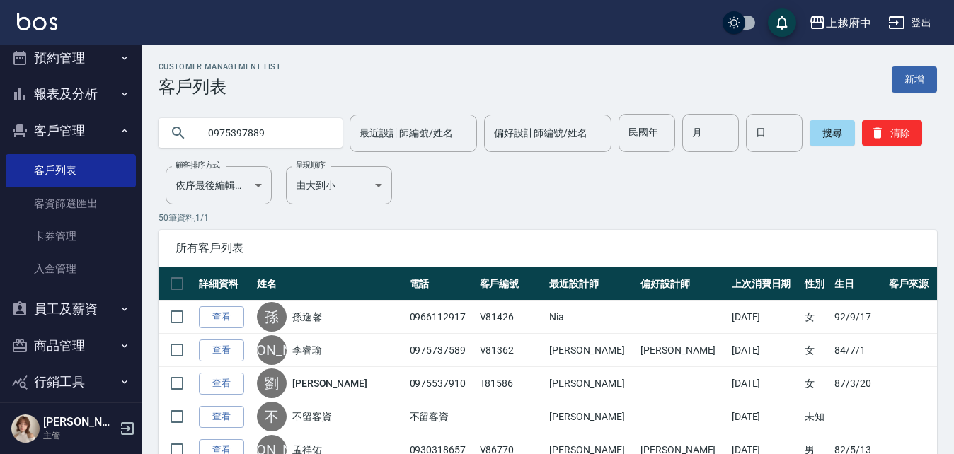
type input "0975397889"
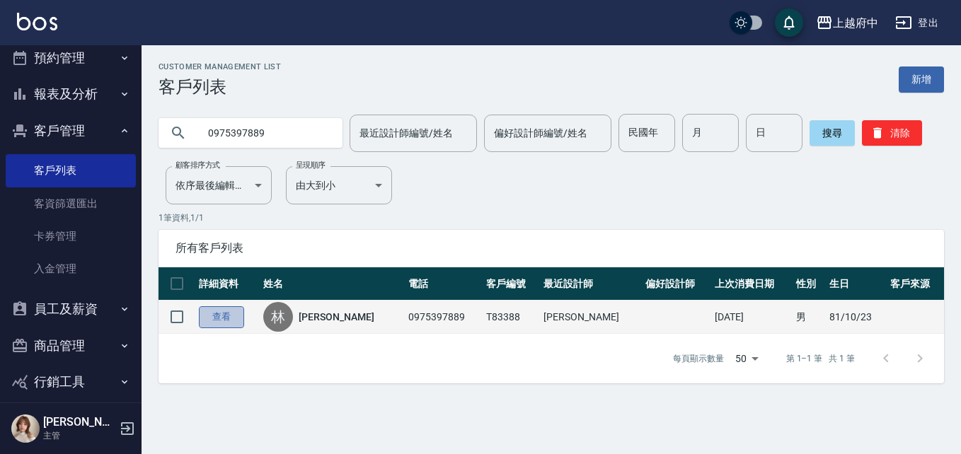
click at [225, 321] on link "查看" at bounding box center [221, 318] width 45 height 22
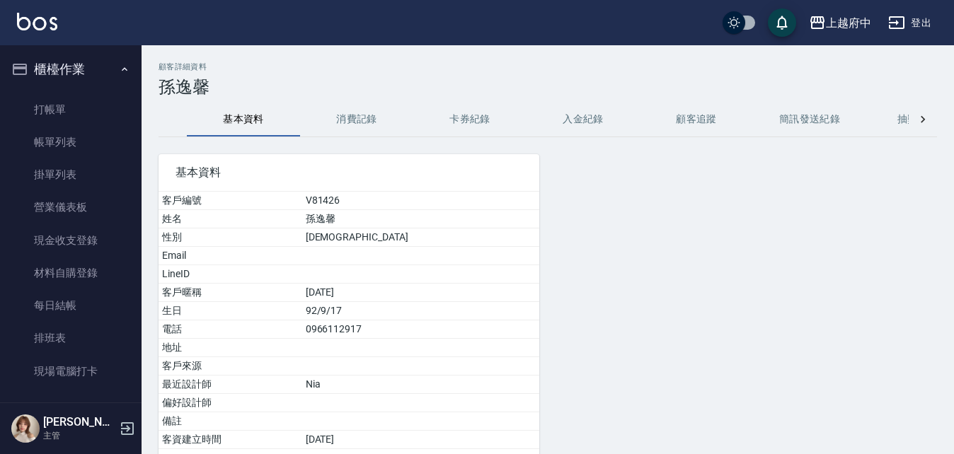
scroll to position [263, 0]
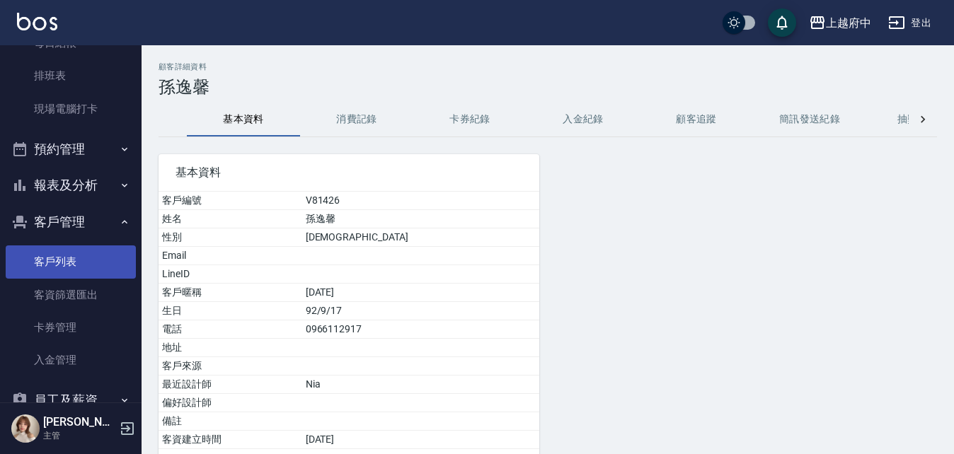
click at [72, 257] on link "客戶列表" at bounding box center [71, 262] width 130 height 33
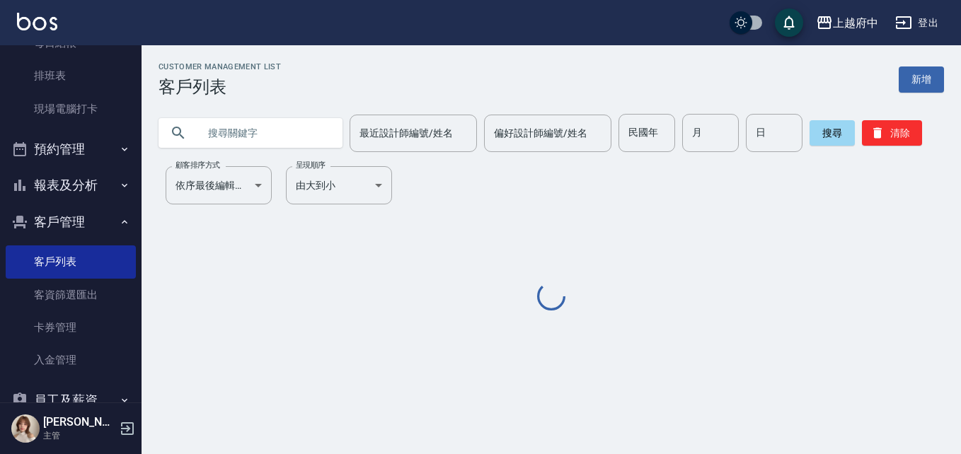
click at [244, 147] on input "text" at bounding box center [264, 133] width 133 height 38
click at [256, 139] on input "text" at bounding box center [264, 133] width 133 height 38
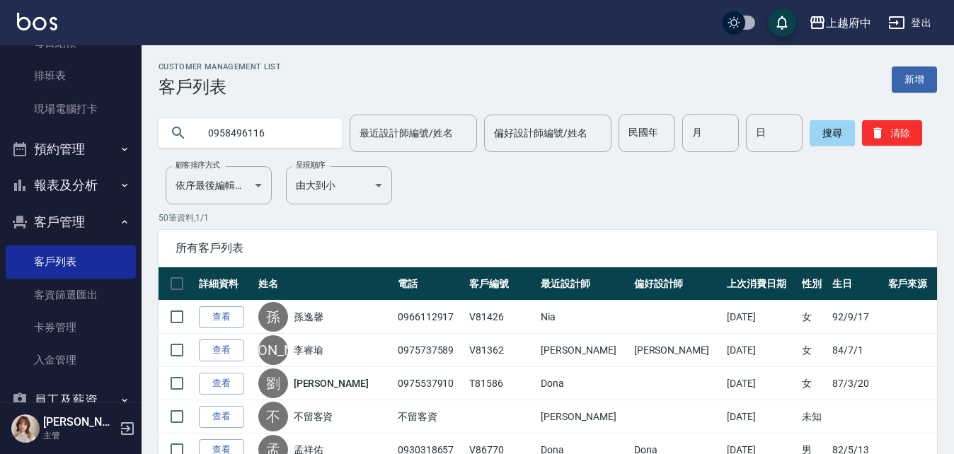
type input "0958496116"
